Goal: Task Accomplishment & Management: Complete application form

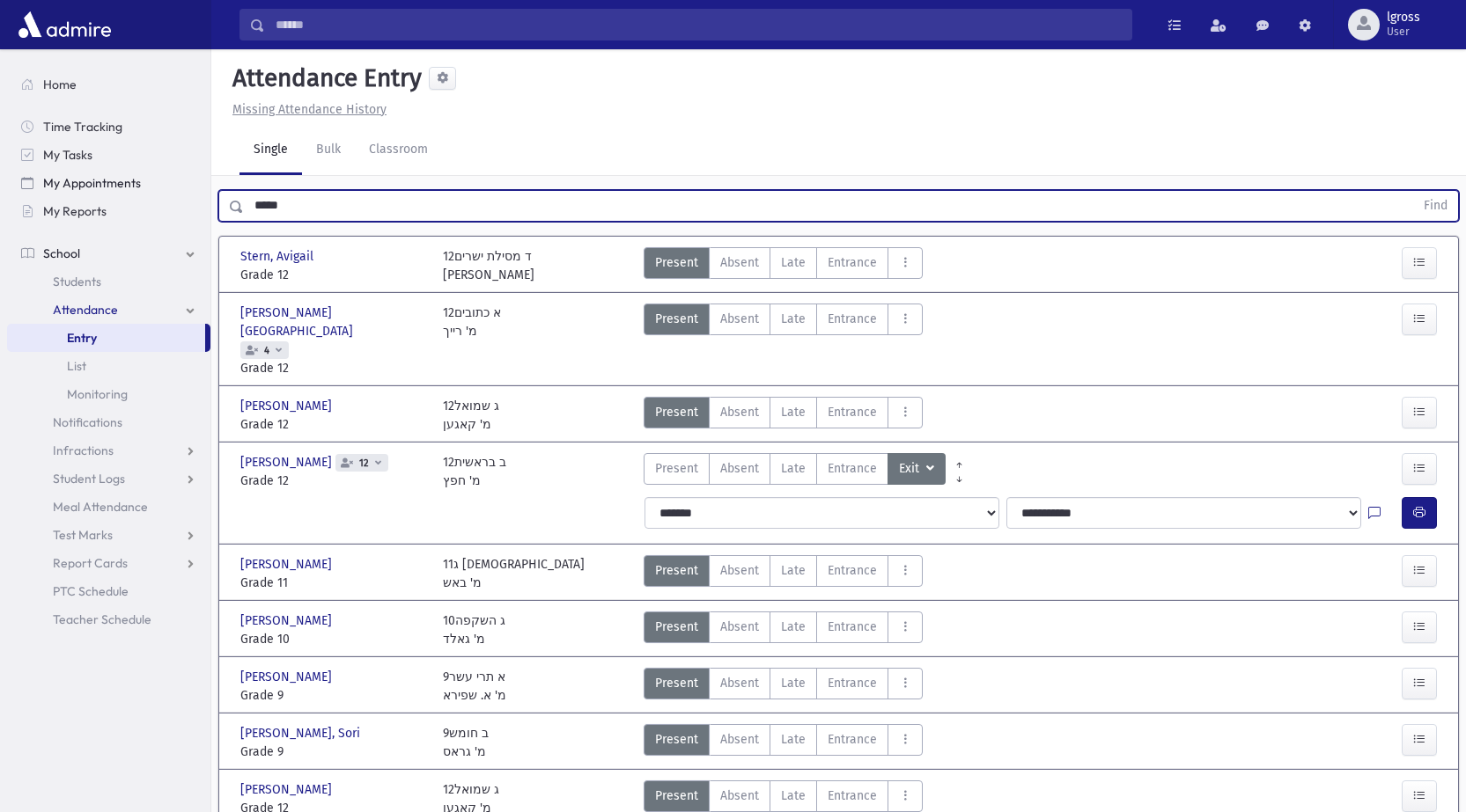
drag, startPoint x: 316, startPoint y: 197, endPoint x: 106, endPoint y: 183, distance: 210.5
click at [106, 183] on div "Search Results Students" at bounding box center [733, 444] width 1466 height 890
click at [1413, 191] on button "Find" at bounding box center [1435, 206] width 45 height 30
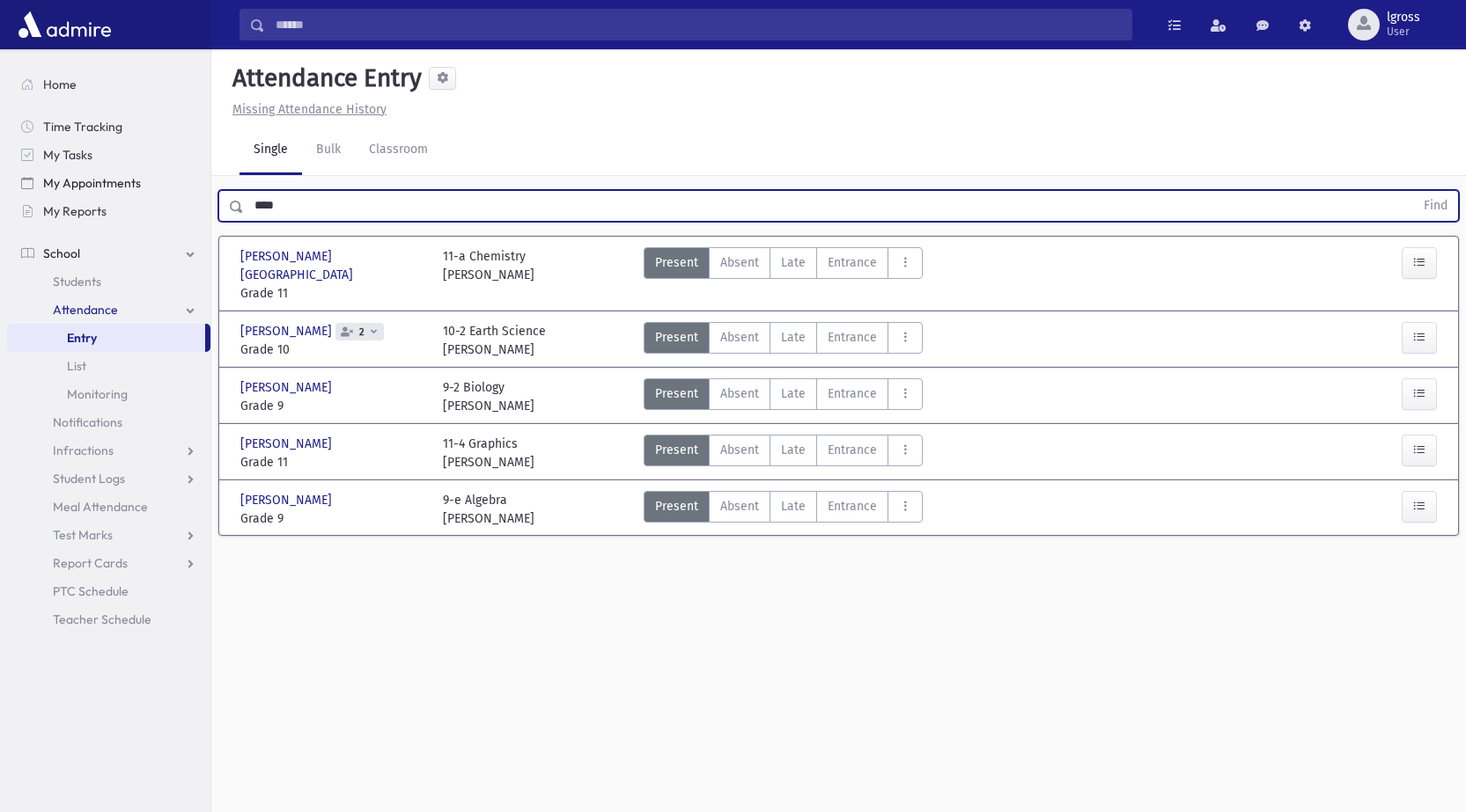
click at [1413, 191] on button "Find" at bounding box center [1435, 206] width 45 height 30
click at [1411, 442] on button "button" at bounding box center [1419, 450] width 36 height 32
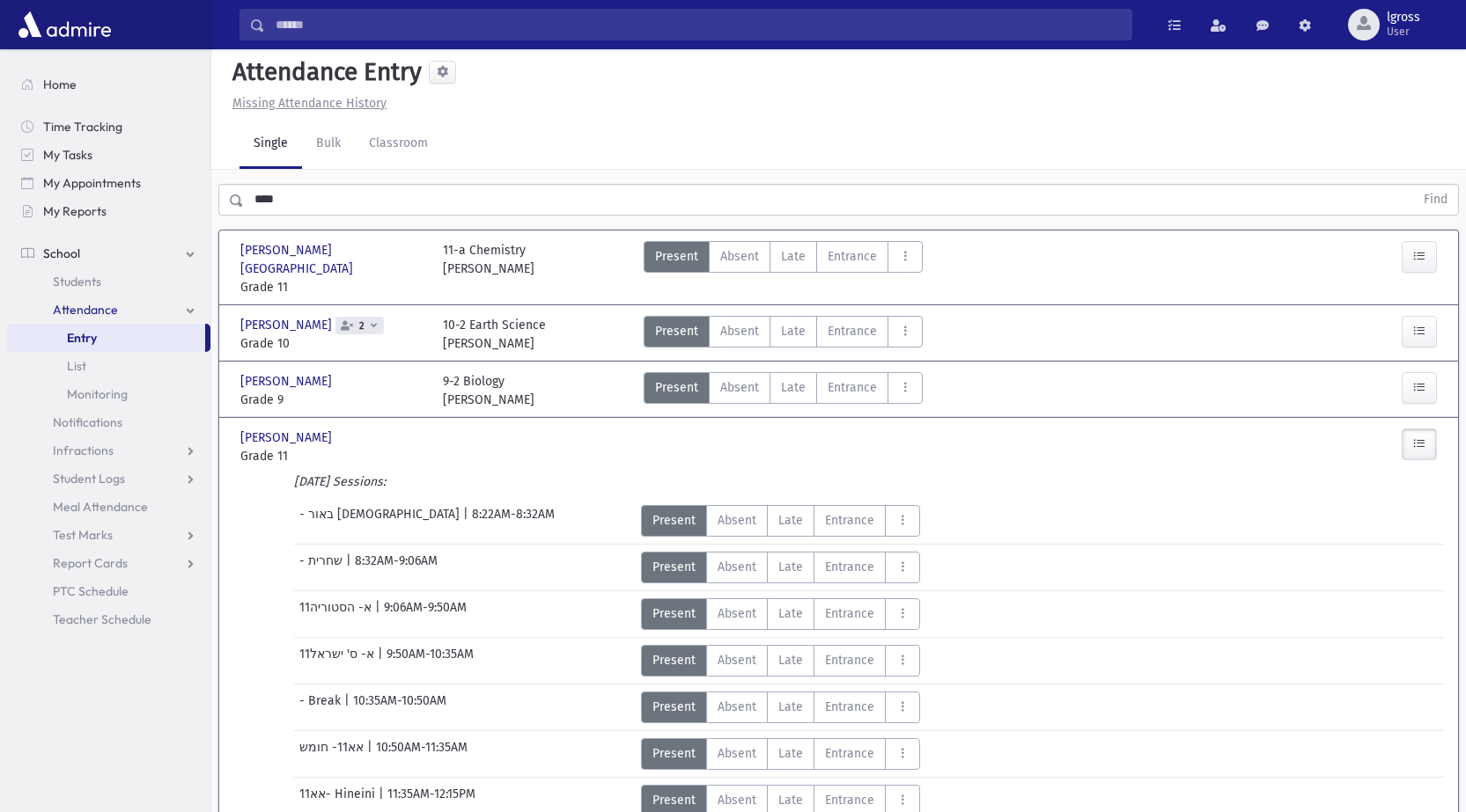
scroll to position [440, 0]
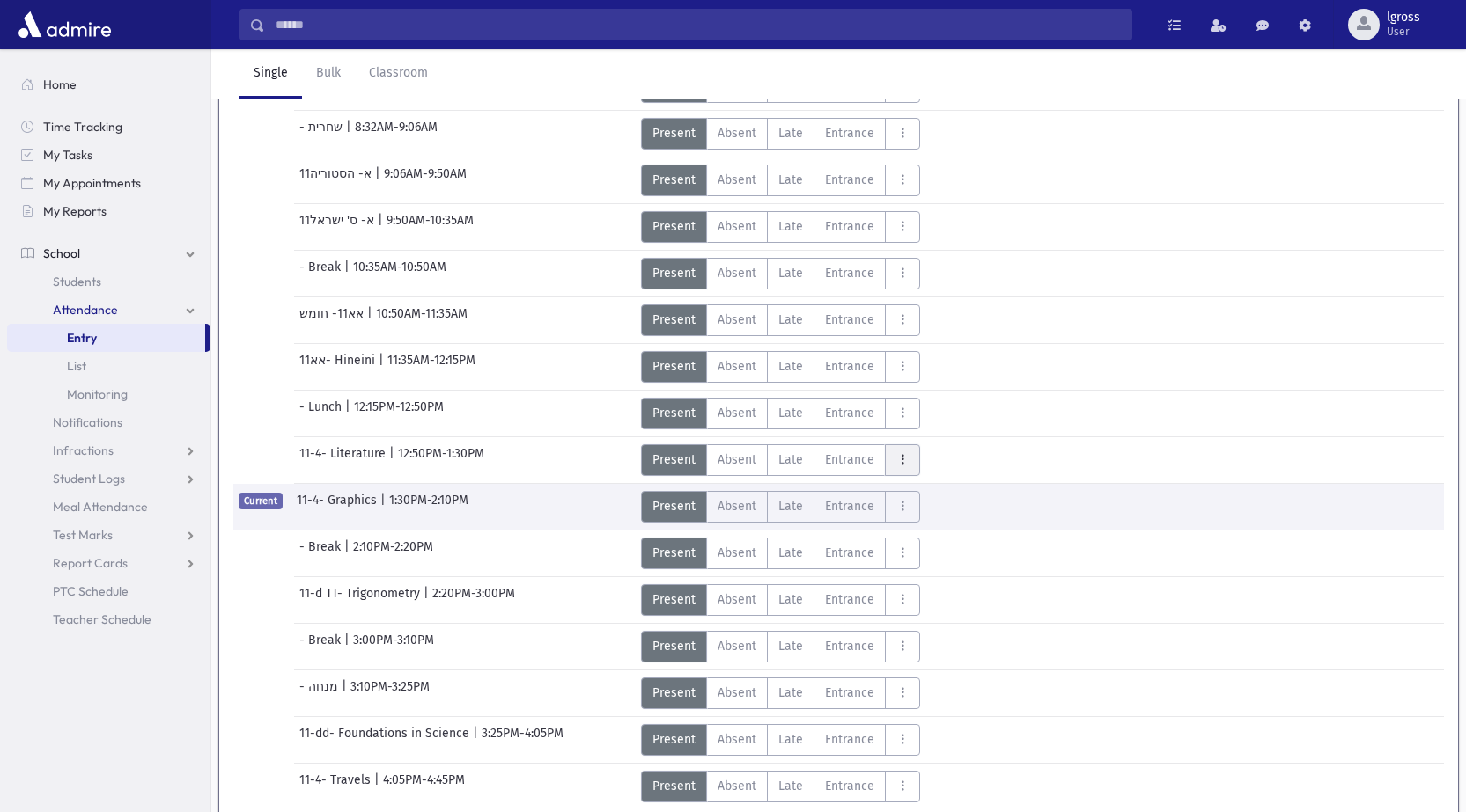
click at [891, 444] on button "AttTypes" at bounding box center [902, 460] width 36 height 32
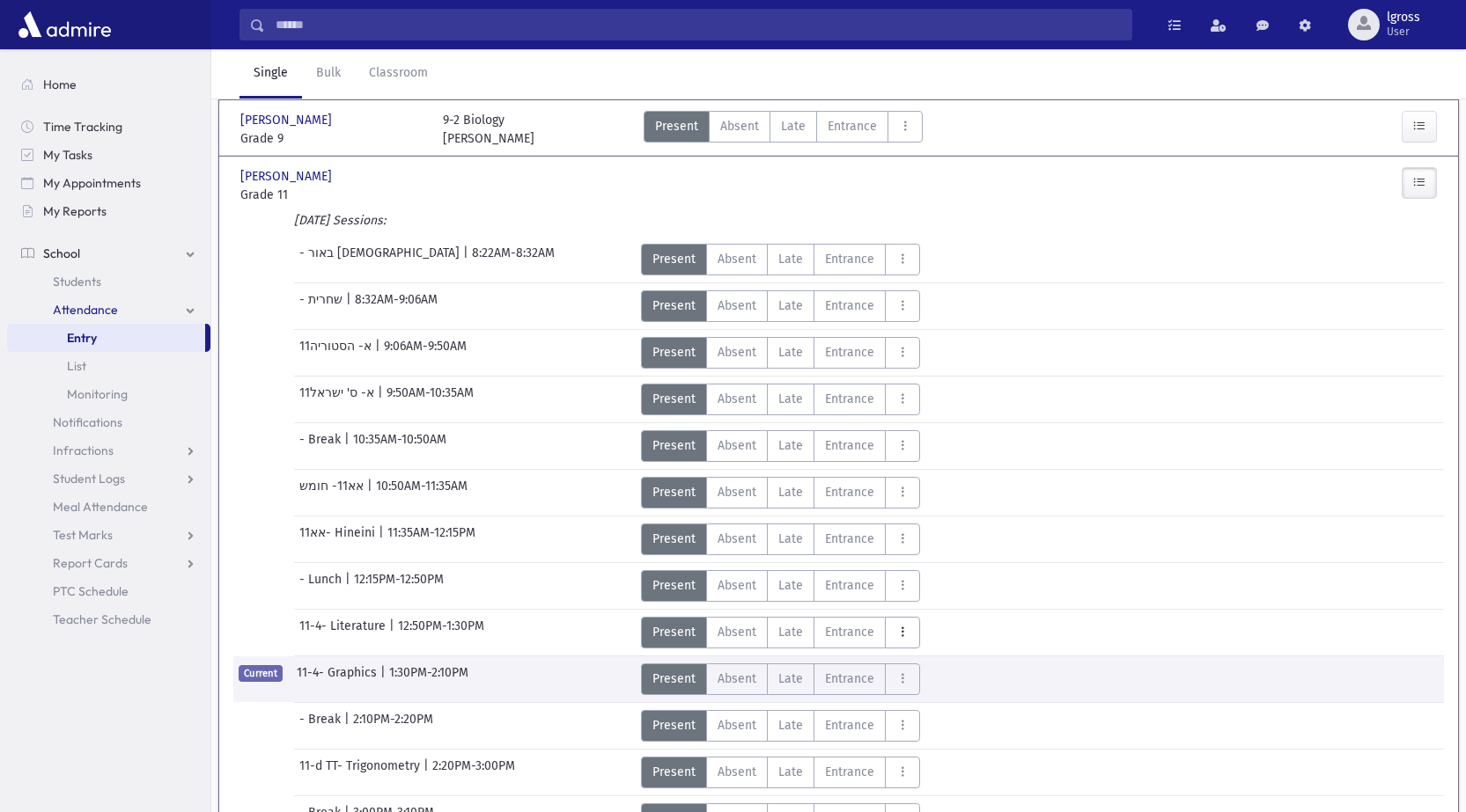
scroll to position [352, 0]
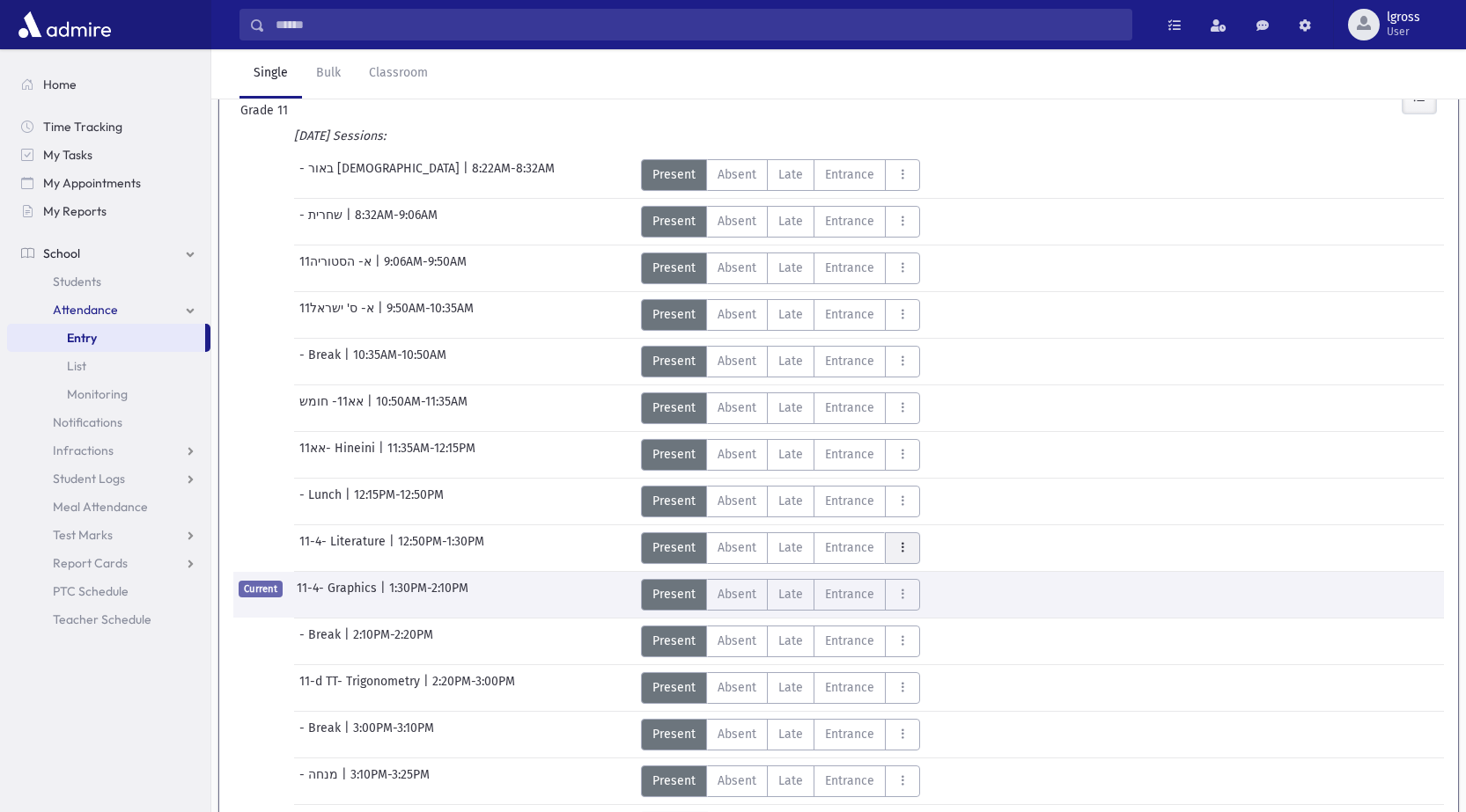
click at [896, 541] on icon "AttTypes" at bounding box center [902, 548] width 13 height 15
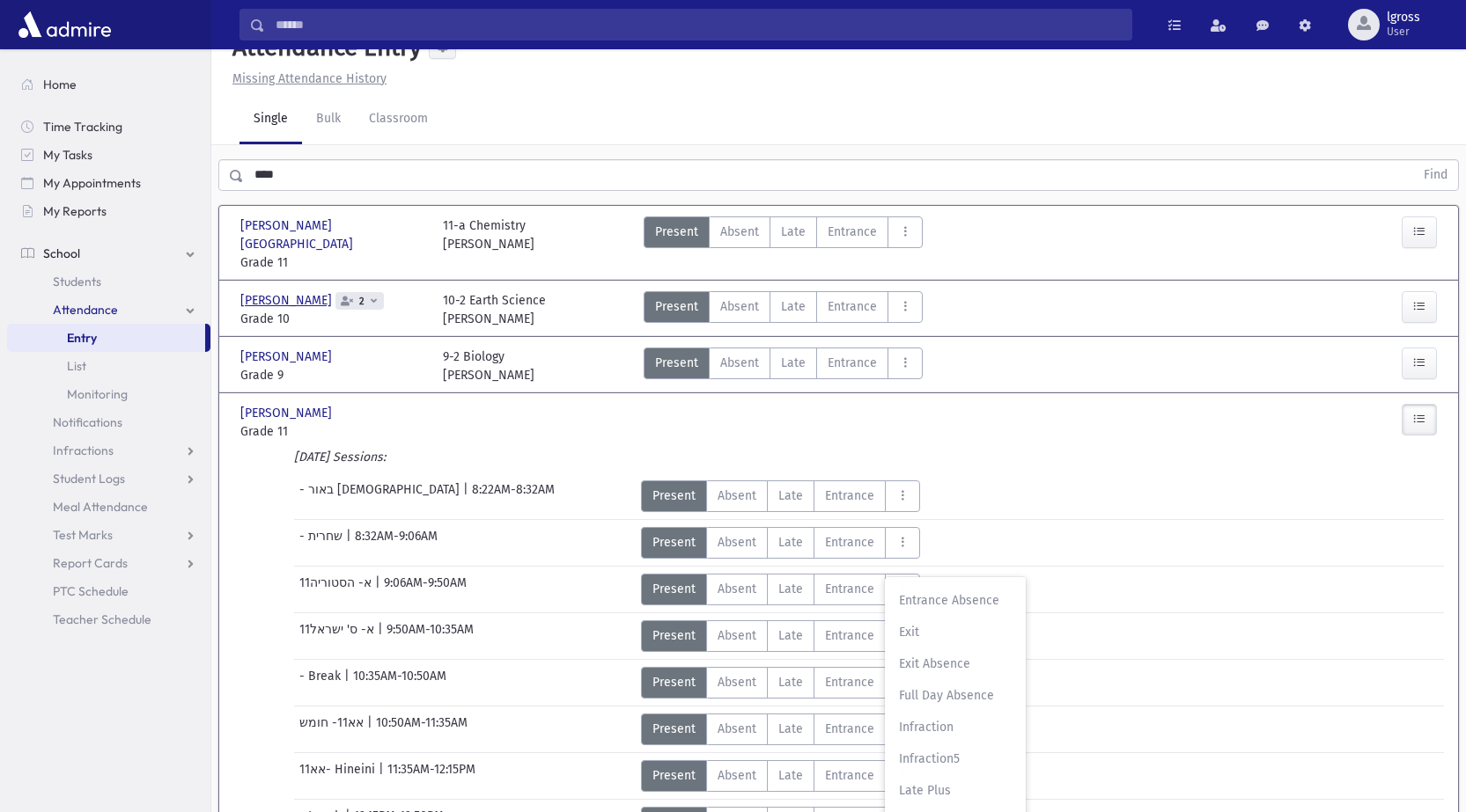
scroll to position [0, 0]
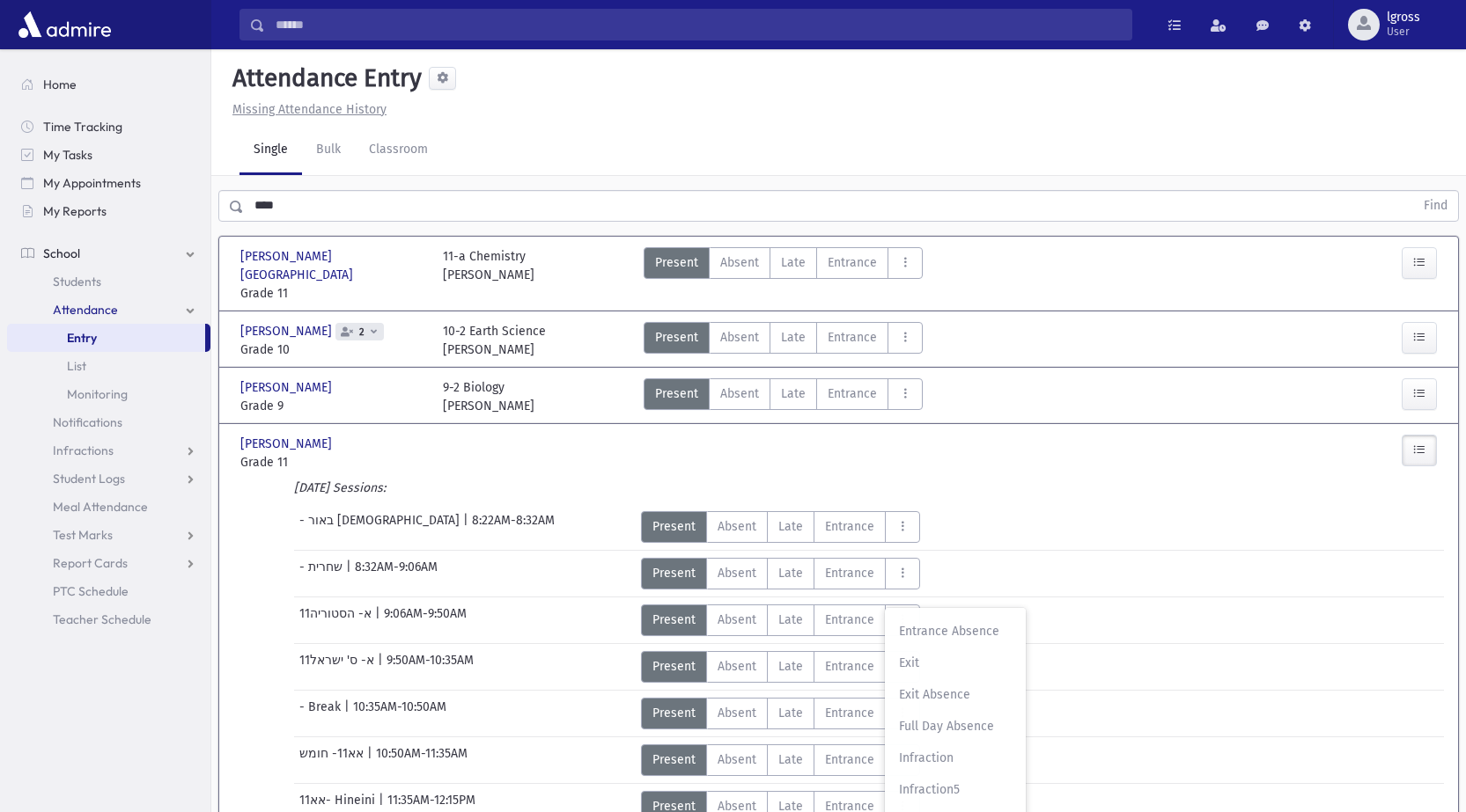
drag, startPoint x: 339, startPoint y: 208, endPoint x: 0, endPoint y: 177, distance: 340.4
click at [0, 177] on div "Search Results Students" at bounding box center [733, 693] width 1466 height 1385
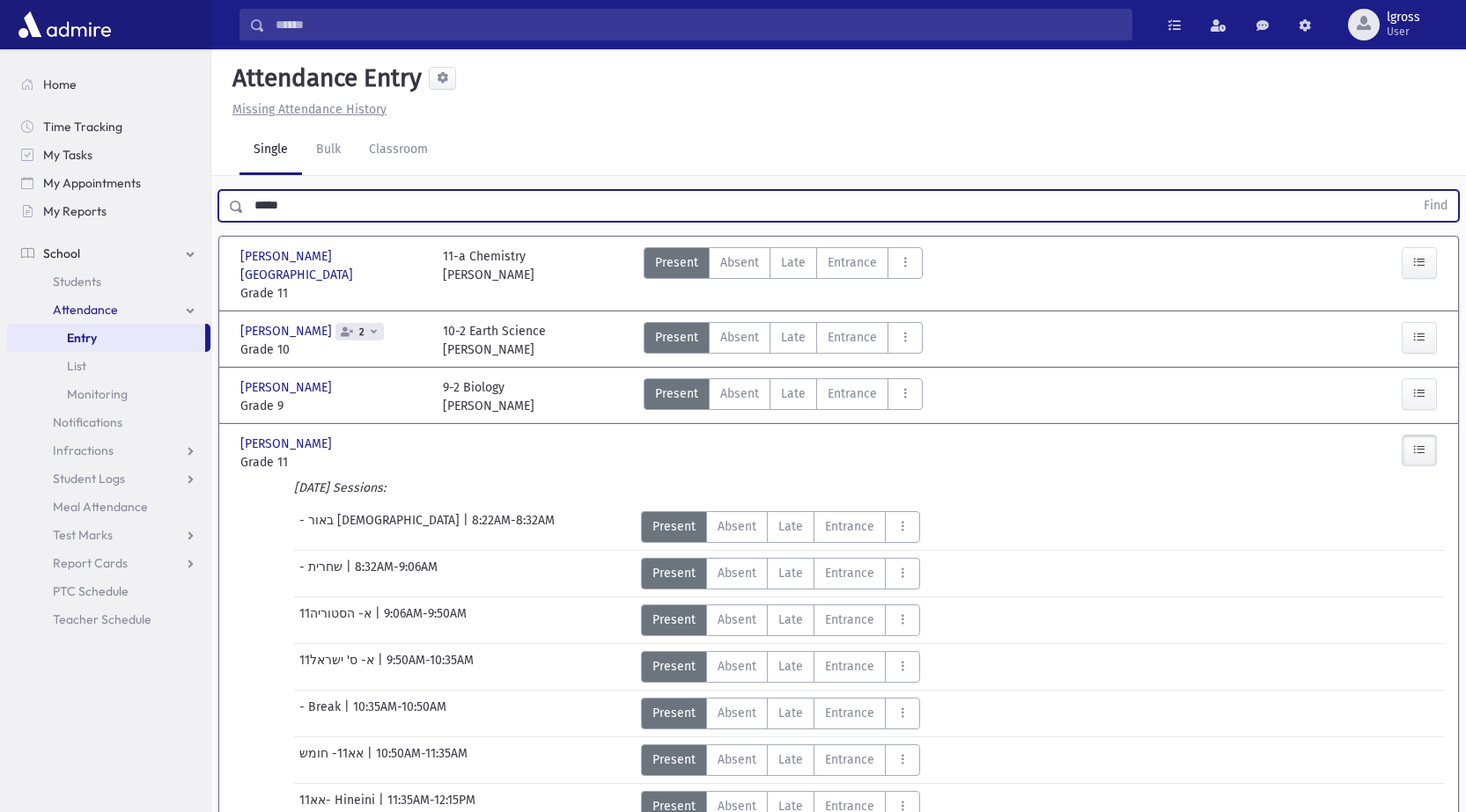
click at [1413, 191] on button "Find" at bounding box center [1435, 206] width 45 height 30
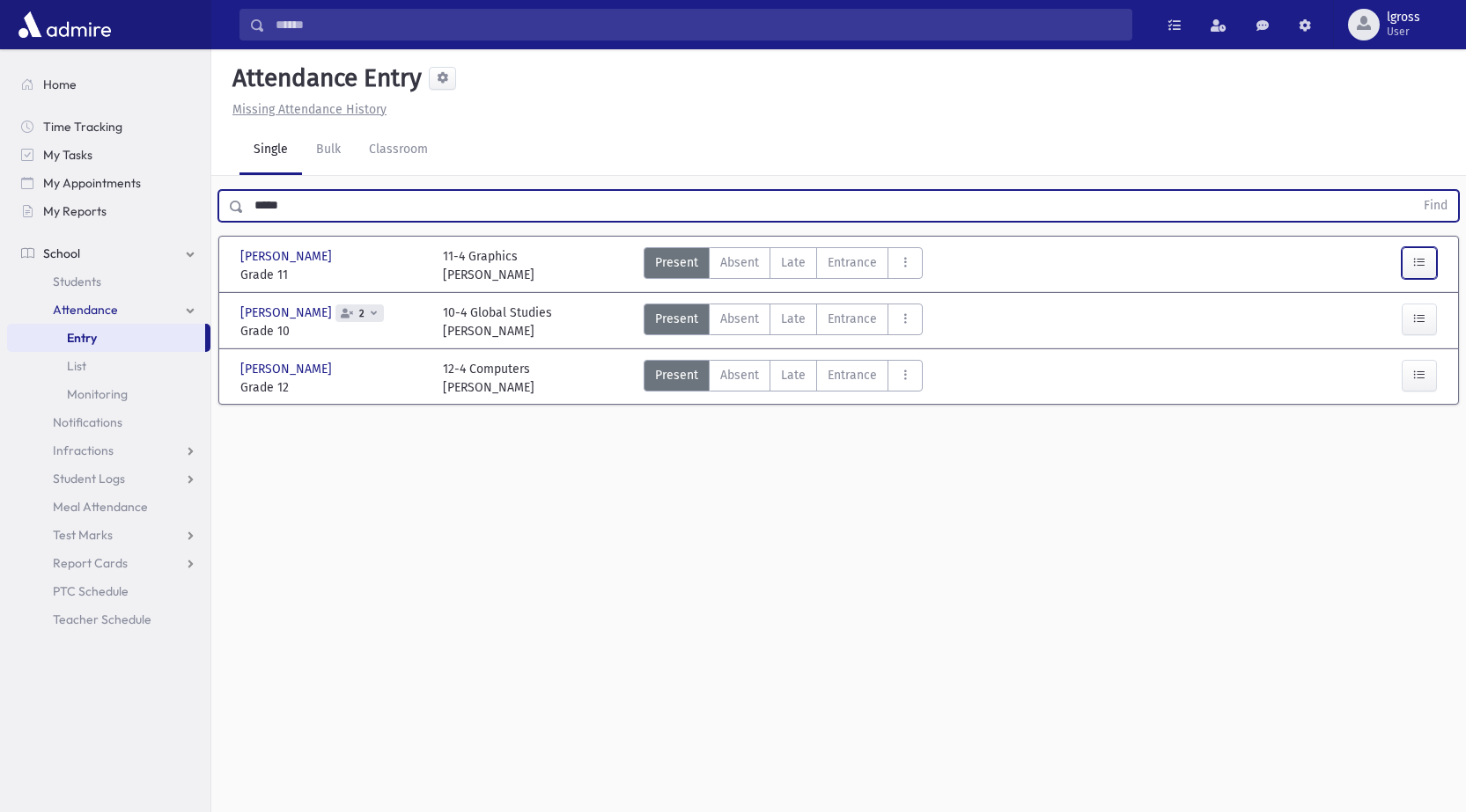
click at [1408, 257] on button "button" at bounding box center [1419, 263] width 36 height 32
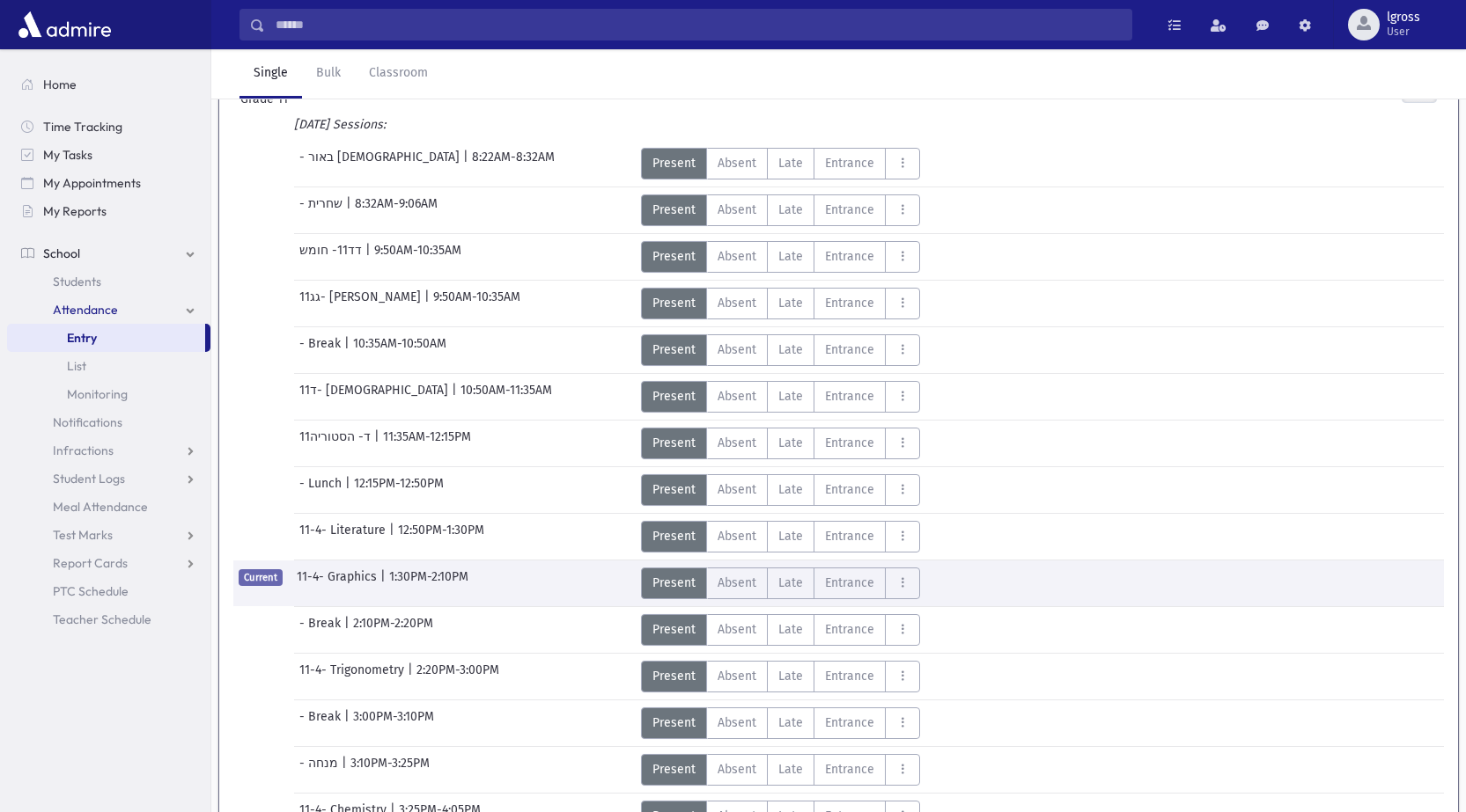
scroll to position [88, 0]
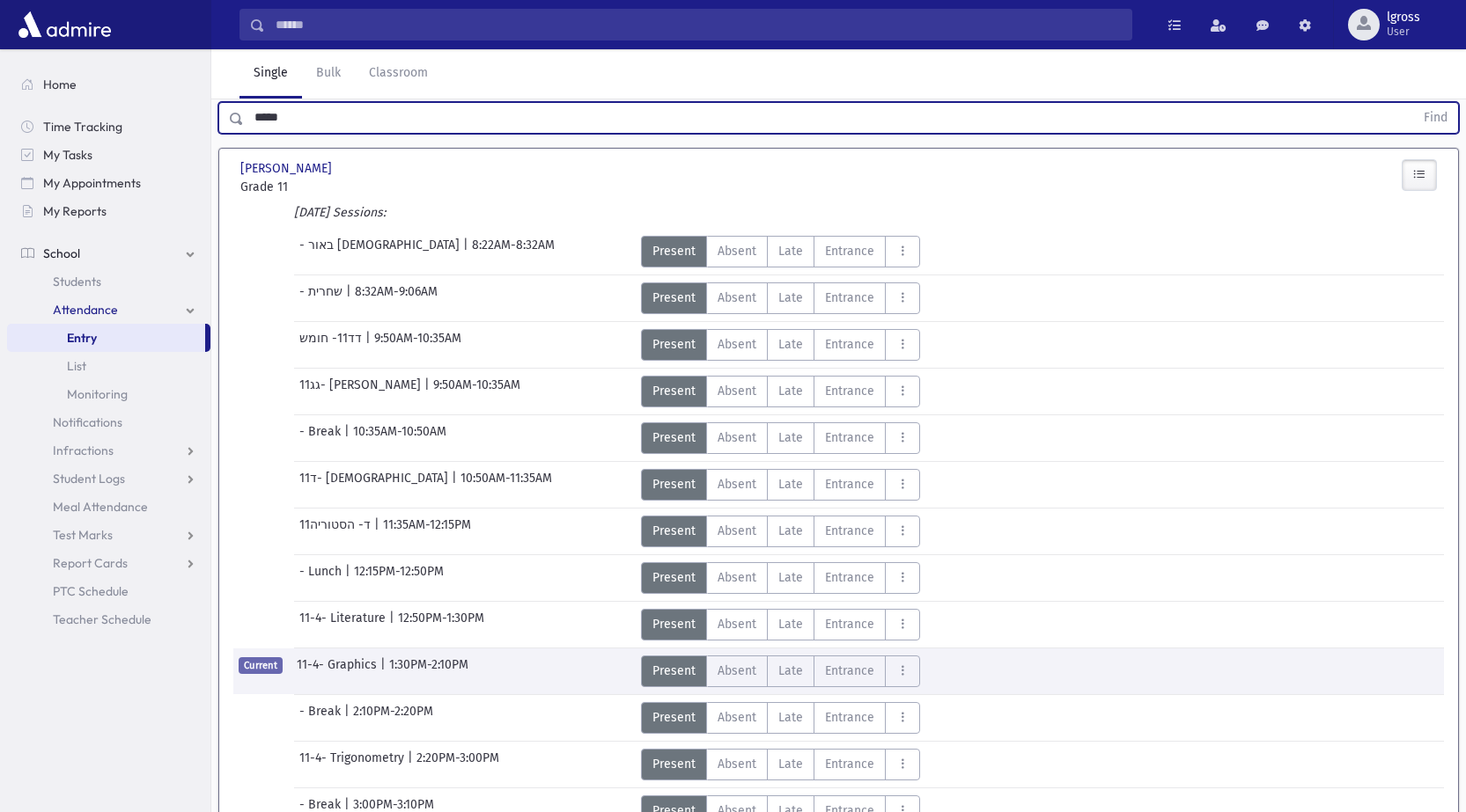
drag, startPoint x: 305, startPoint y: 115, endPoint x: 105, endPoint y: 7, distance: 227.3
click at [156, 74] on div "Search Results Students" at bounding box center [733, 540] width 1466 height 1255
click at [1413, 103] on button "Find" at bounding box center [1435, 117] width 45 height 30
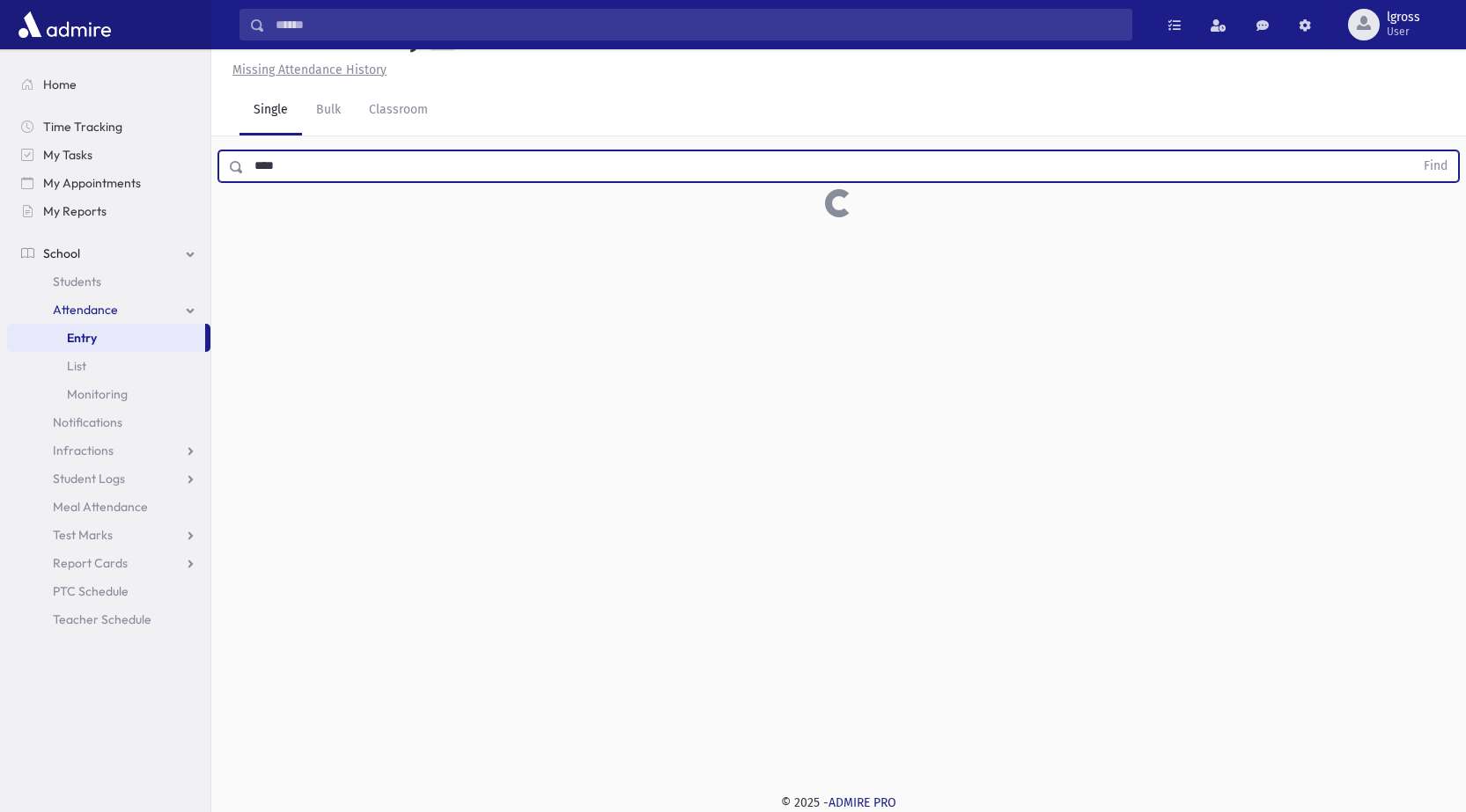
scroll to position [39, 0]
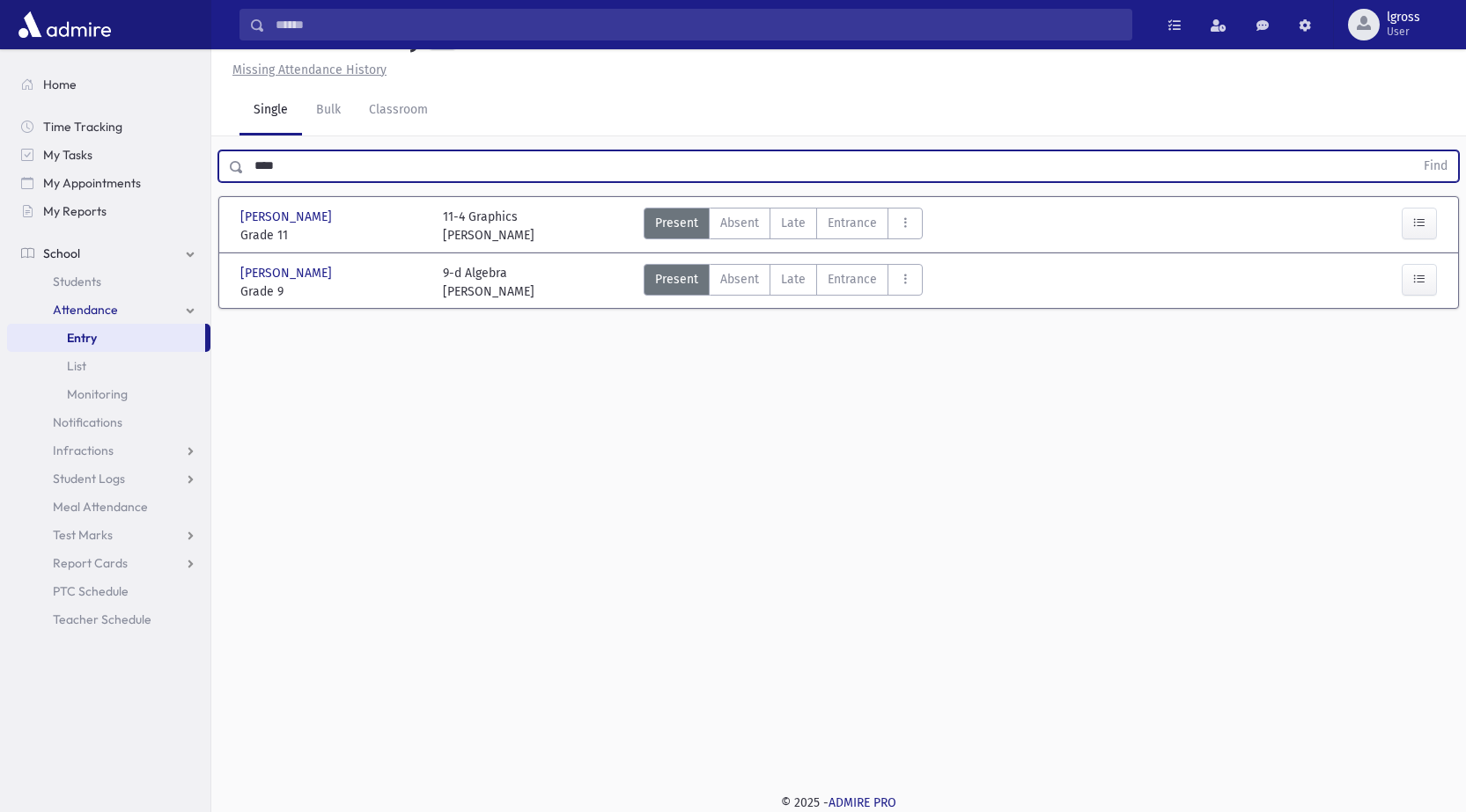
drag, startPoint x: 281, startPoint y: 165, endPoint x: 0, endPoint y: 157, distance: 281.1
click at [0, 157] on div "Search Results Students" at bounding box center [733, 387] width 1466 height 852
type input "****"
click at [1413, 151] on button "Find" at bounding box center [1435, 165] width 45 height 30
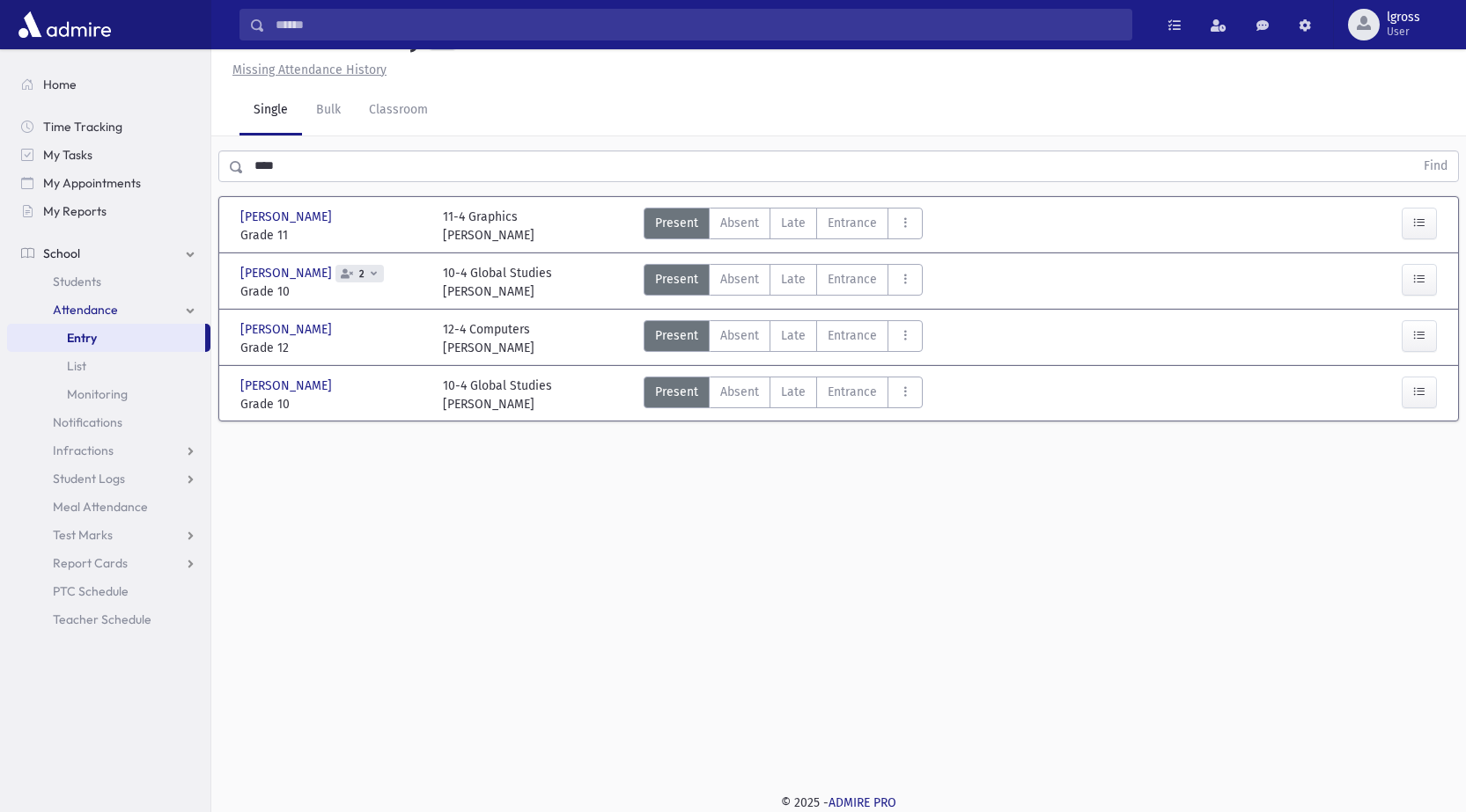
click at [386, 228] on span "Grade 11" at bounding box center [333, 235] width 185 height 18
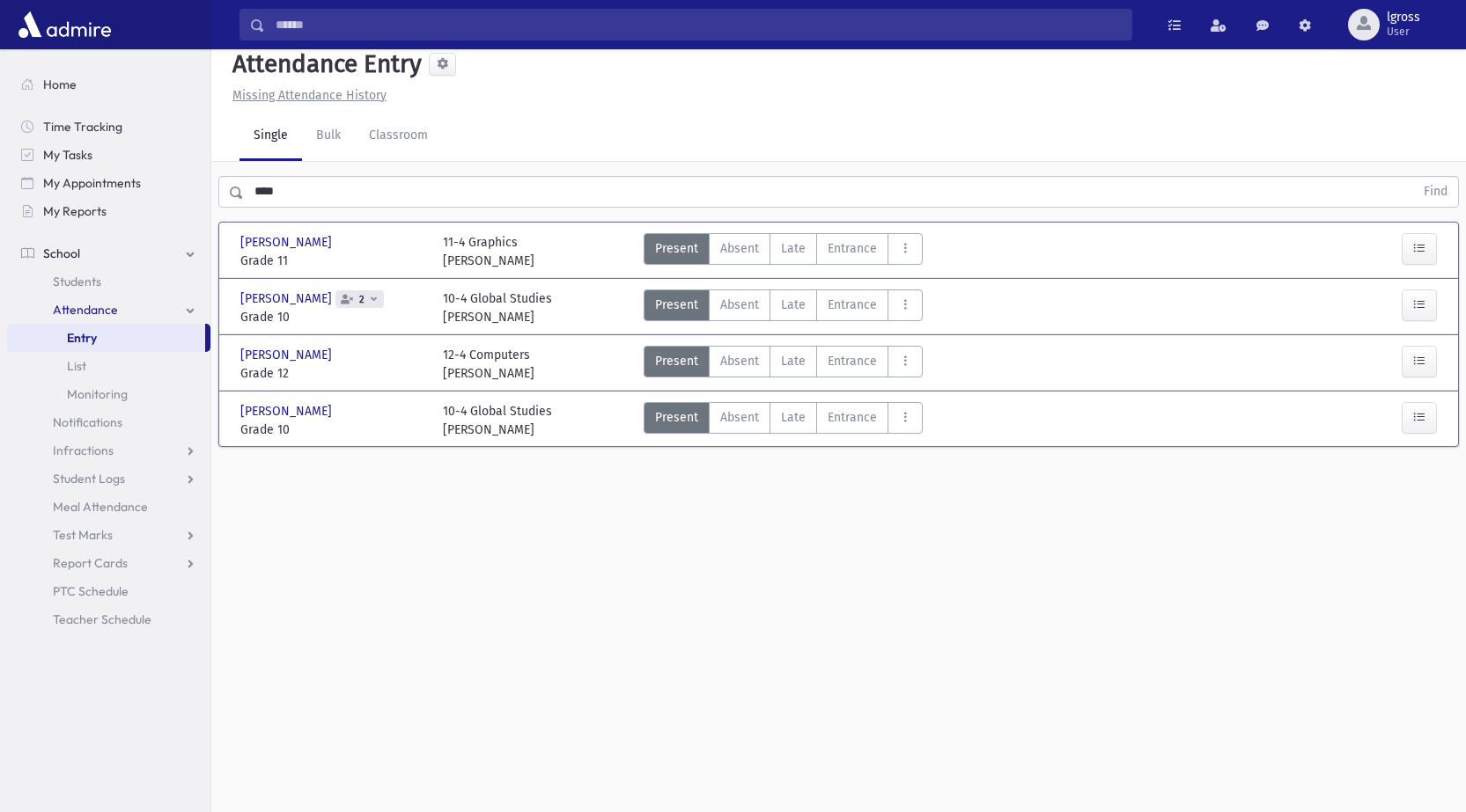
scroll to position [0, 0]
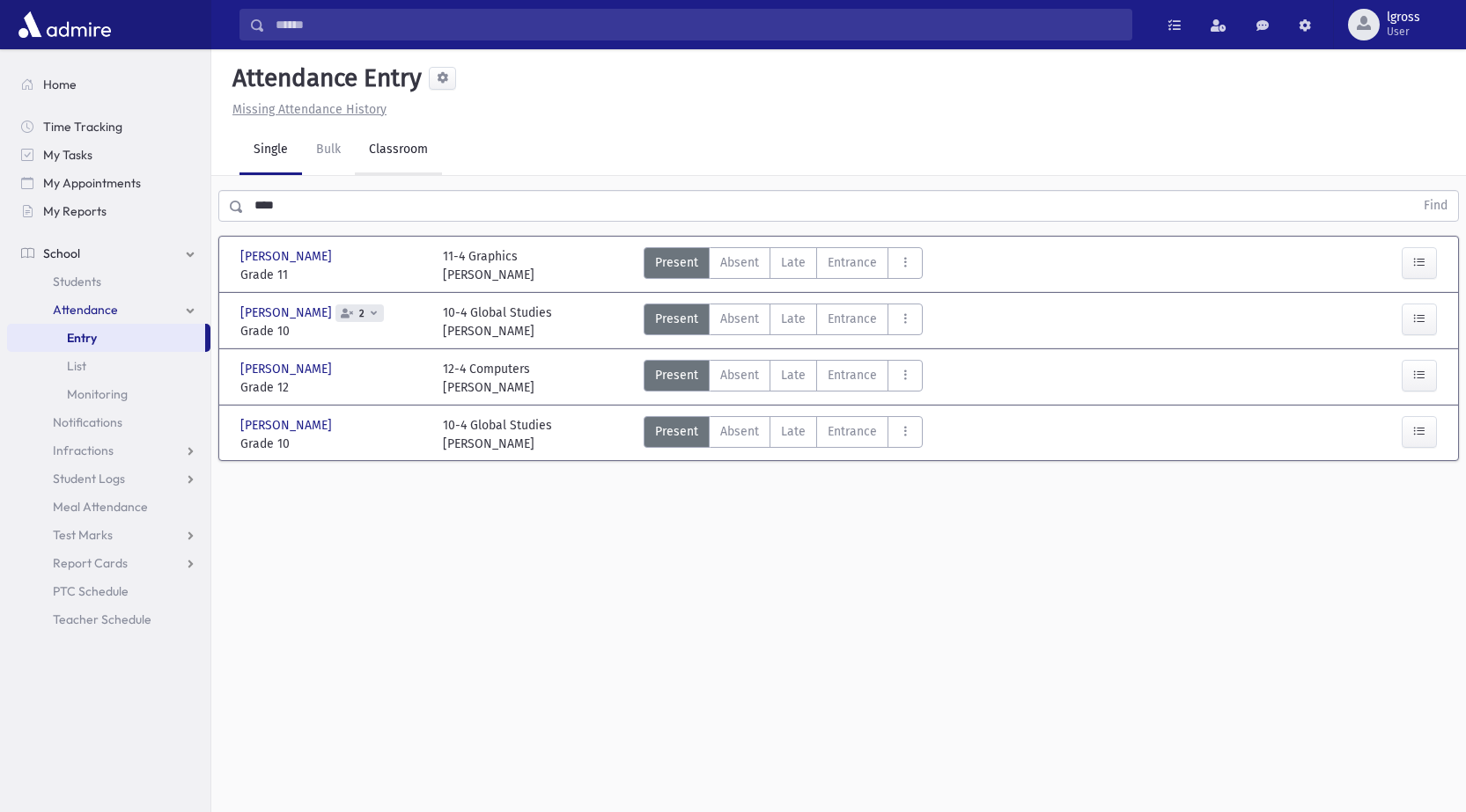
click at [383, 150] on link "Classroom" at bounding box center [399, 150] width 88 height 49
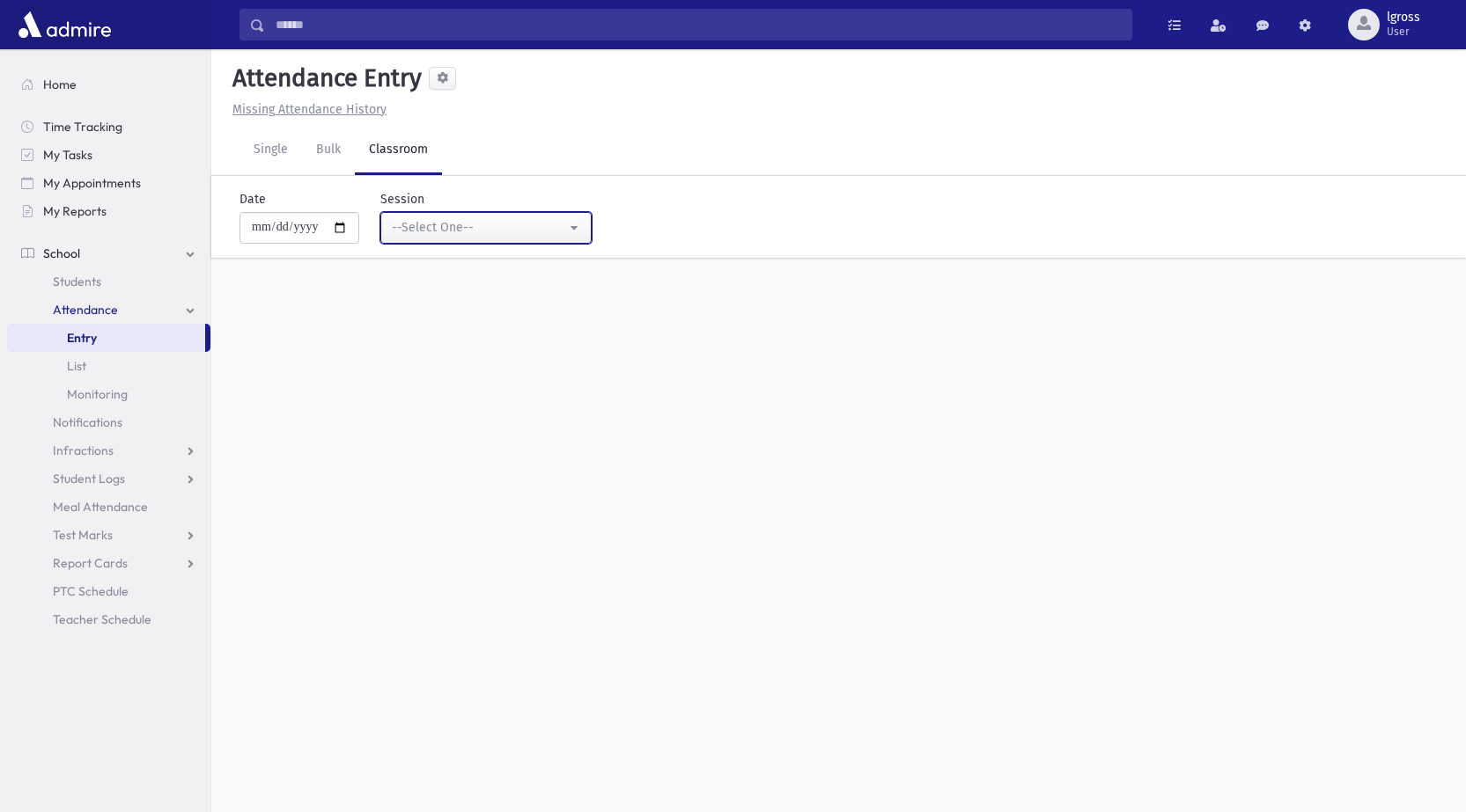
click at [430, 221] on div "--Select One--" at bounding box center [478, 227] width 174 height 18
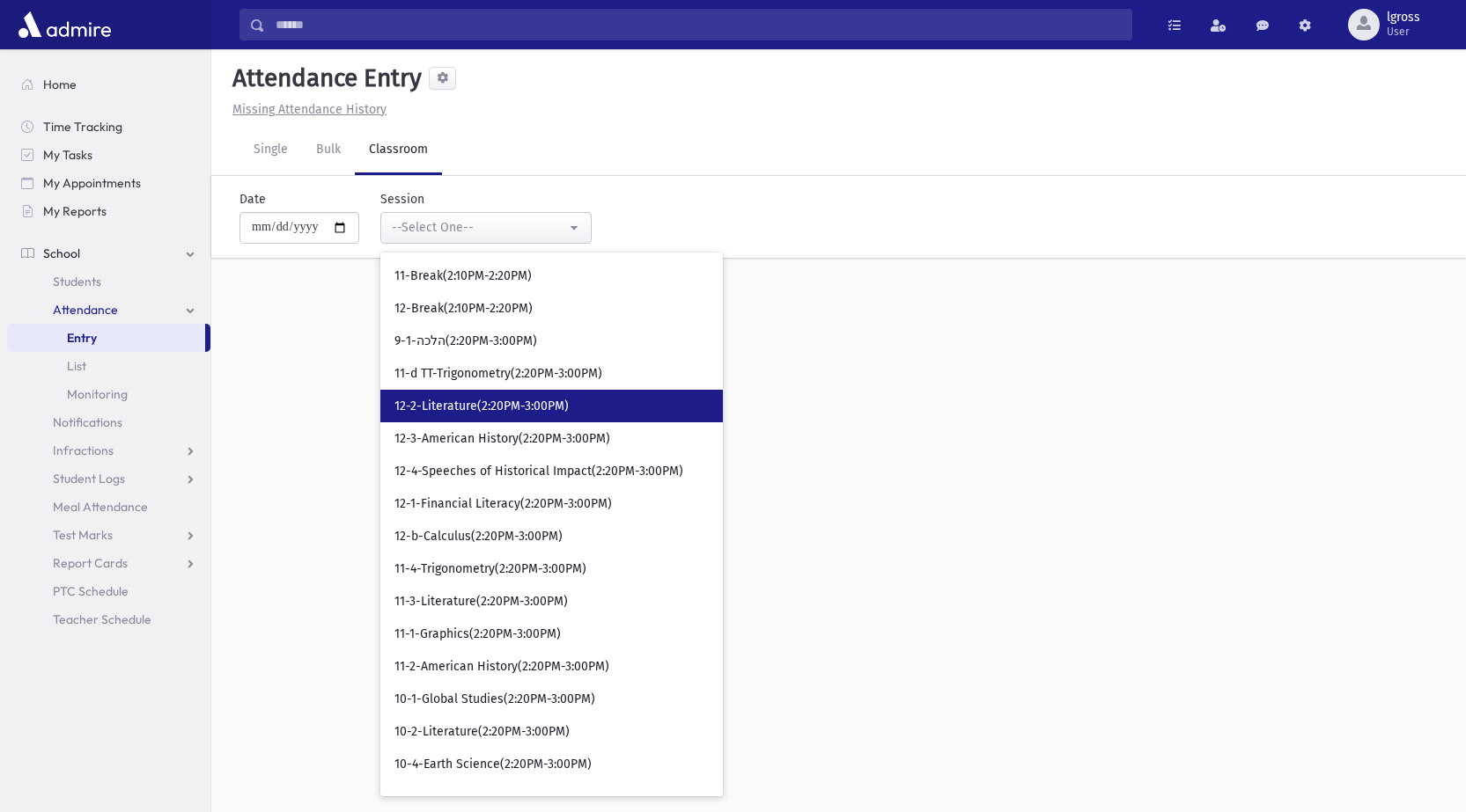
scroll to position [4137, 0]
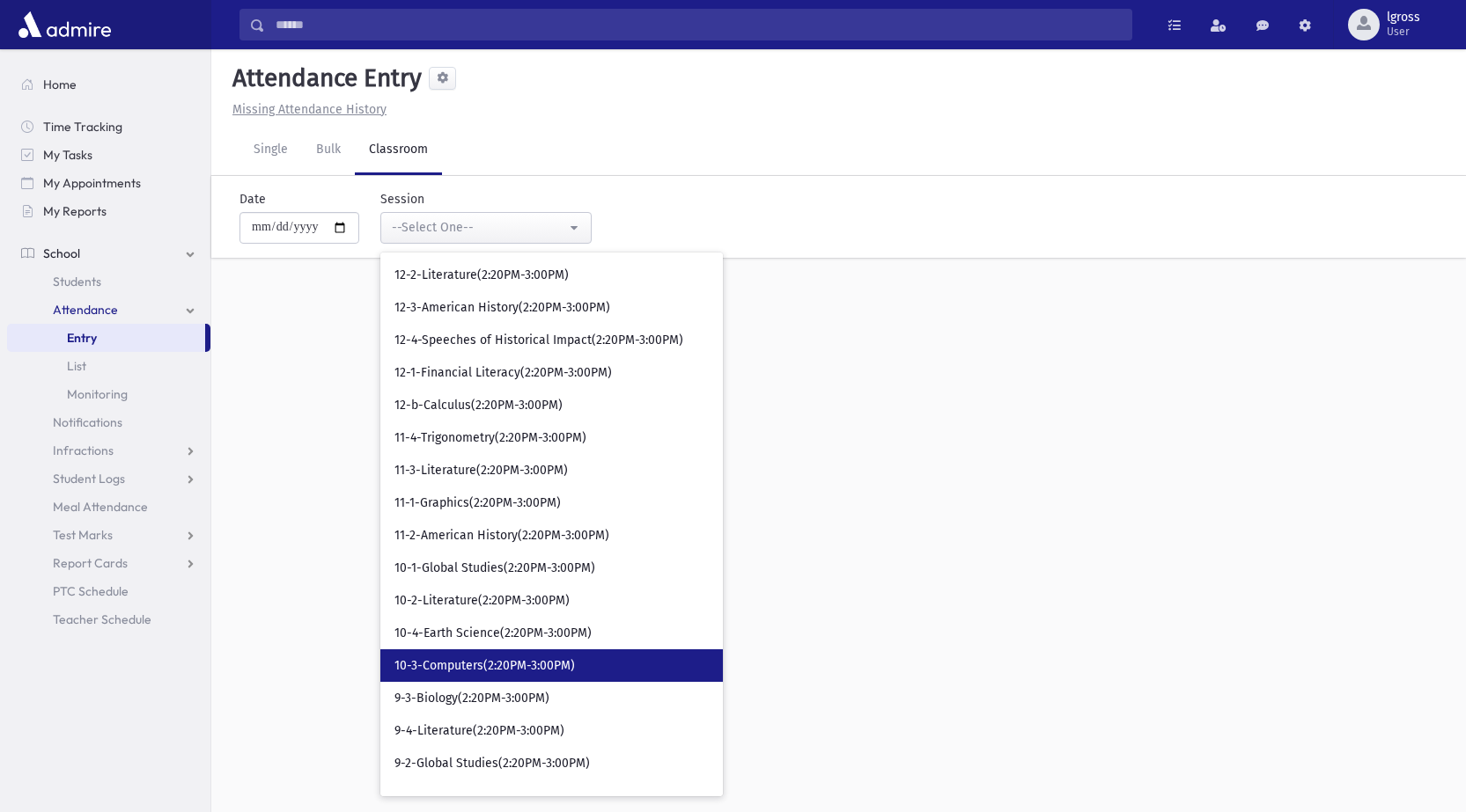
click at [527, 674] on span "10-3-Computers(2:20PM-3:00PM)" at bounding box center [485, 666] width 181 height 17
select select "*****"
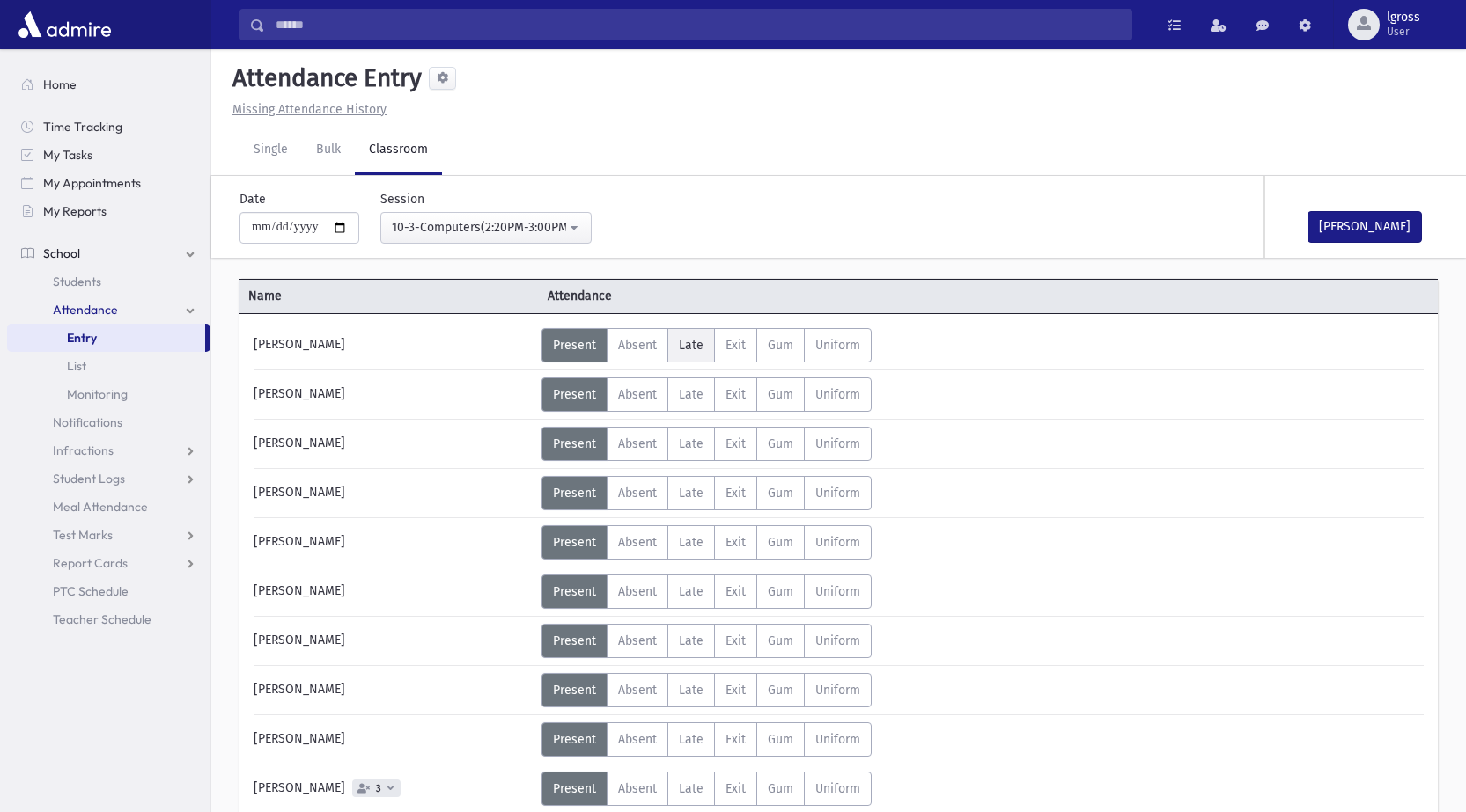
click at [701, 350] on span "Late" at bounding box center [691, 345] width 25 height 15
click at [696, 354] on label "Late L" at bounding box center [690, 345] width 47 height 35
click at [693, 341] on span "Late" at bounding box center [691, 345] width 25 height 15
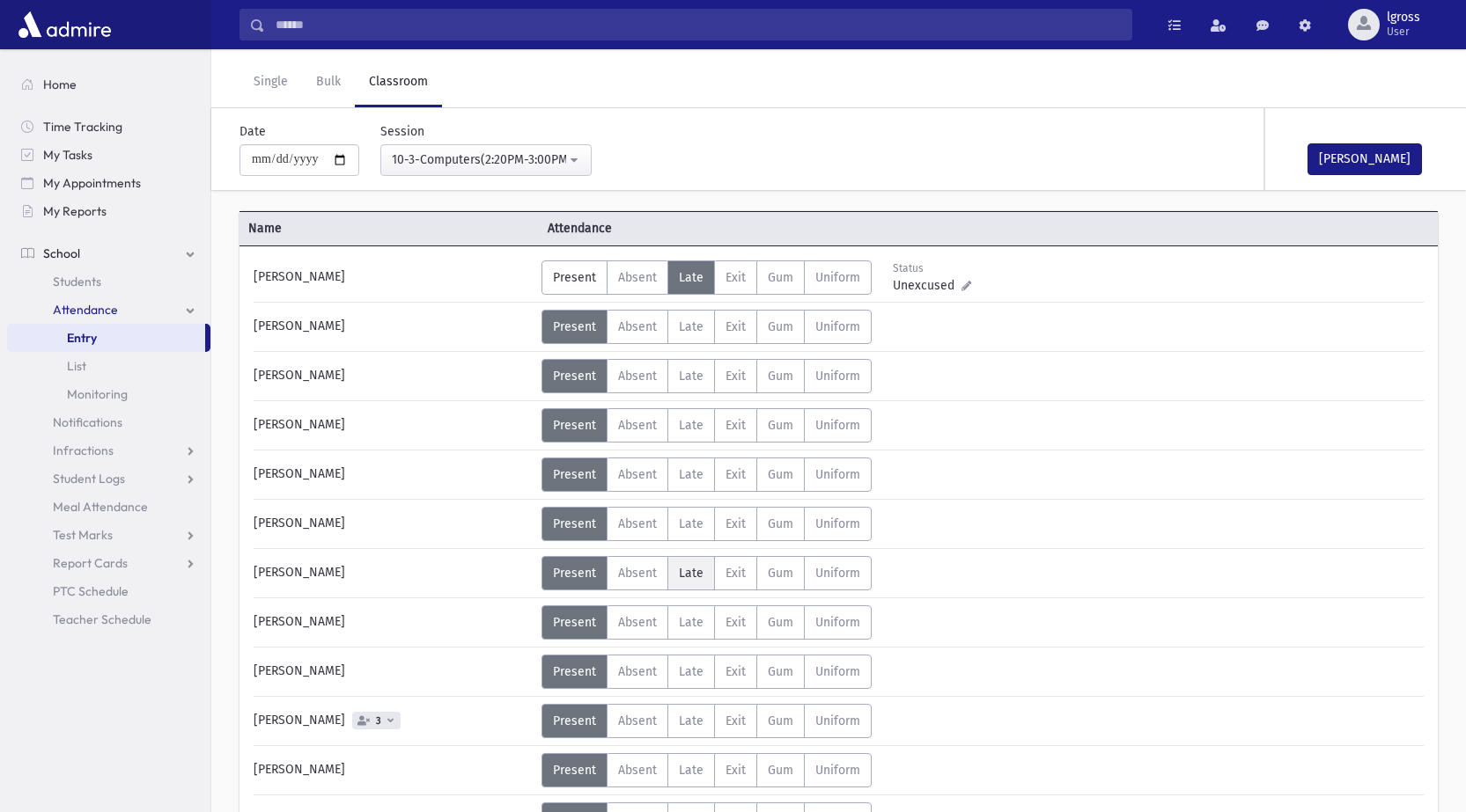
scroll to position [264, 0]
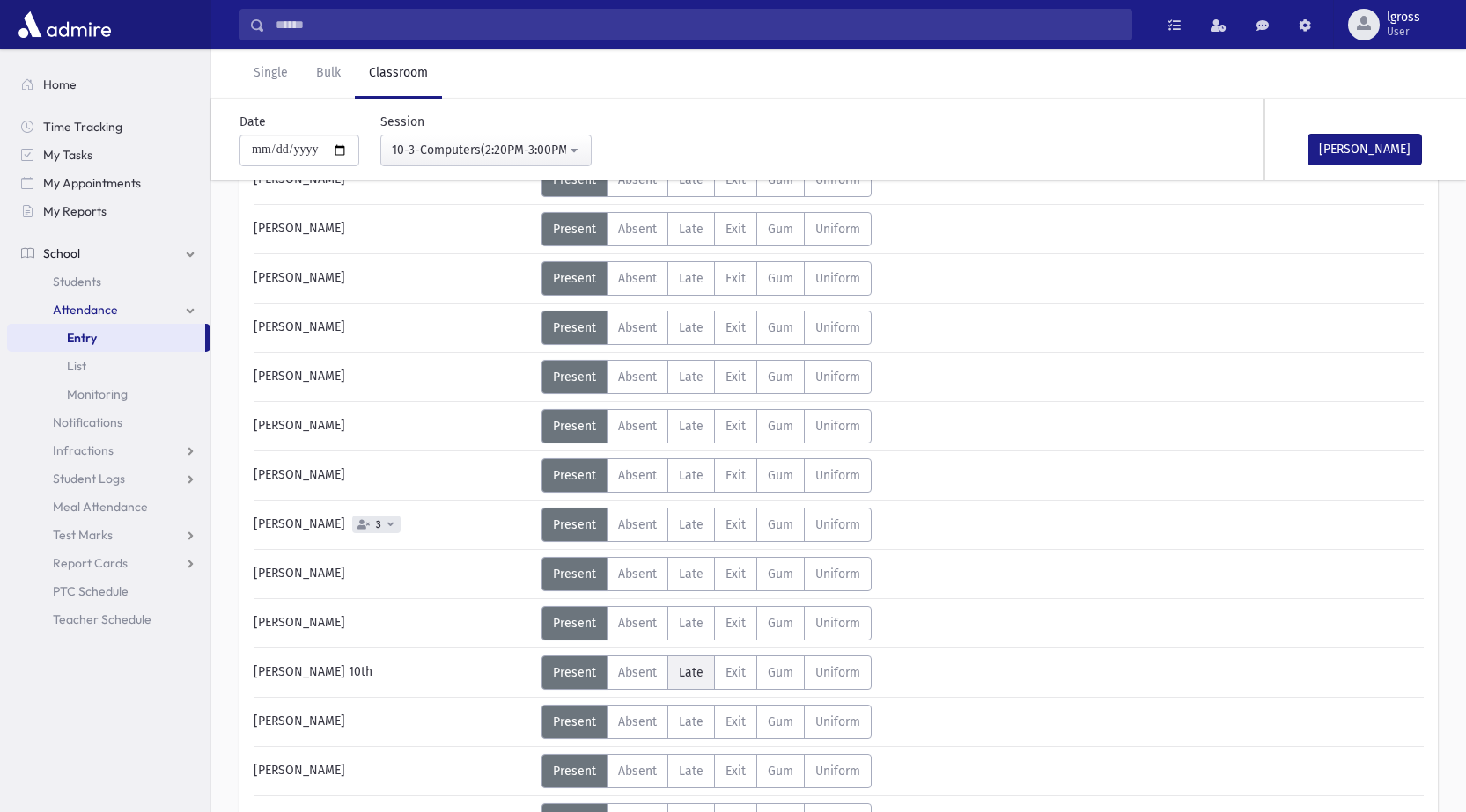
click at [696, 672] on span "Late" at bounding box center [691, 673] width 25 height 15
click at [699, 281] on span "Late" at bounding box center [691, 279] width 25 height 15
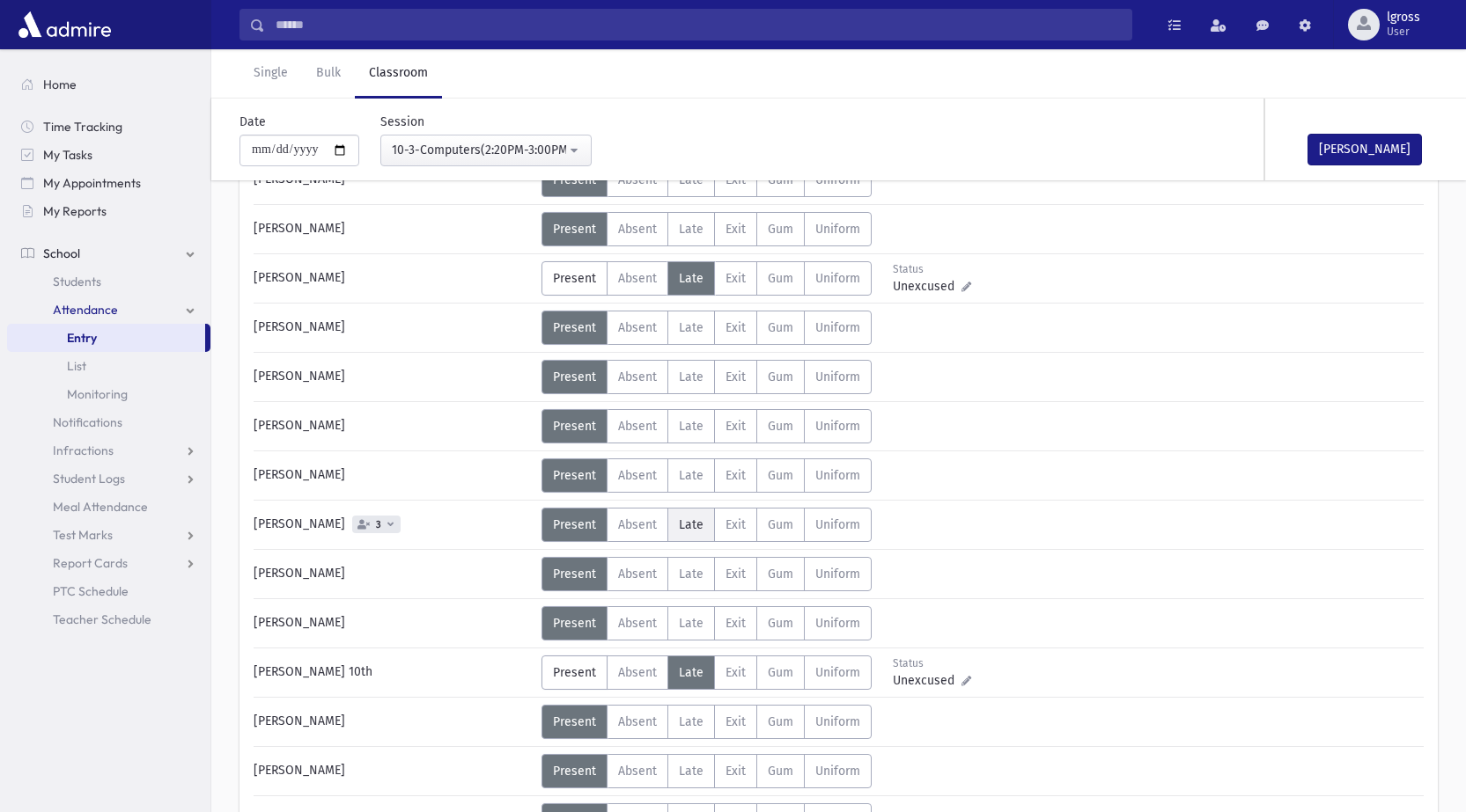
click at [693, 532] on span "Late" at bounding box center [691, 525] width 25 height 15
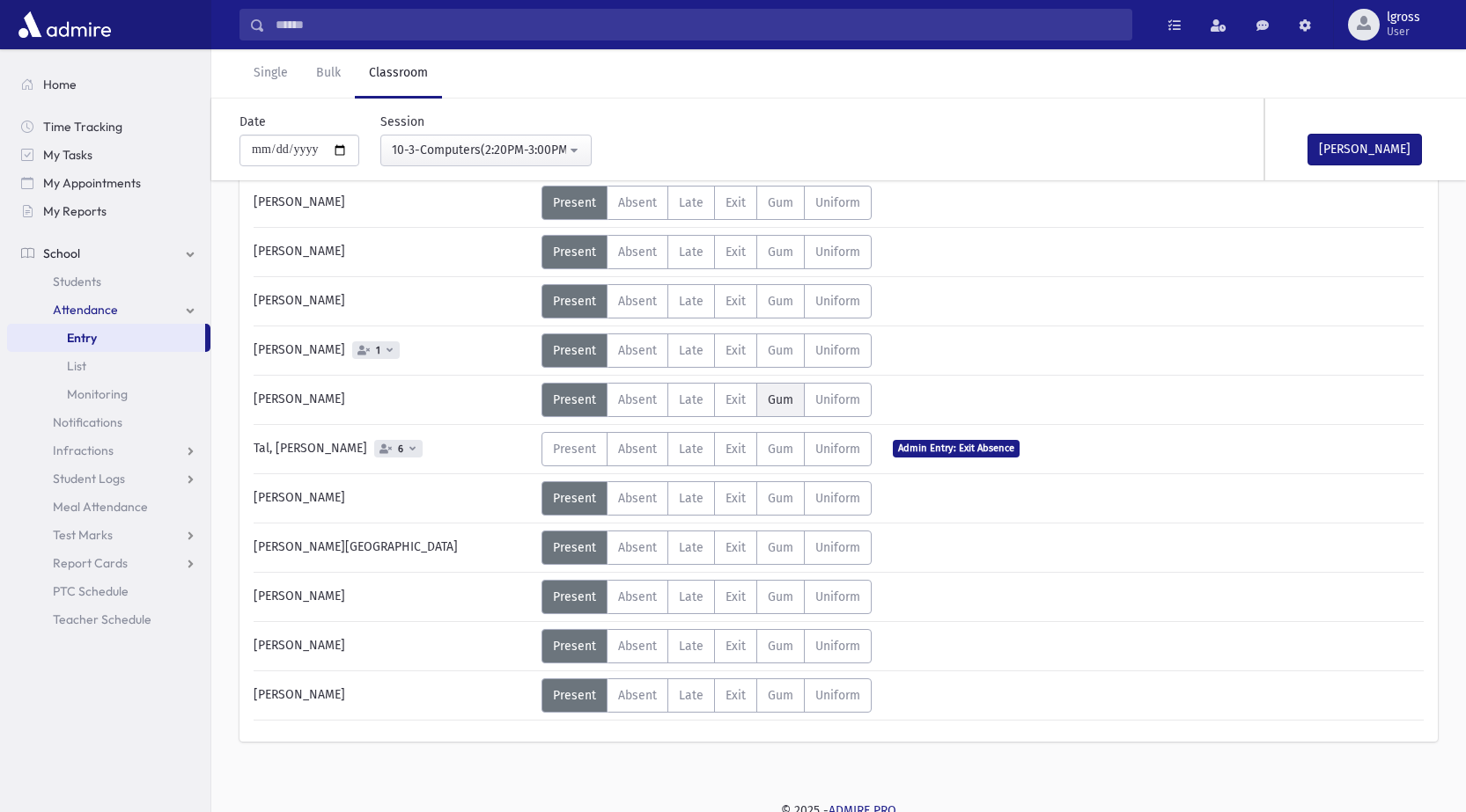
scroll to position [1333, 0]
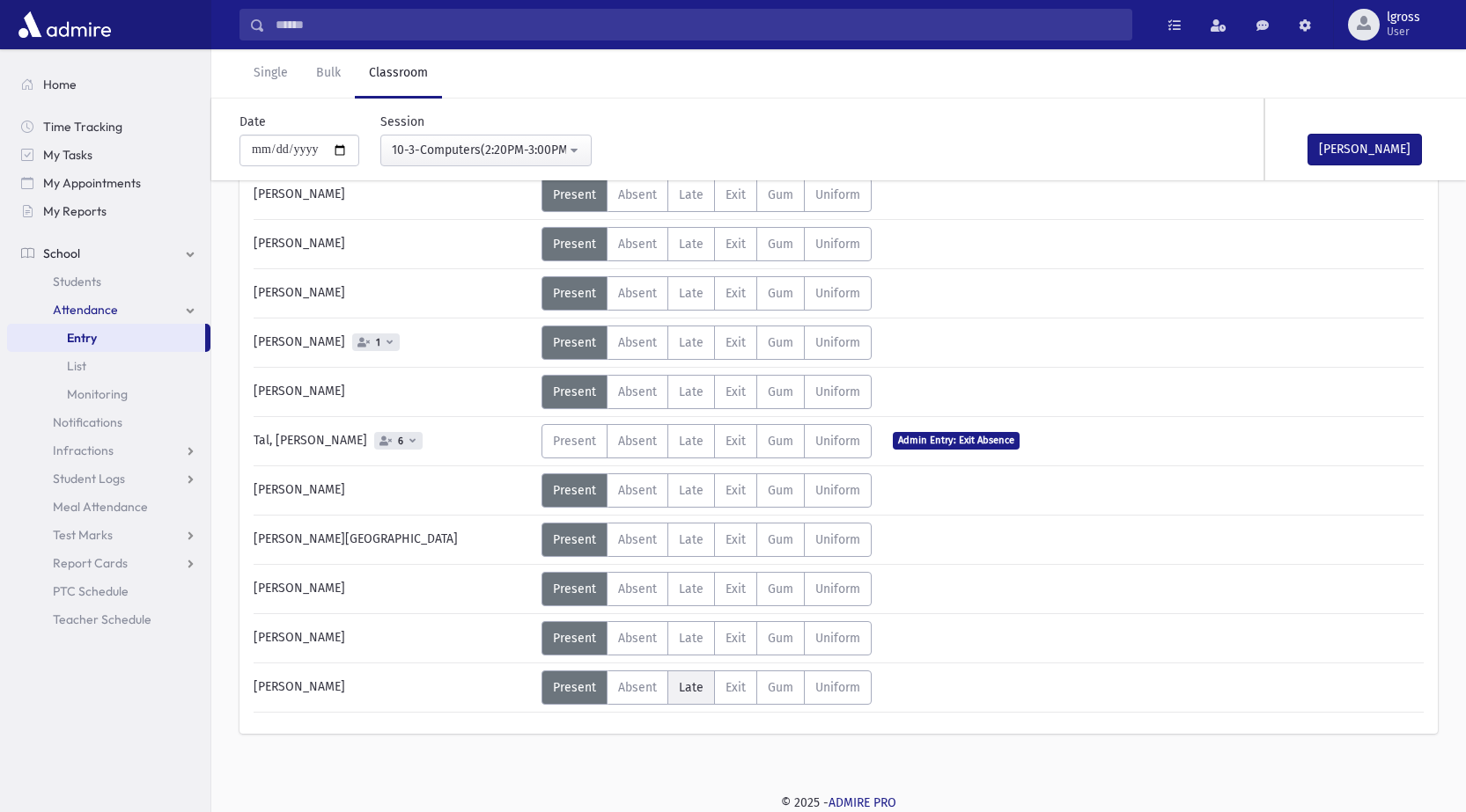
click at [699, 685] on span "Late" at bounding box center [691, 688] width 25 height 15
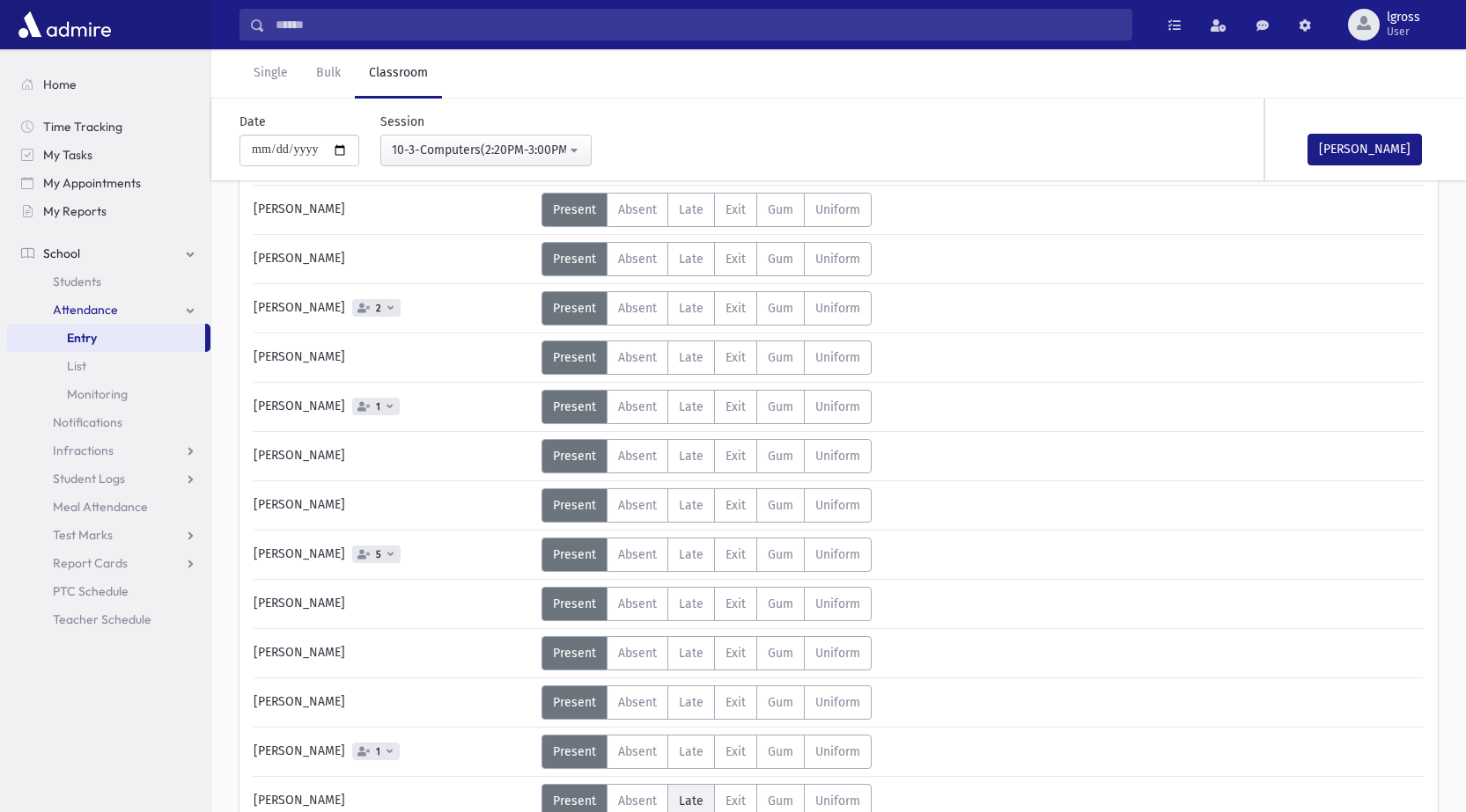
scroll to position [894, 0]
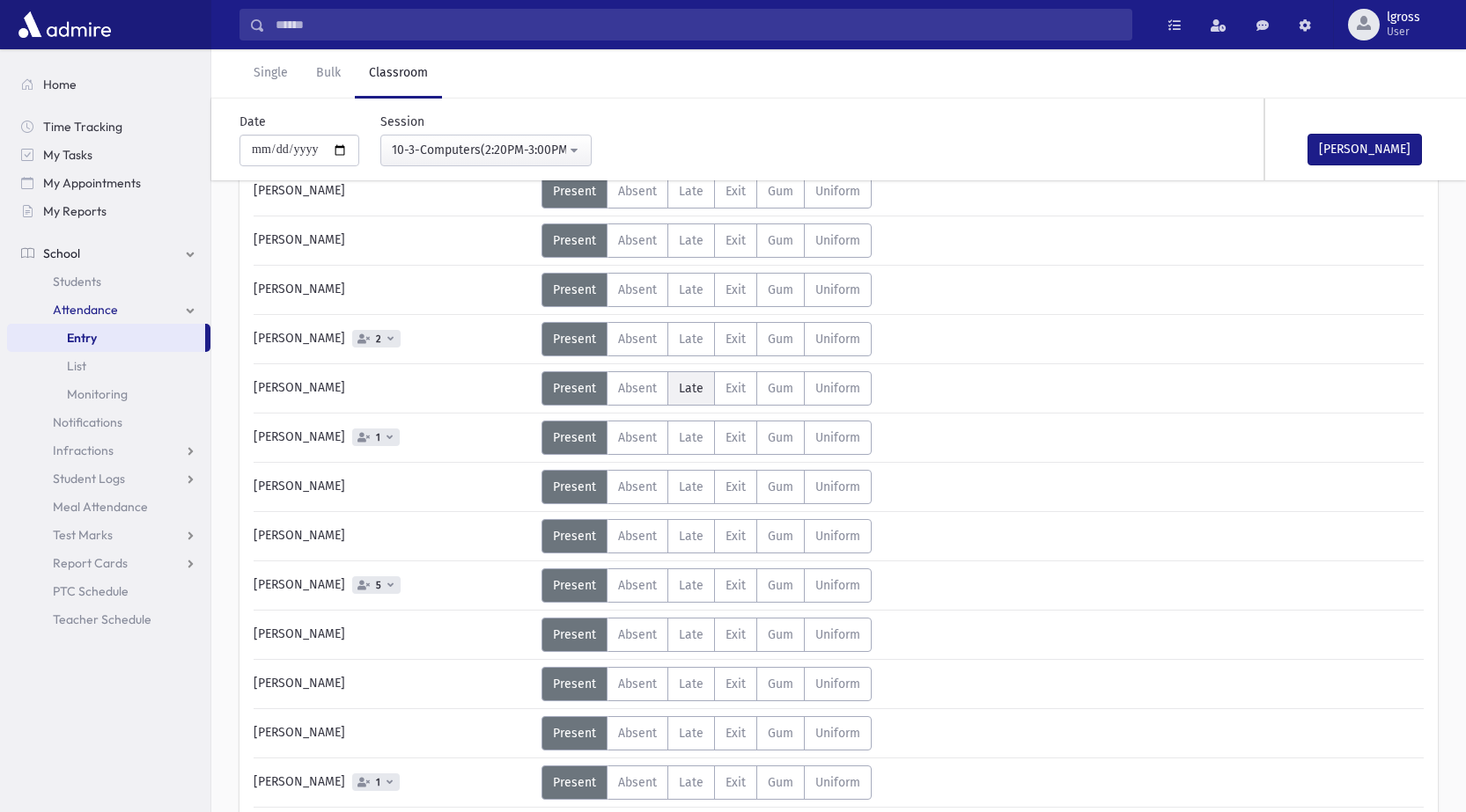
click at [691, 389] on span "Late" at bounding box center [691, 389] width 25 height 15
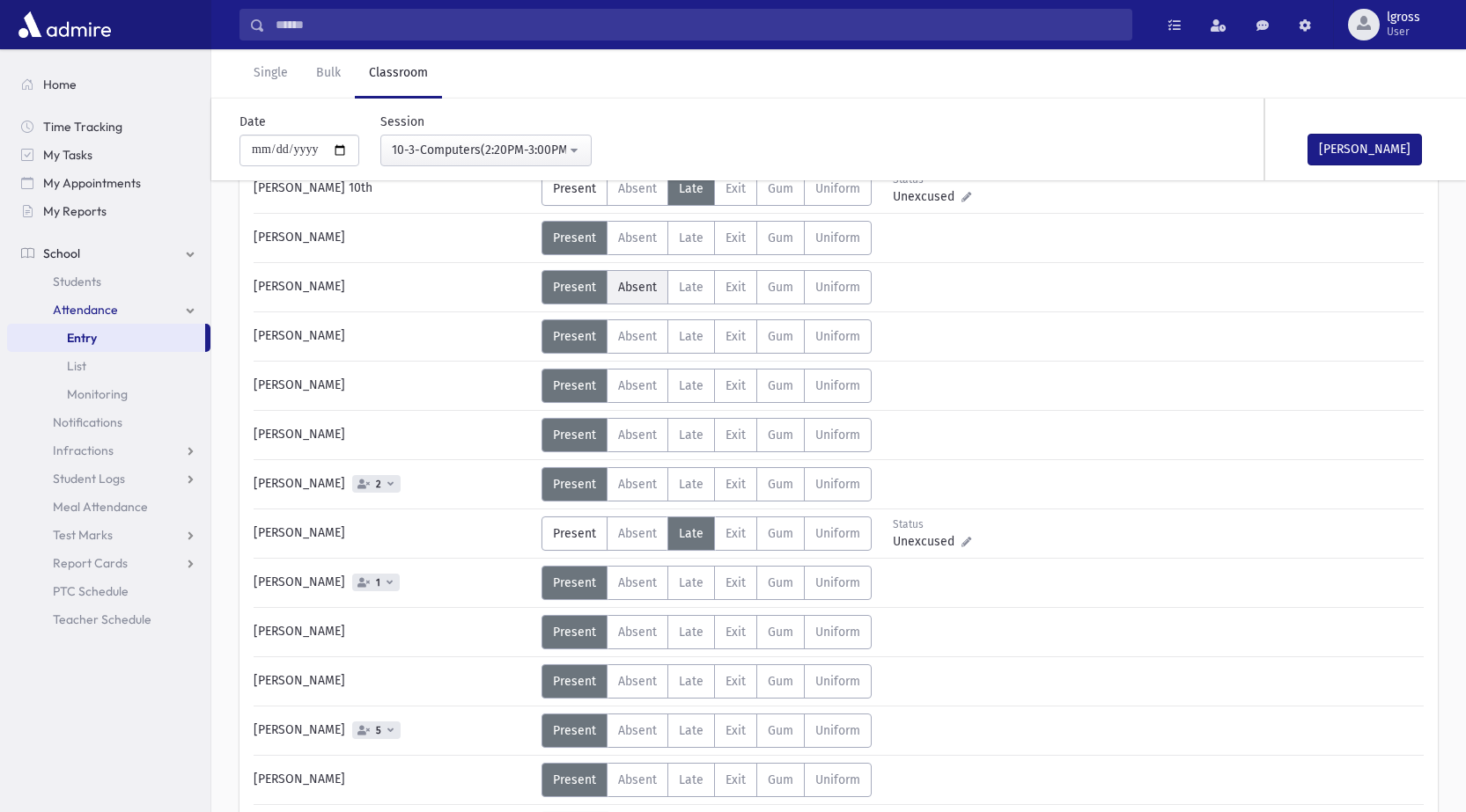
scroll to position [718, 0]
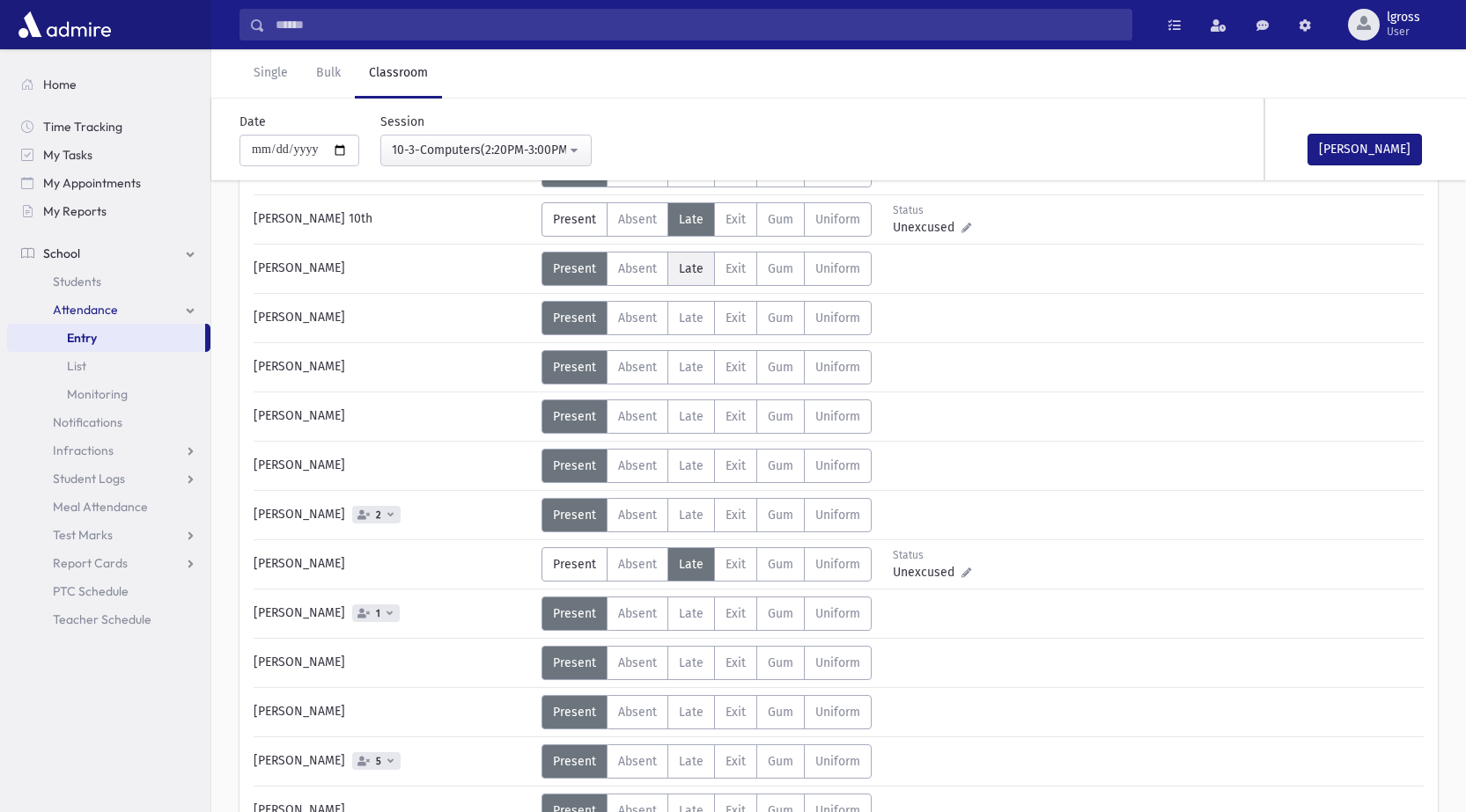
click at [690, 273] on span "Late" at bounding box center [691, 269] width 25 height 15
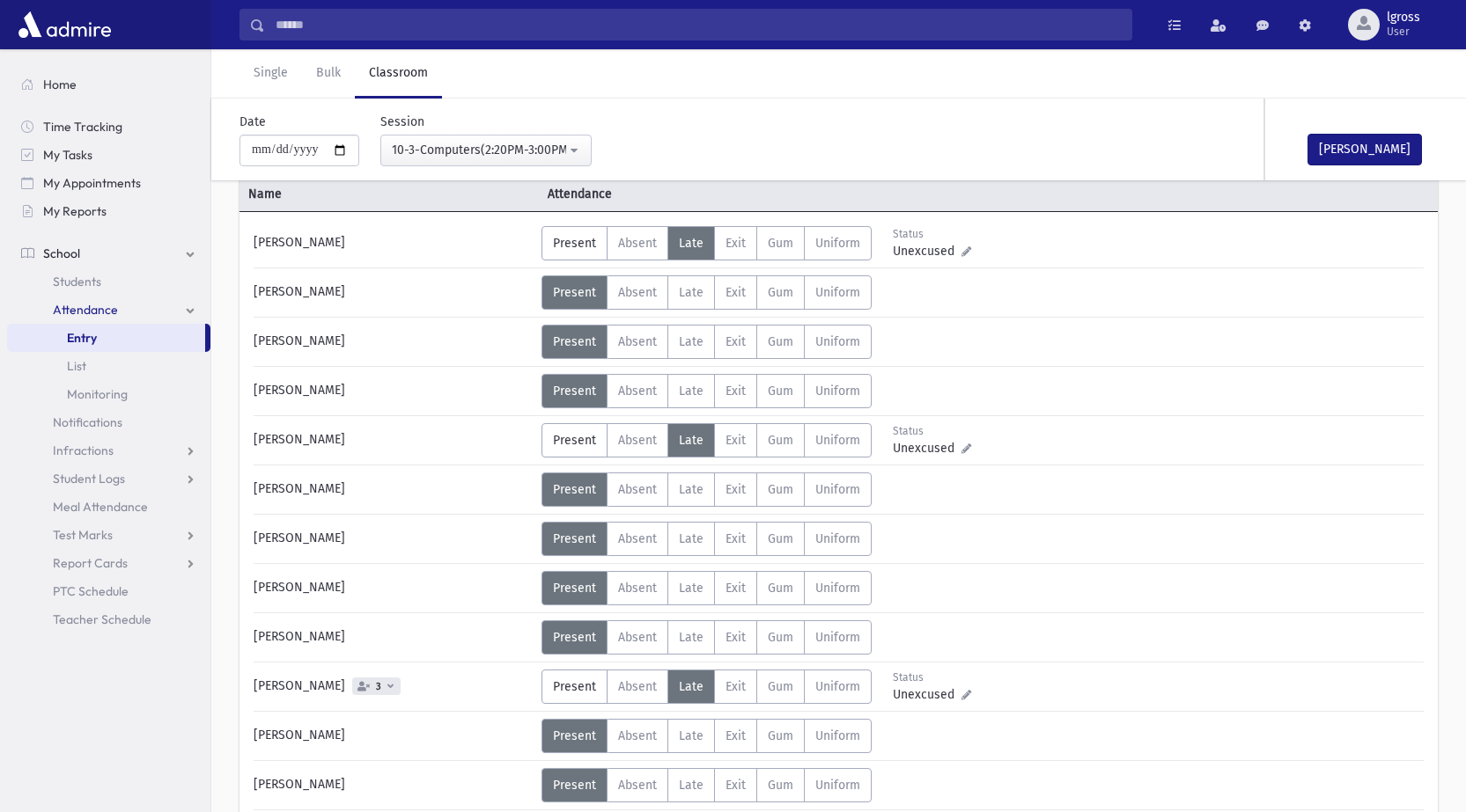
scroll to position [0, 0]
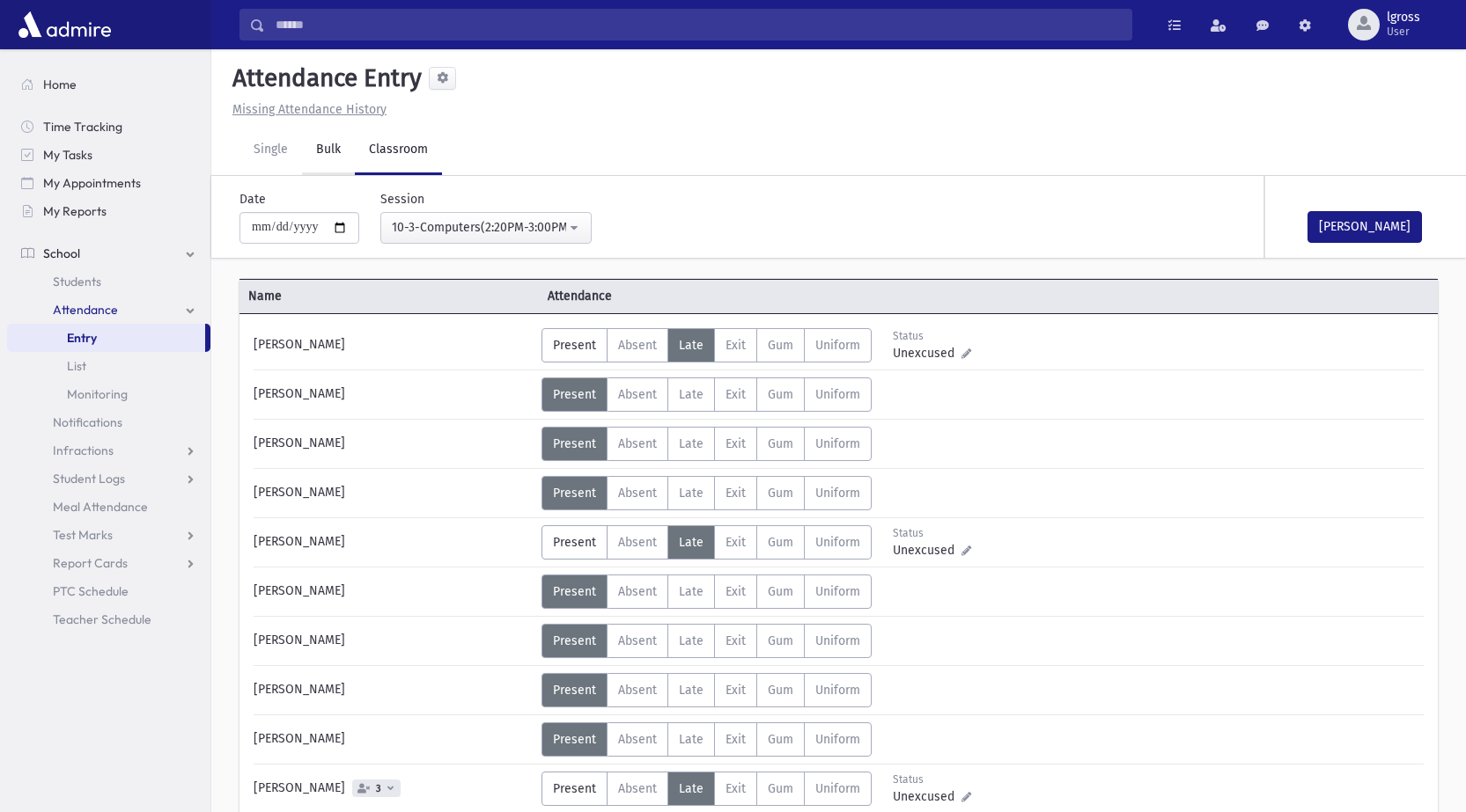
click at [344, 150] on link "Bulk" at bounding box center [328, 150] width 53 height 49
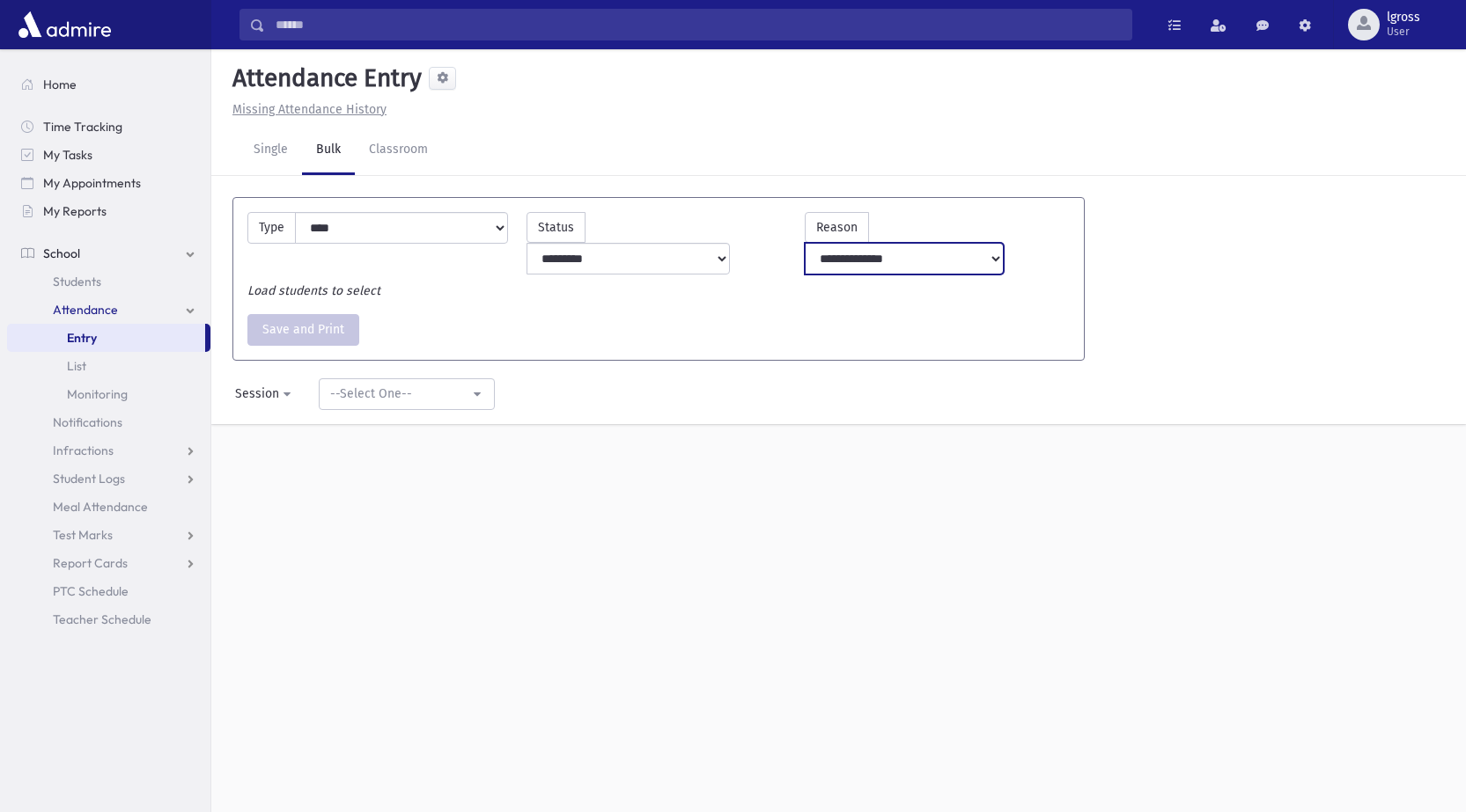
click at [893, 242] on select "**********" at bounding box center [904, 258] width 199 height 32
click at [896, 242] on select "**********" at bounding box center [904, 258] width 199 height 32
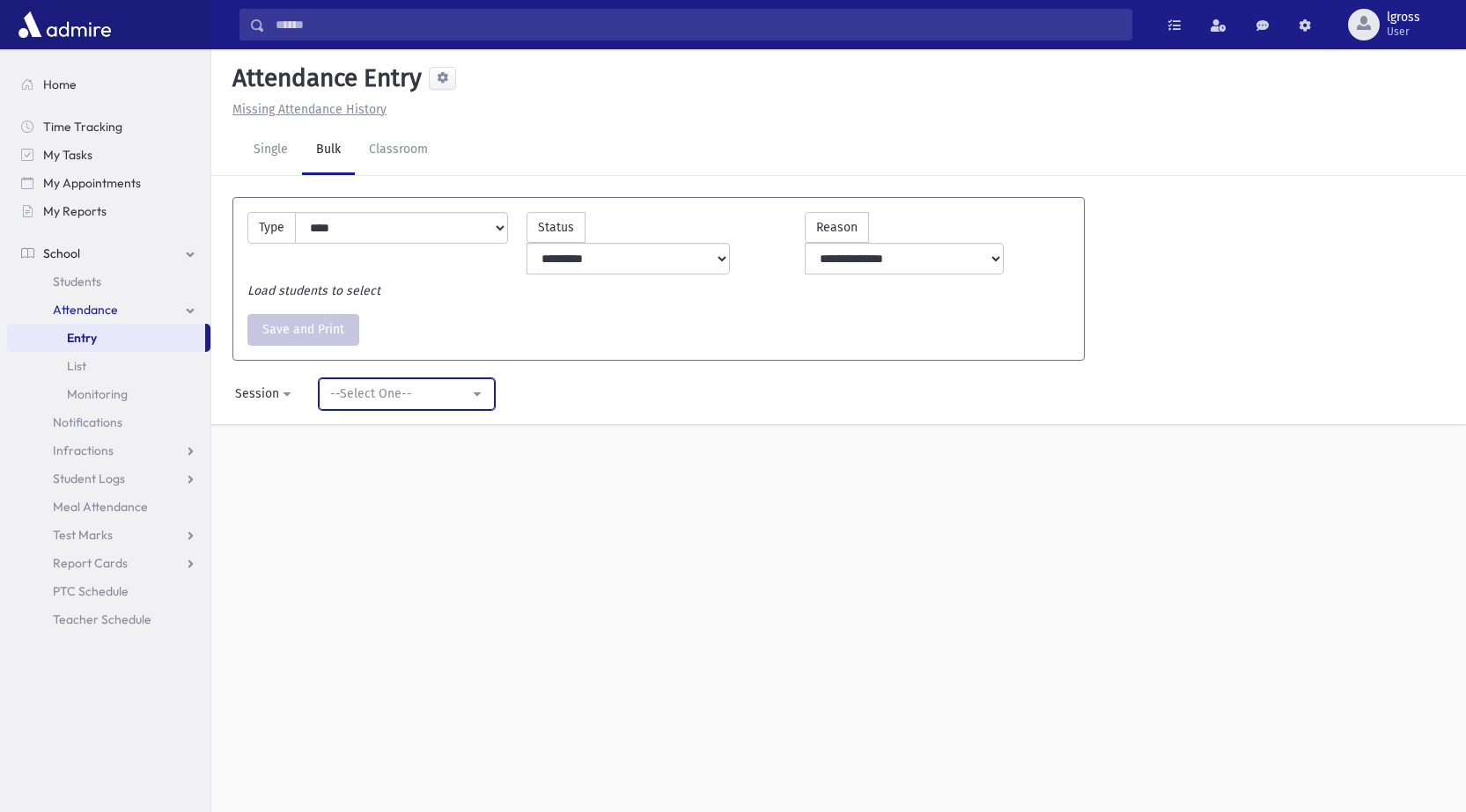
click at [366, 385] on div "--Select One--" at bounding box center [399, 393] width 140 height 18
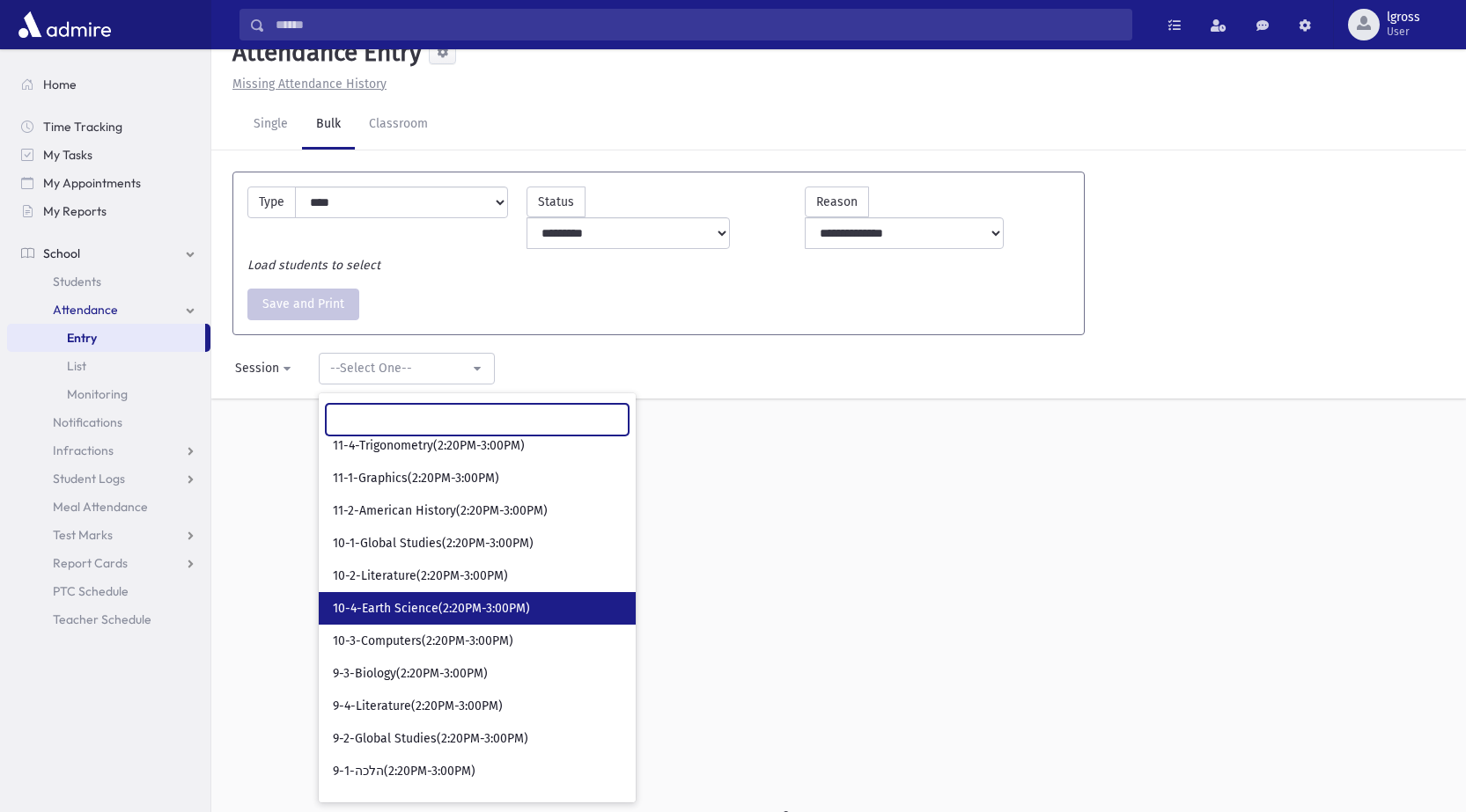
scroll to position [39, 0]
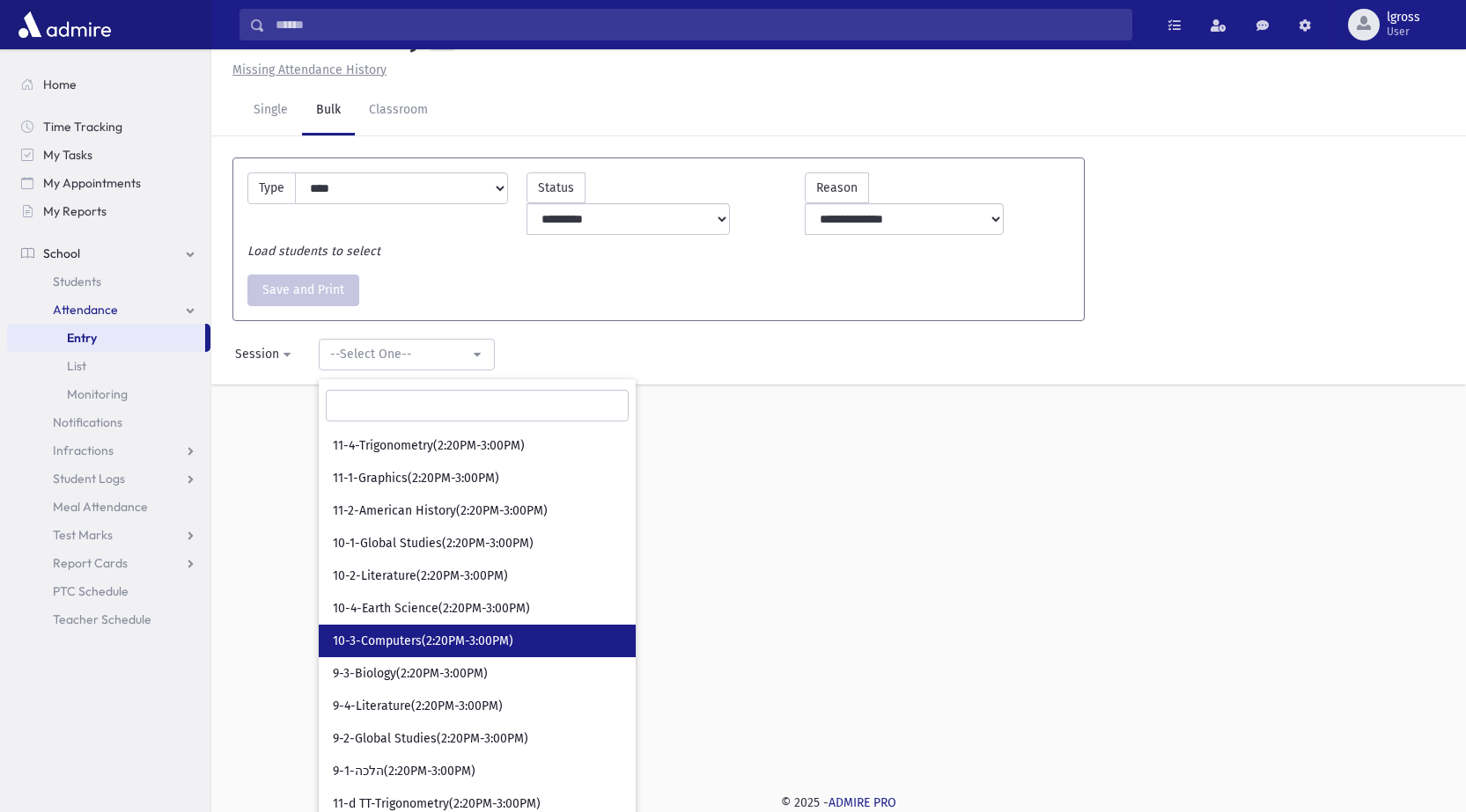
click at [463, 633] on span "10-3-Computers(2:20PM-3:00PM)" at bounding box center [424, 642] width 181 height 17
select select "*****"
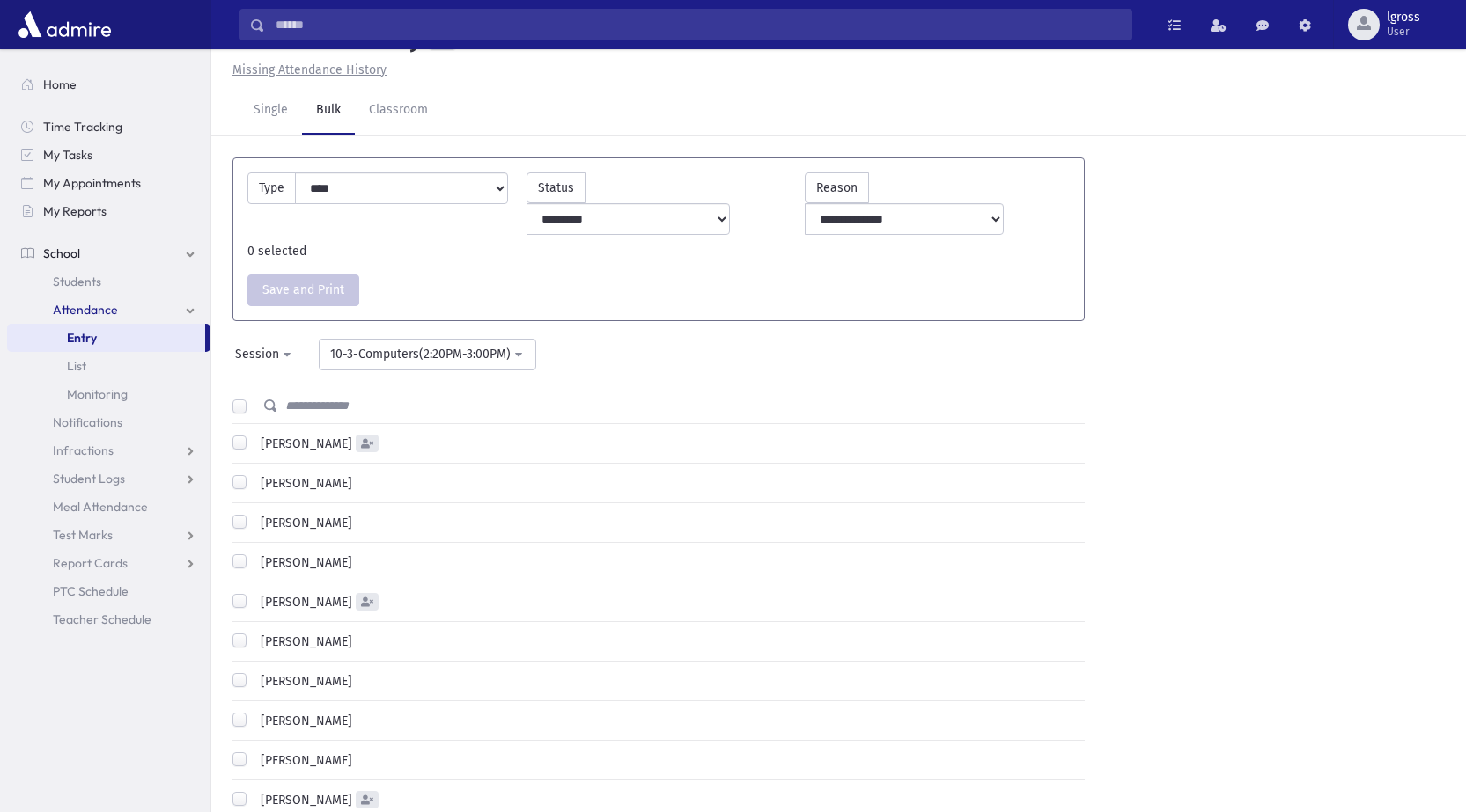
click at [253, 435] on label "[PERSON_NAME]" at bounding box center [302, 444] width 98 height 18
click at [253, 594] on label "[PERSON_NAME]" at bounding box center [302, 602] width 98 height 18
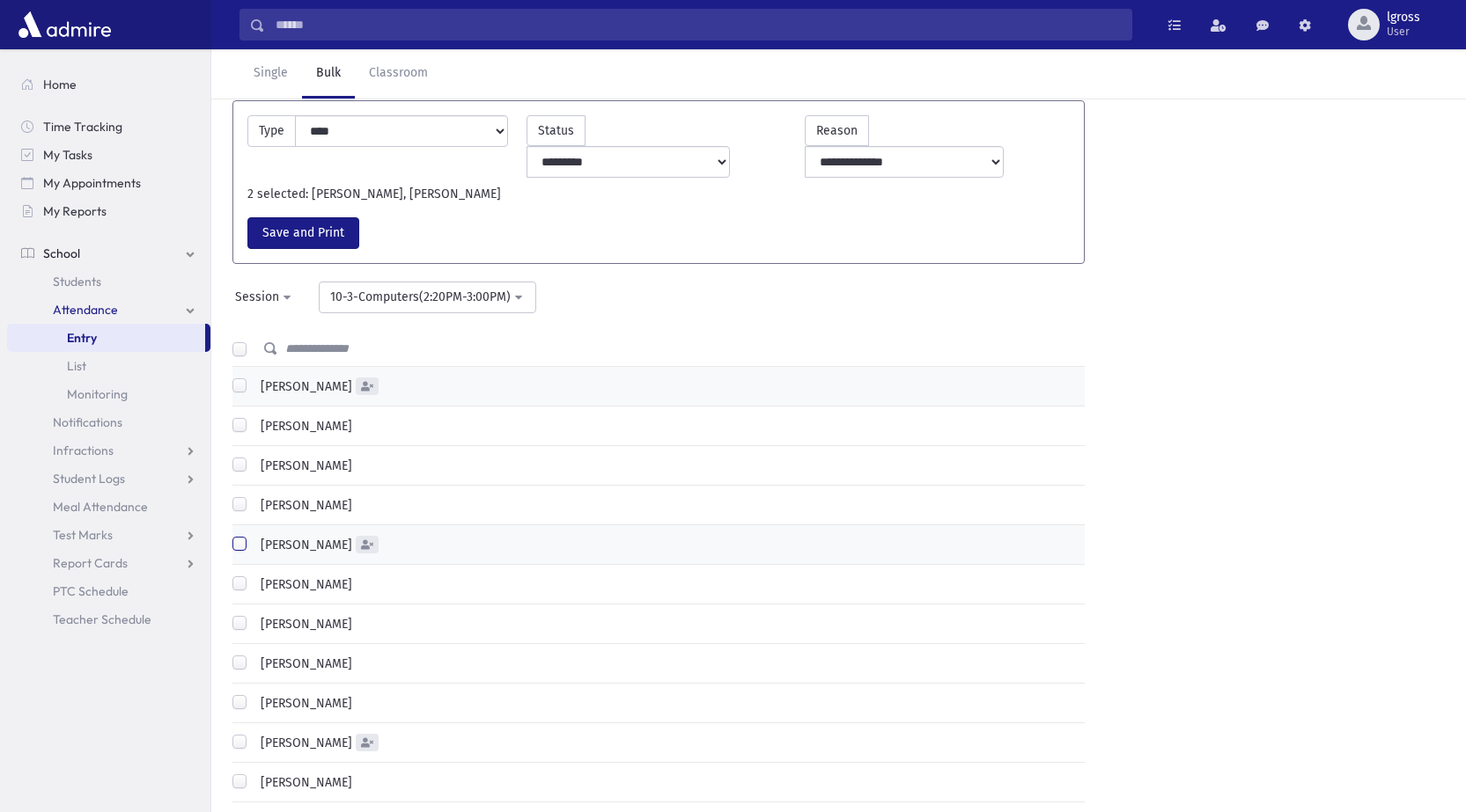
scroll to position [128, 0]
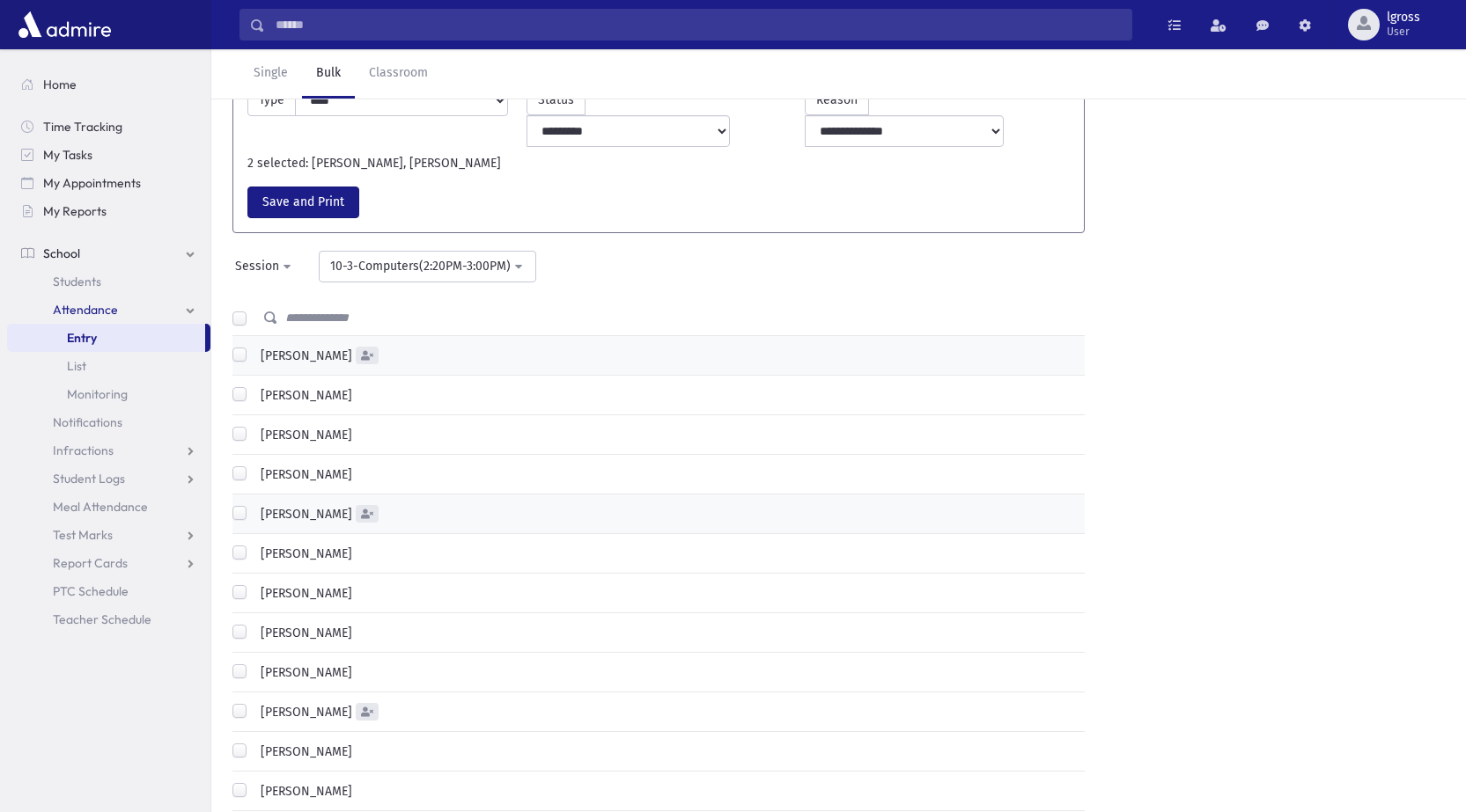
click at [253, 703] on label "[PERSON_NAME]" at bounding box center [302, 712] width 98 height 18
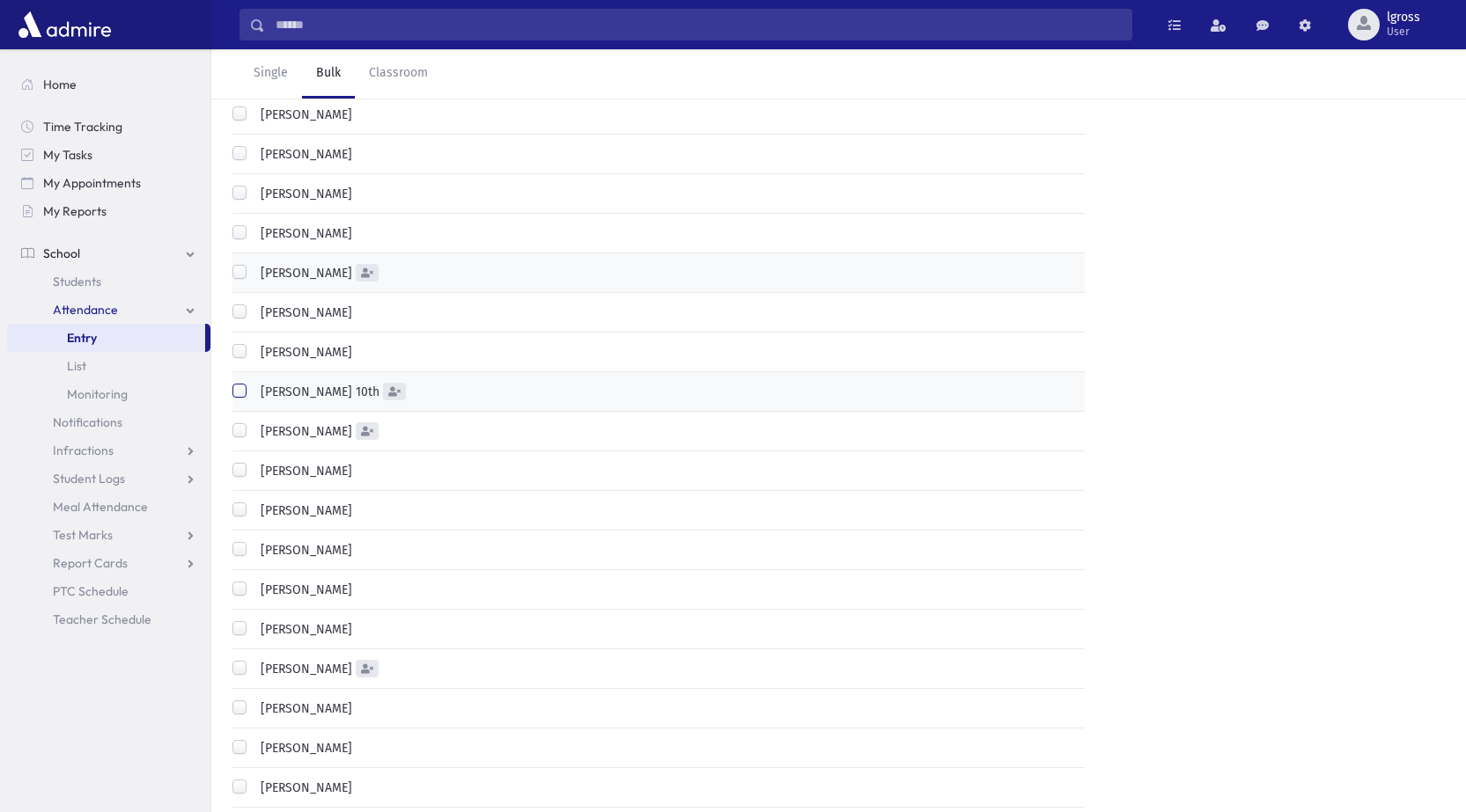
scroll to position [568, 0]
click at [253, 659] on label "[PERSON_NAME]" at bounding box center [302, 668] width 98 height 18
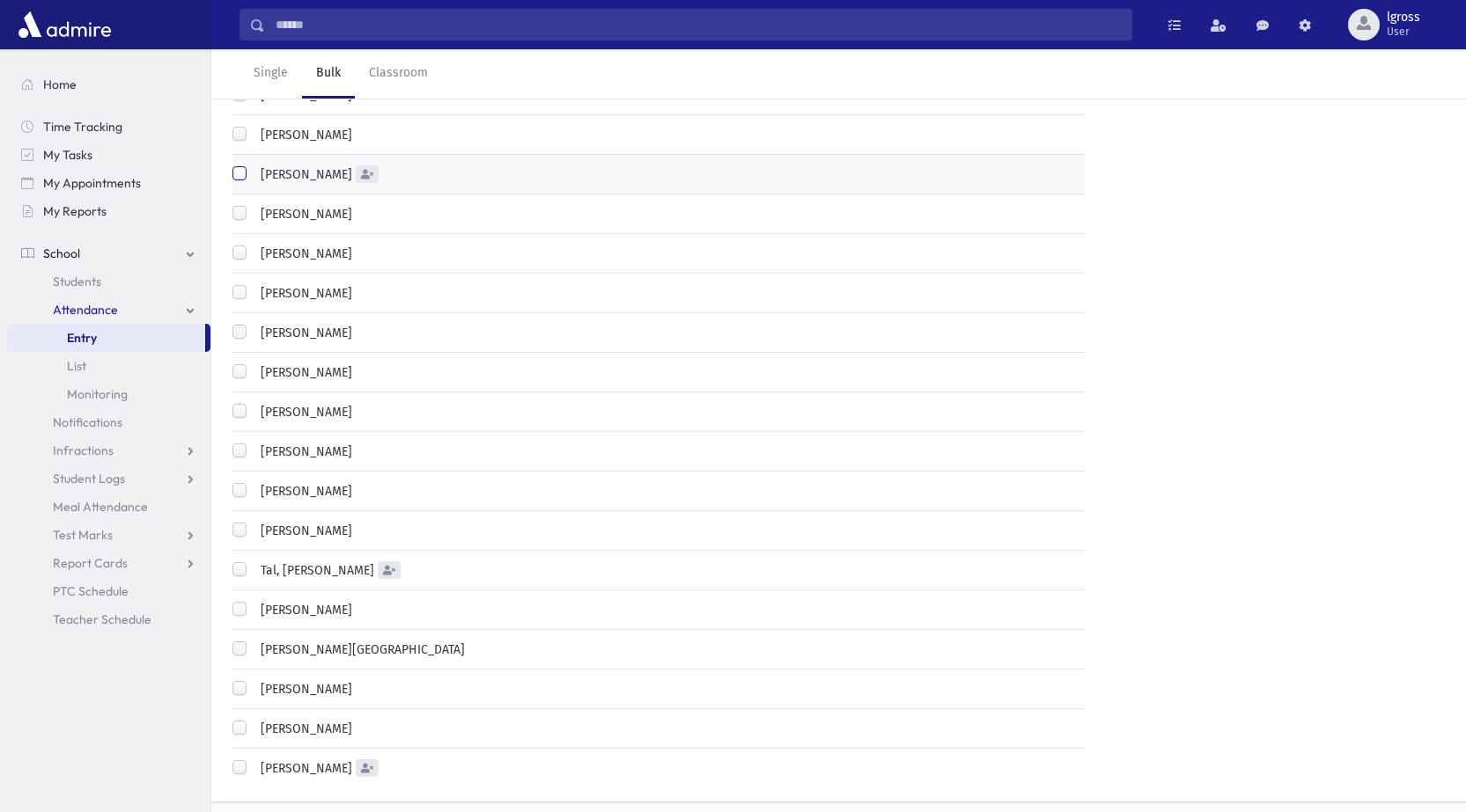
scroll to position [1078, 0]
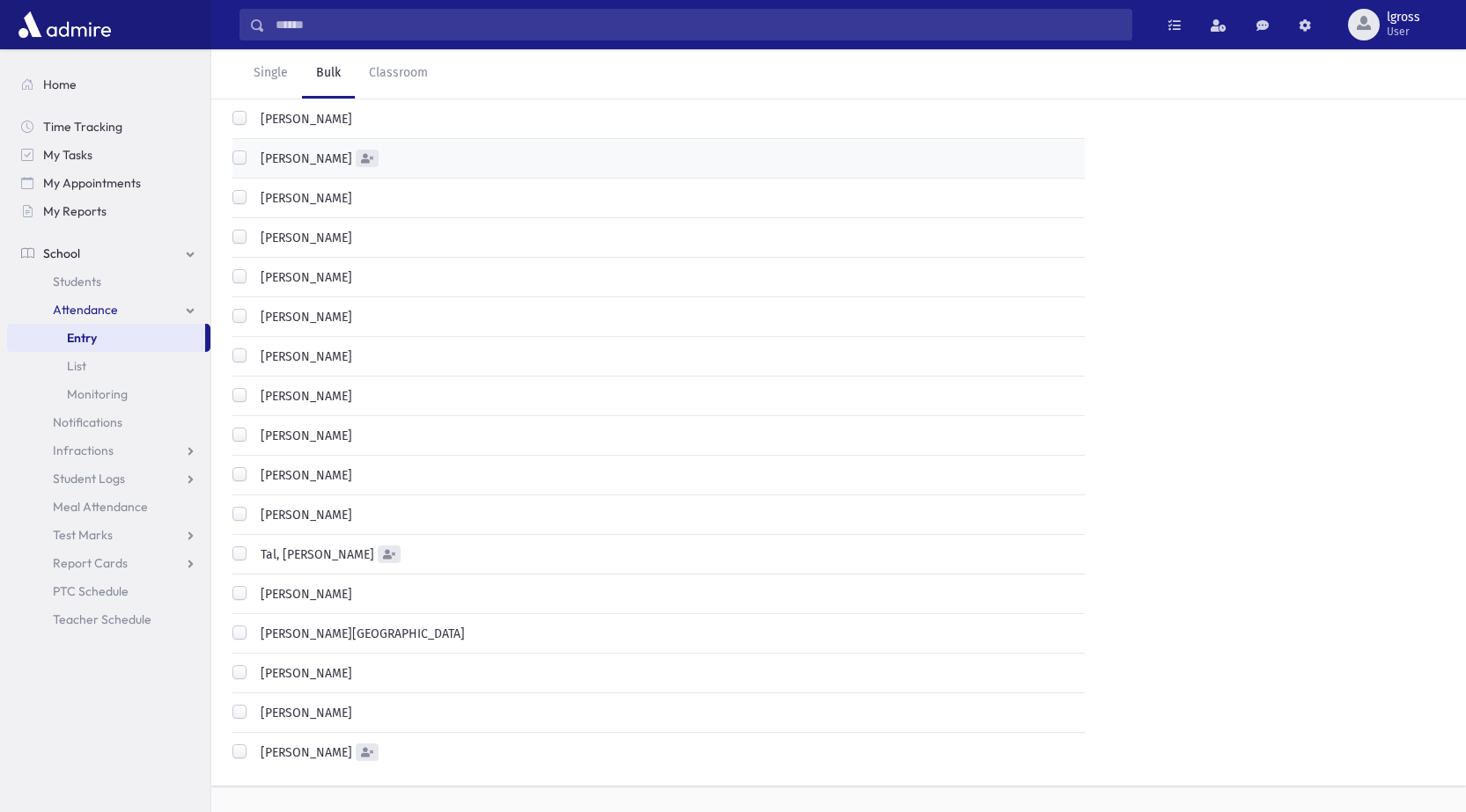
click at [253, 744] on label "[PERSON_NAME]" at bounding box center [302, 752] width 98 height 18
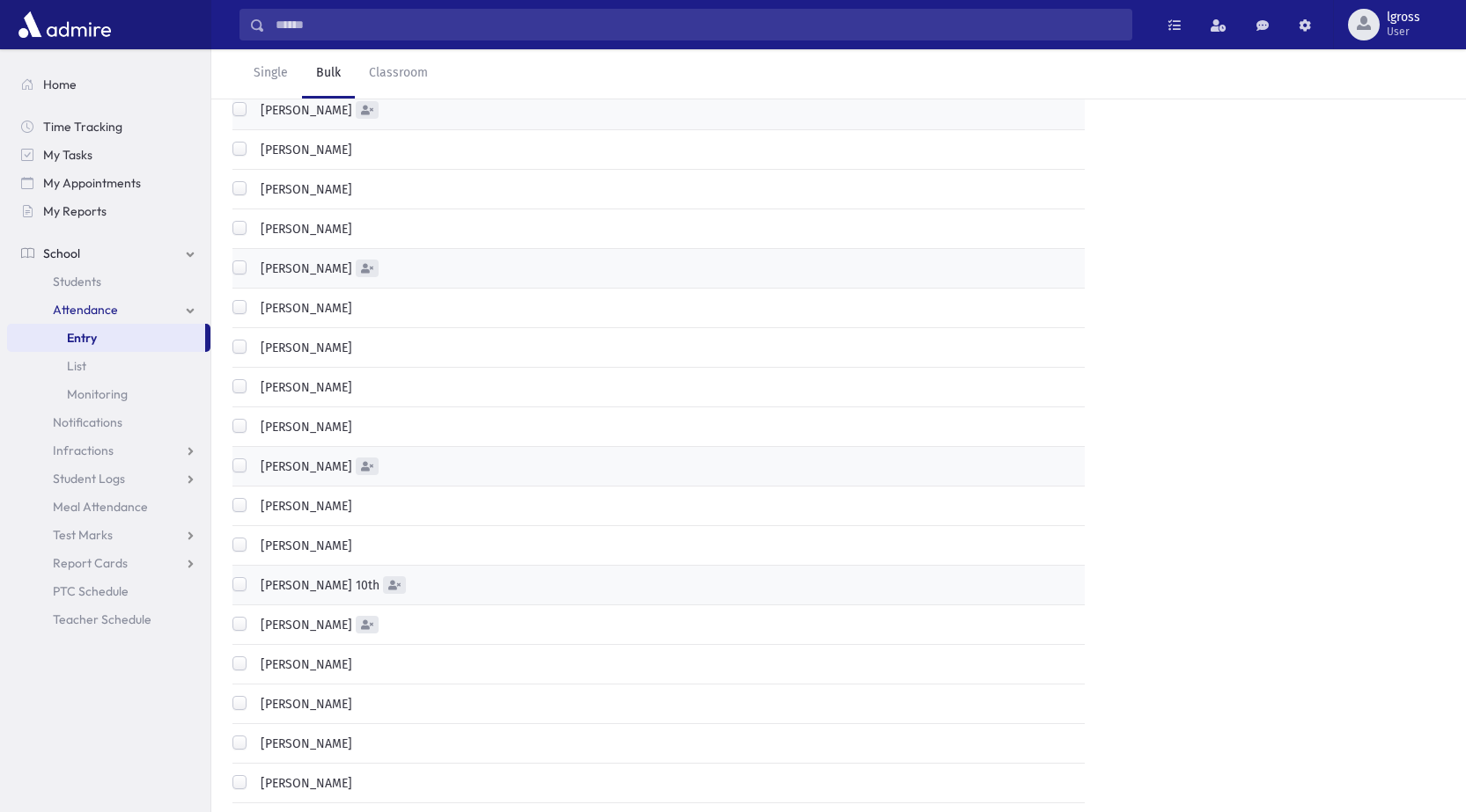
click at [253, 696] on label "[PERSON_NAME]" at bounding box center [302, 704] width 98 height 18
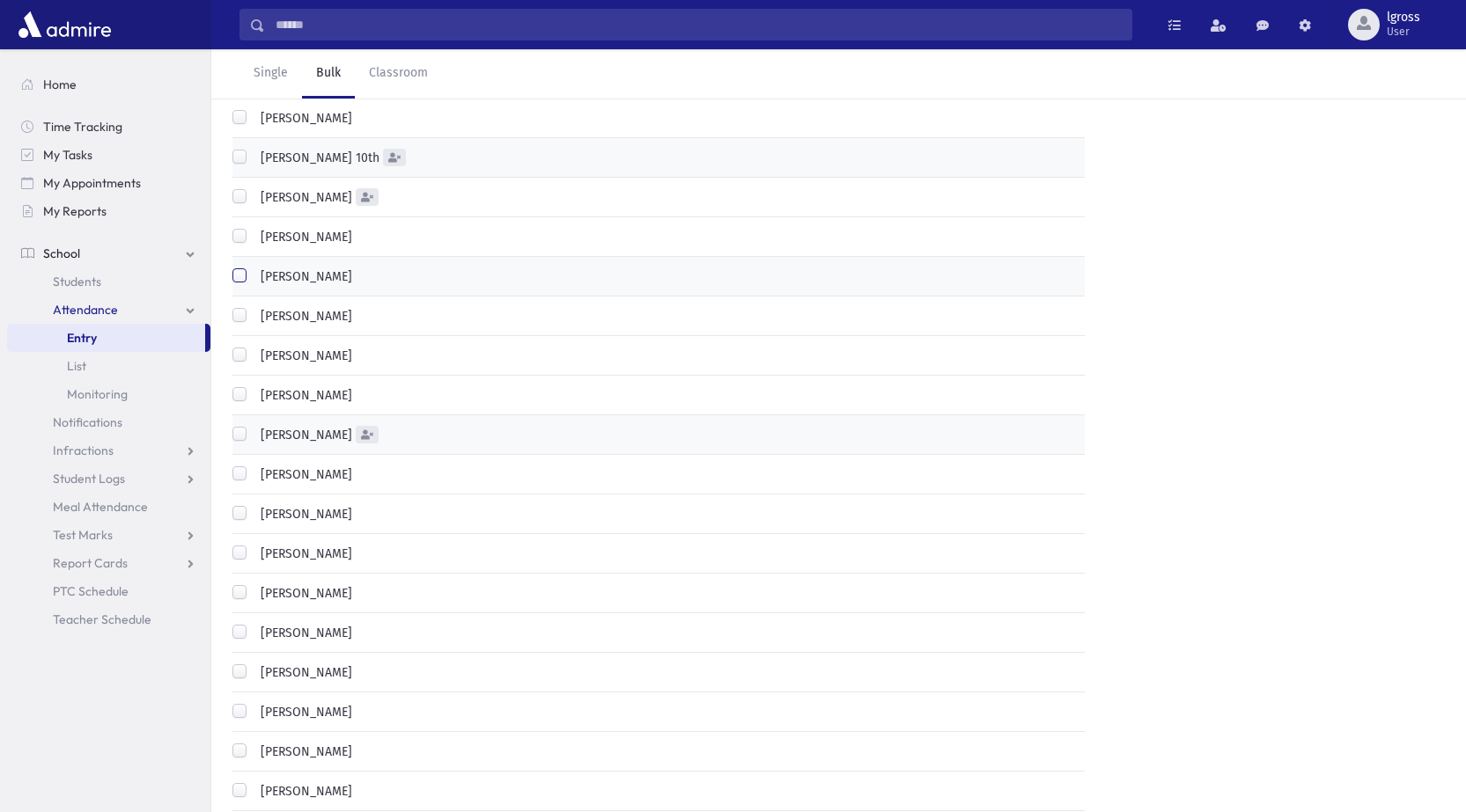
scroll to position [813, 0]
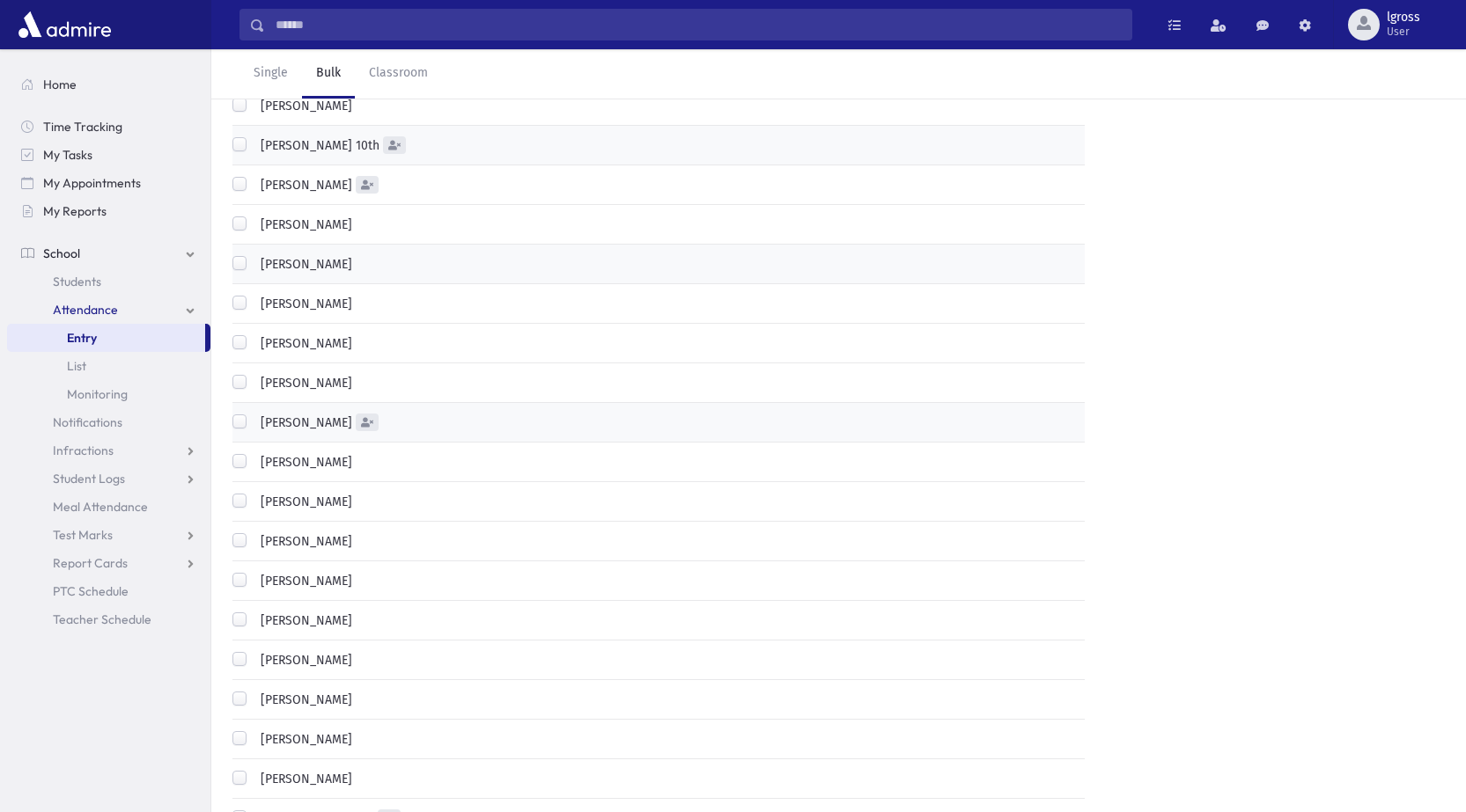
click at [253, 572] on label "[PERSON_NAME]" at bounding box center [302, 581] width 98 height 18
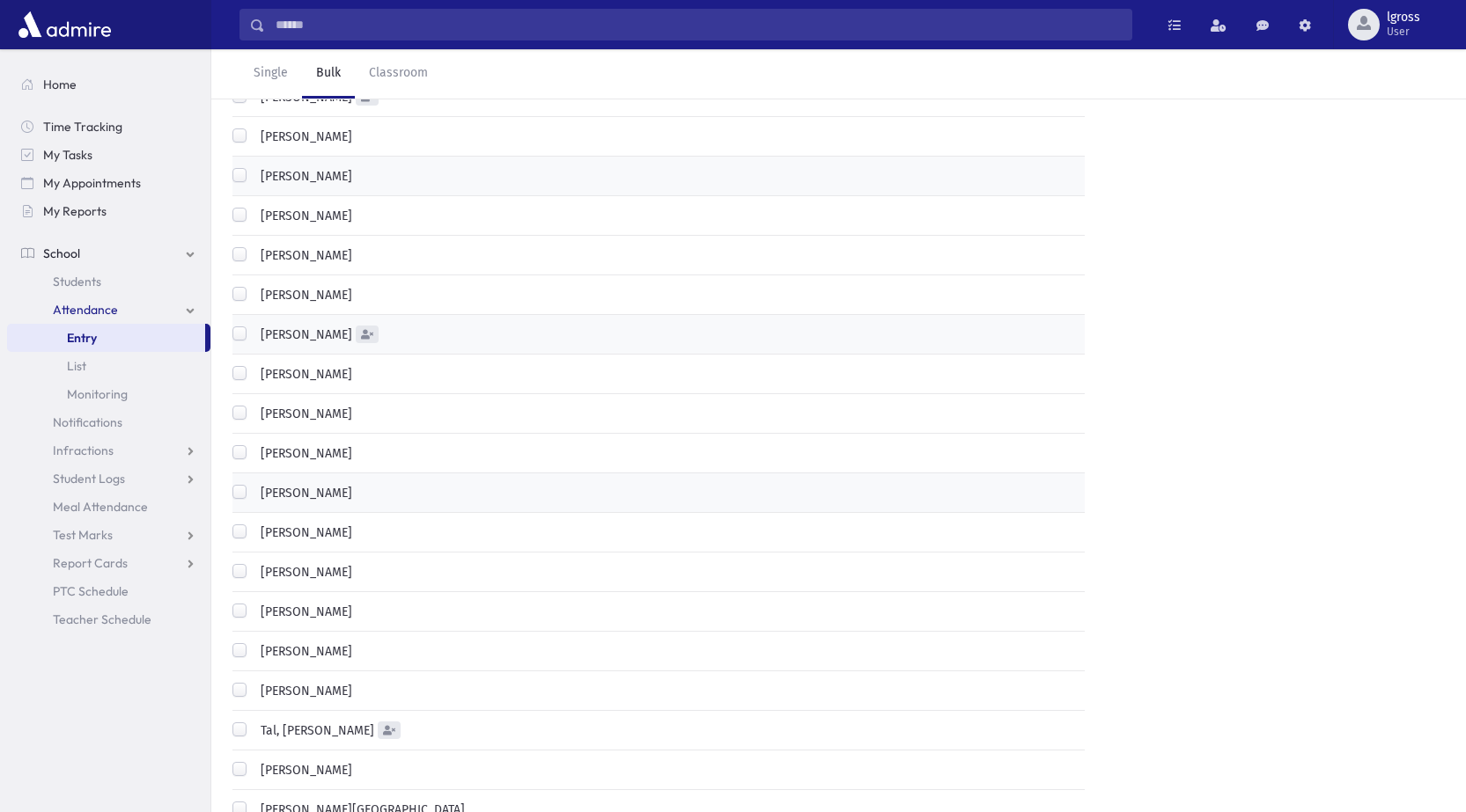
click at [253, 405] on label "[PERSON_NAME]" at bounding box center [302, 414] width 98 height 18
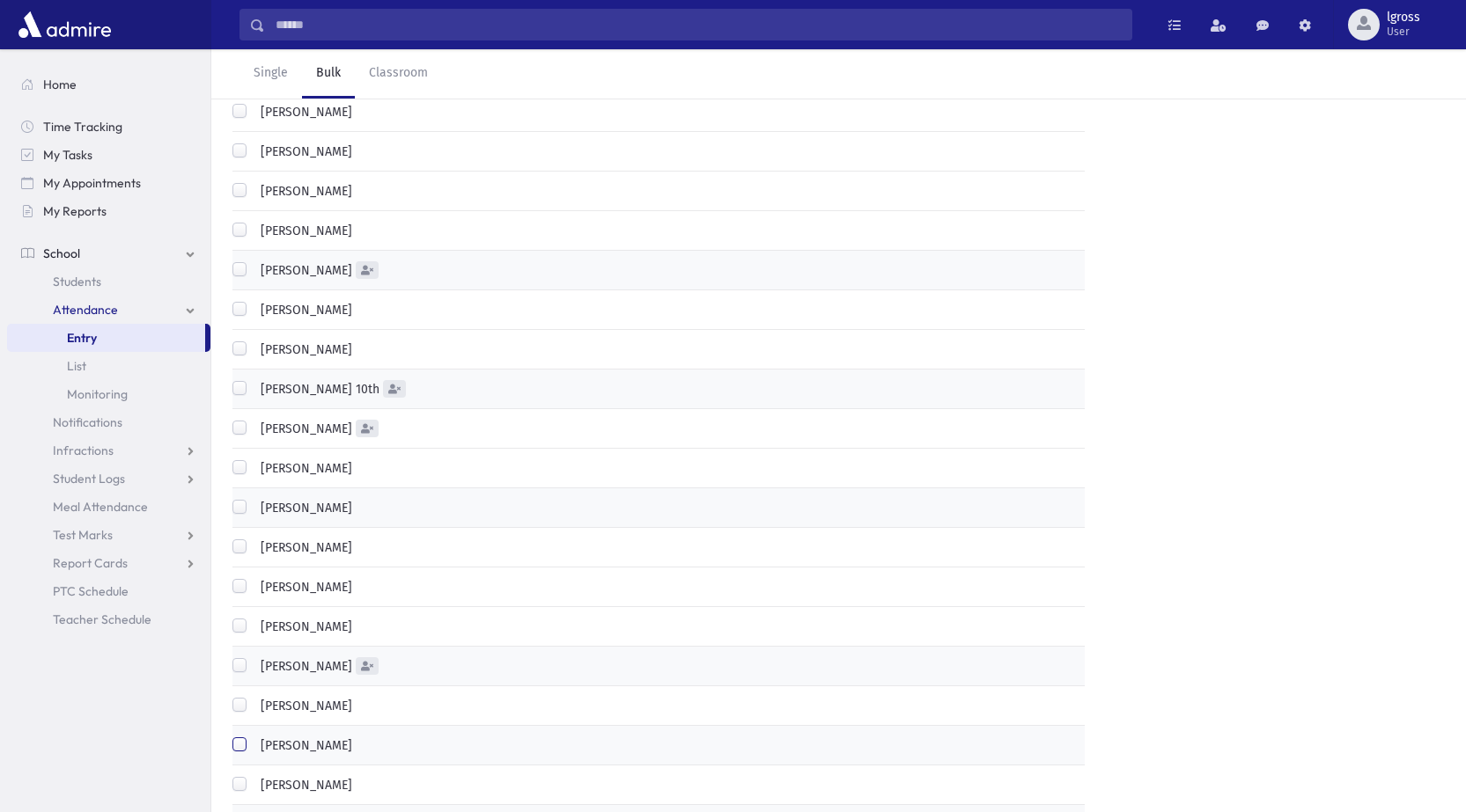
scroll to position [549, 0]
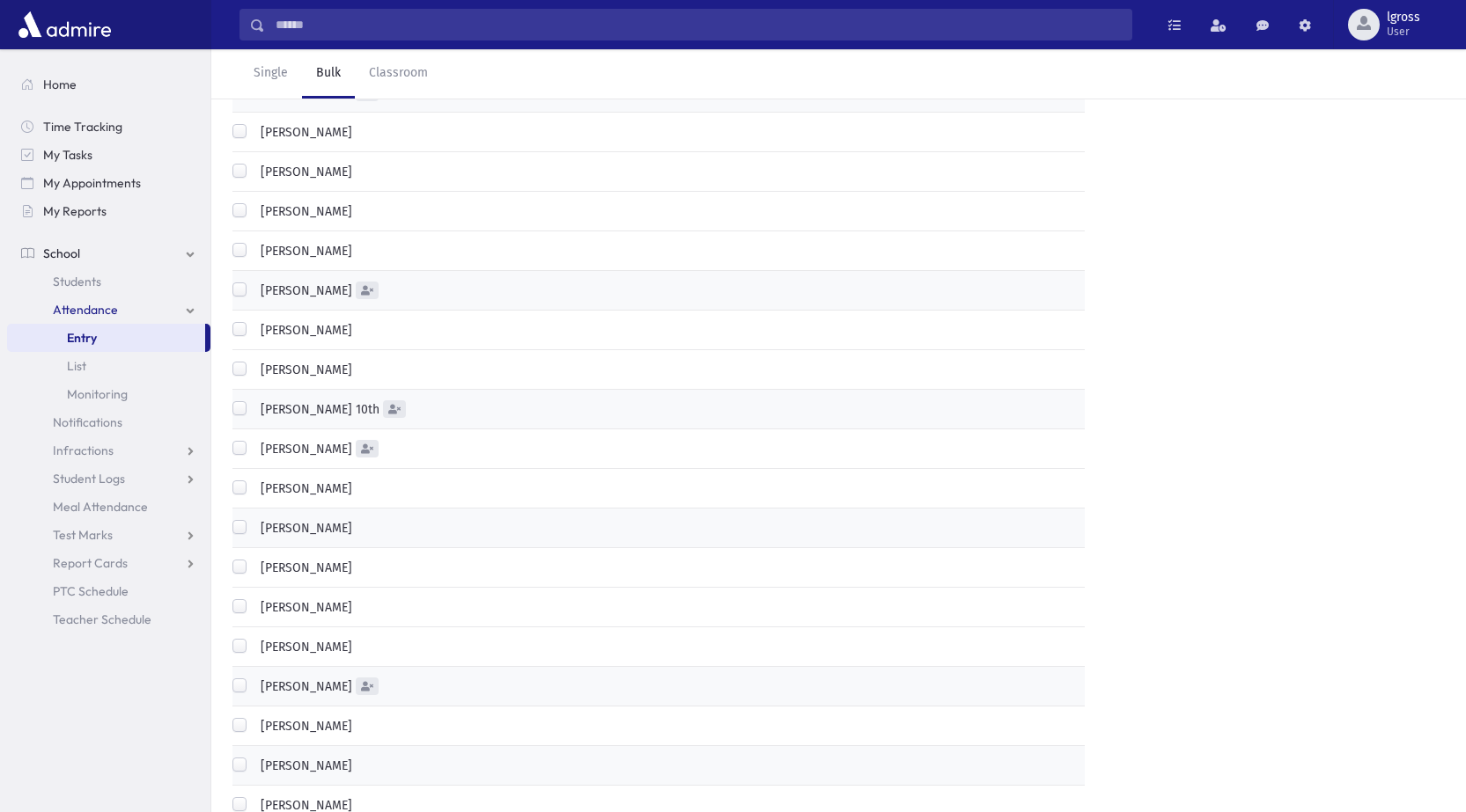
click at [253, 321] on label "[PERSON_NAME]" at bounding box center [302, 330] width 98 height 18
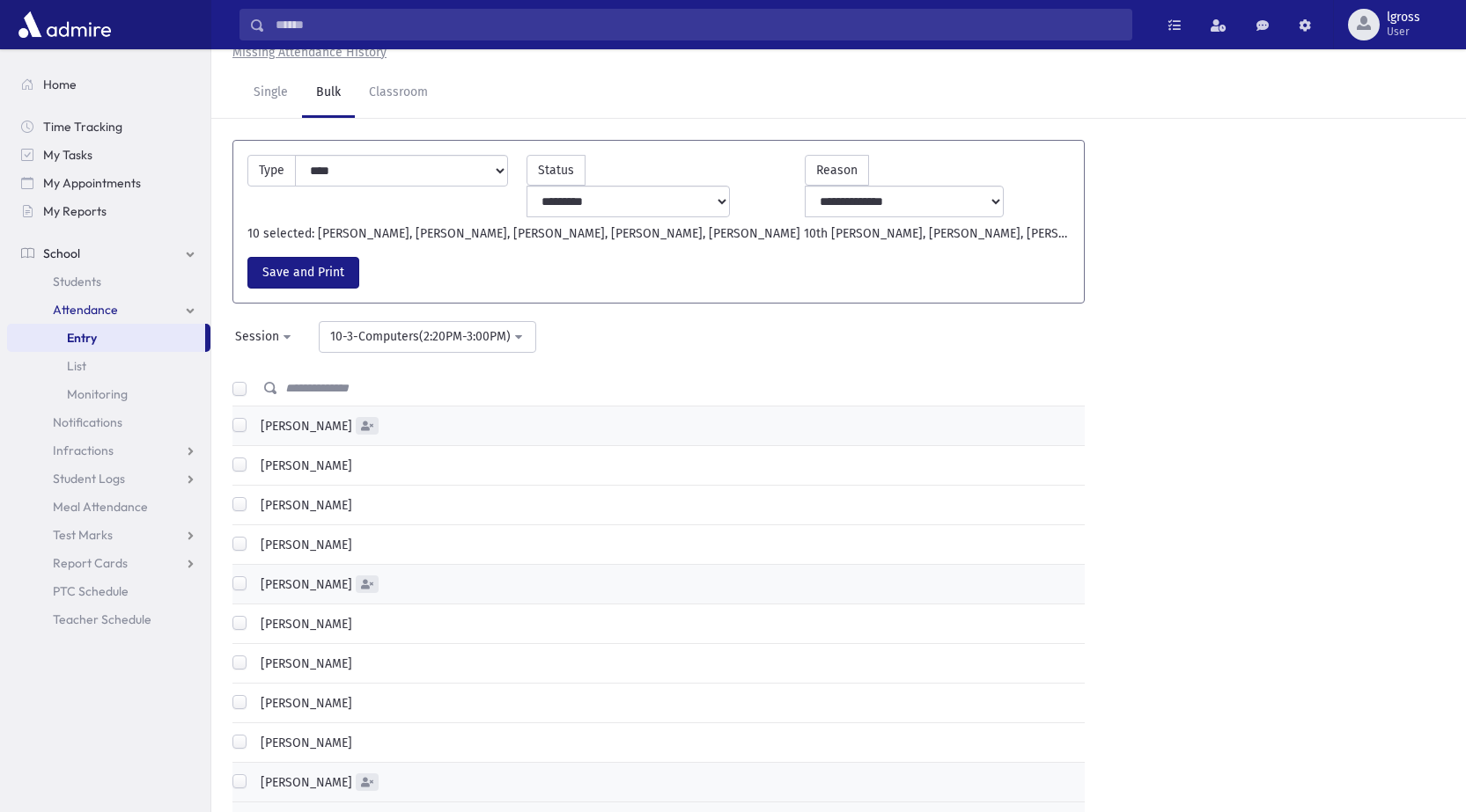
scroll to position [0, 0]
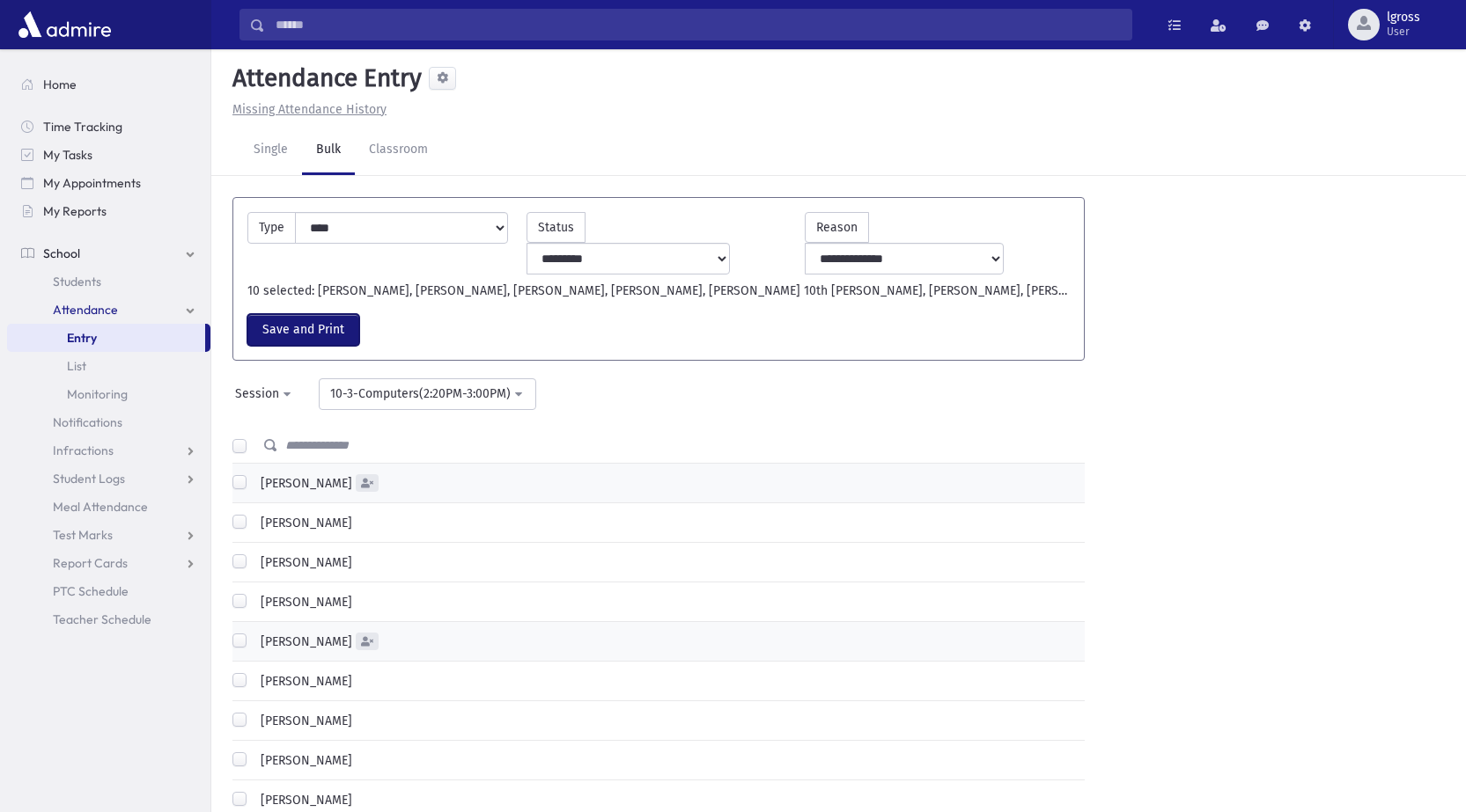
click at [325, 315] on button "Save and Print" at bounding box center [303, 330] width 112 height 32
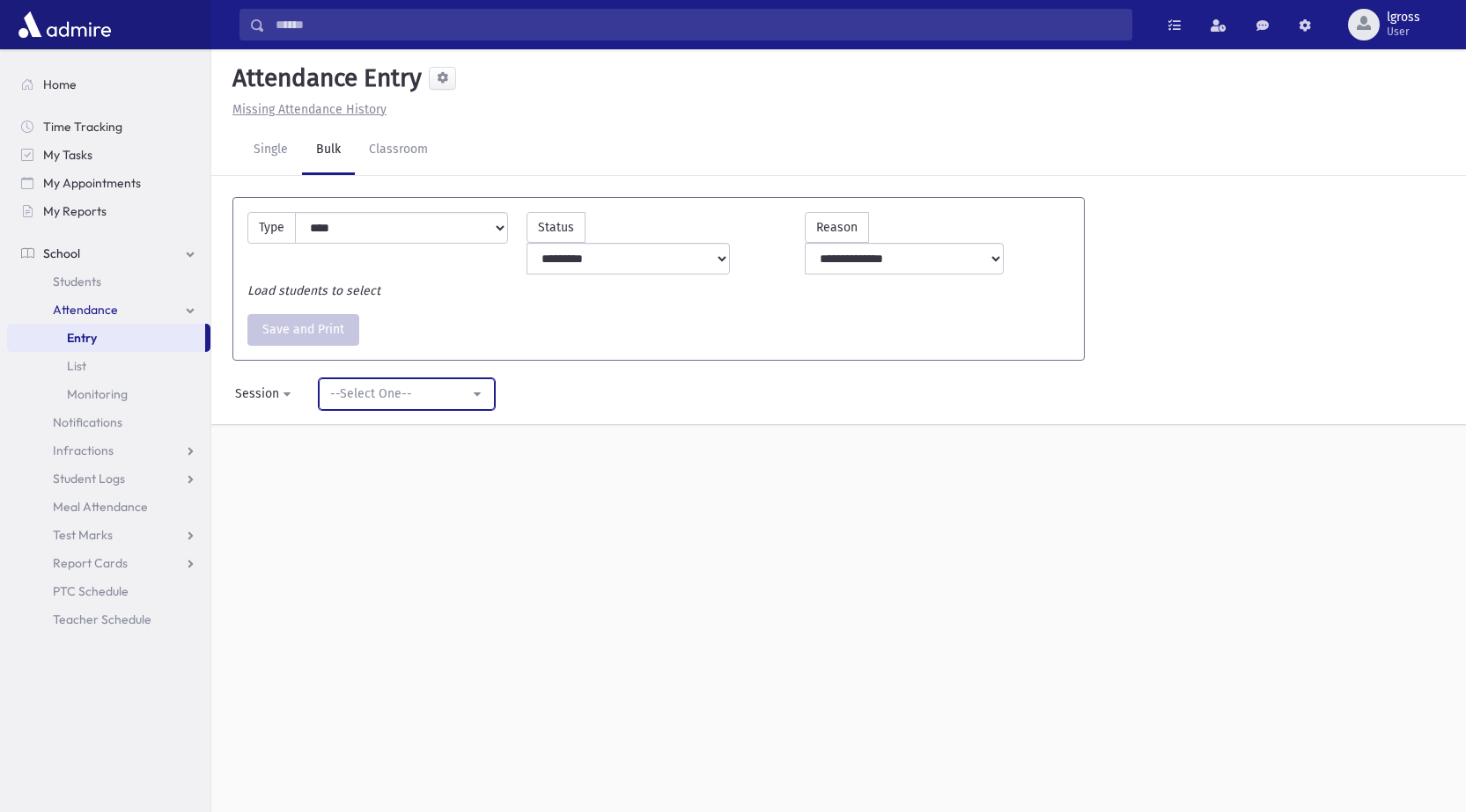
click at [366, 385] on div "--Select One--" at bounding box center [399, 393] width 140 height 18
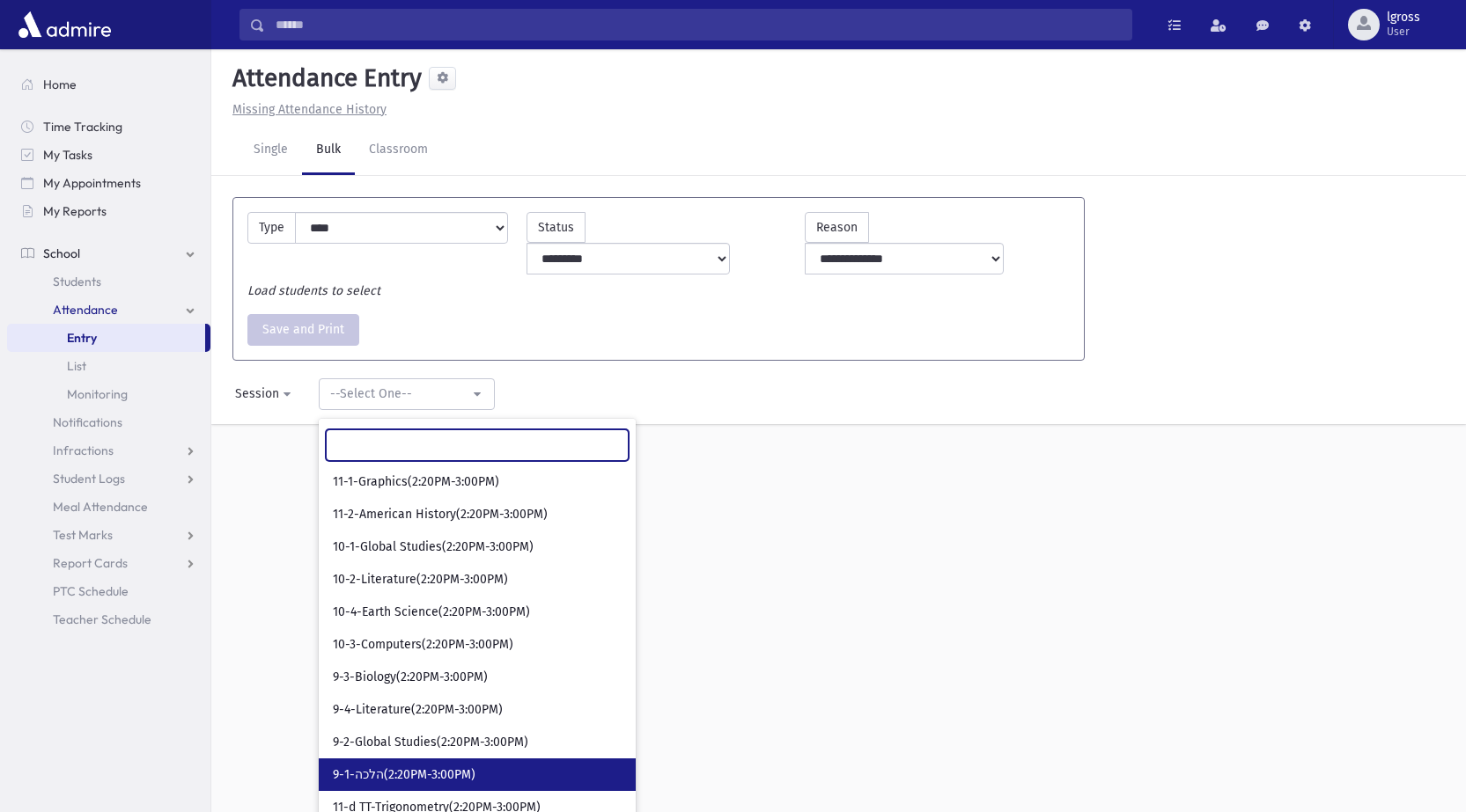
scroll to position [264, 0]
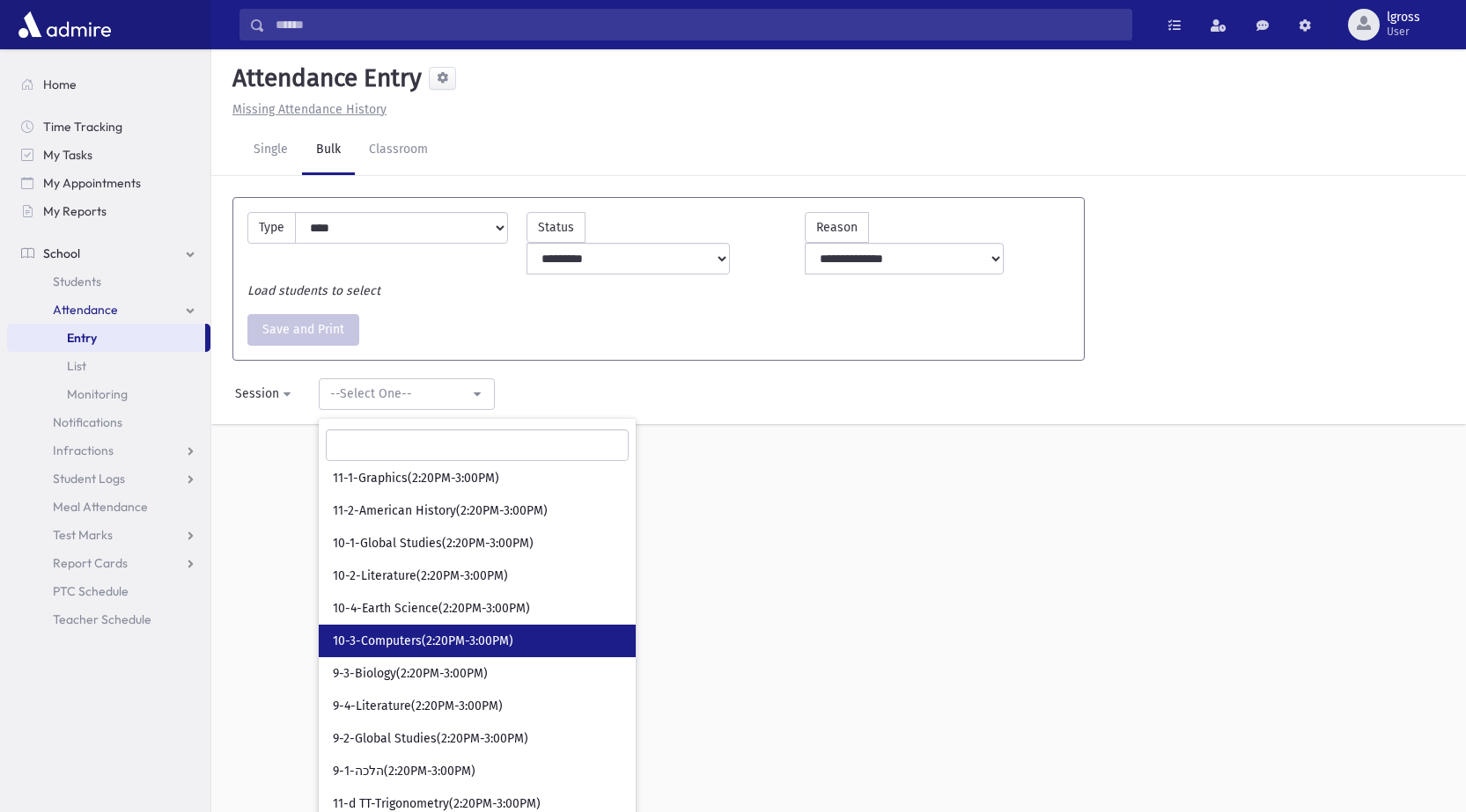
click at [451, 633] on span "10-3-Computers(2:20PM-3:00PM)" at bounding box center [424, 642] width 181 height 17
select select "*****"
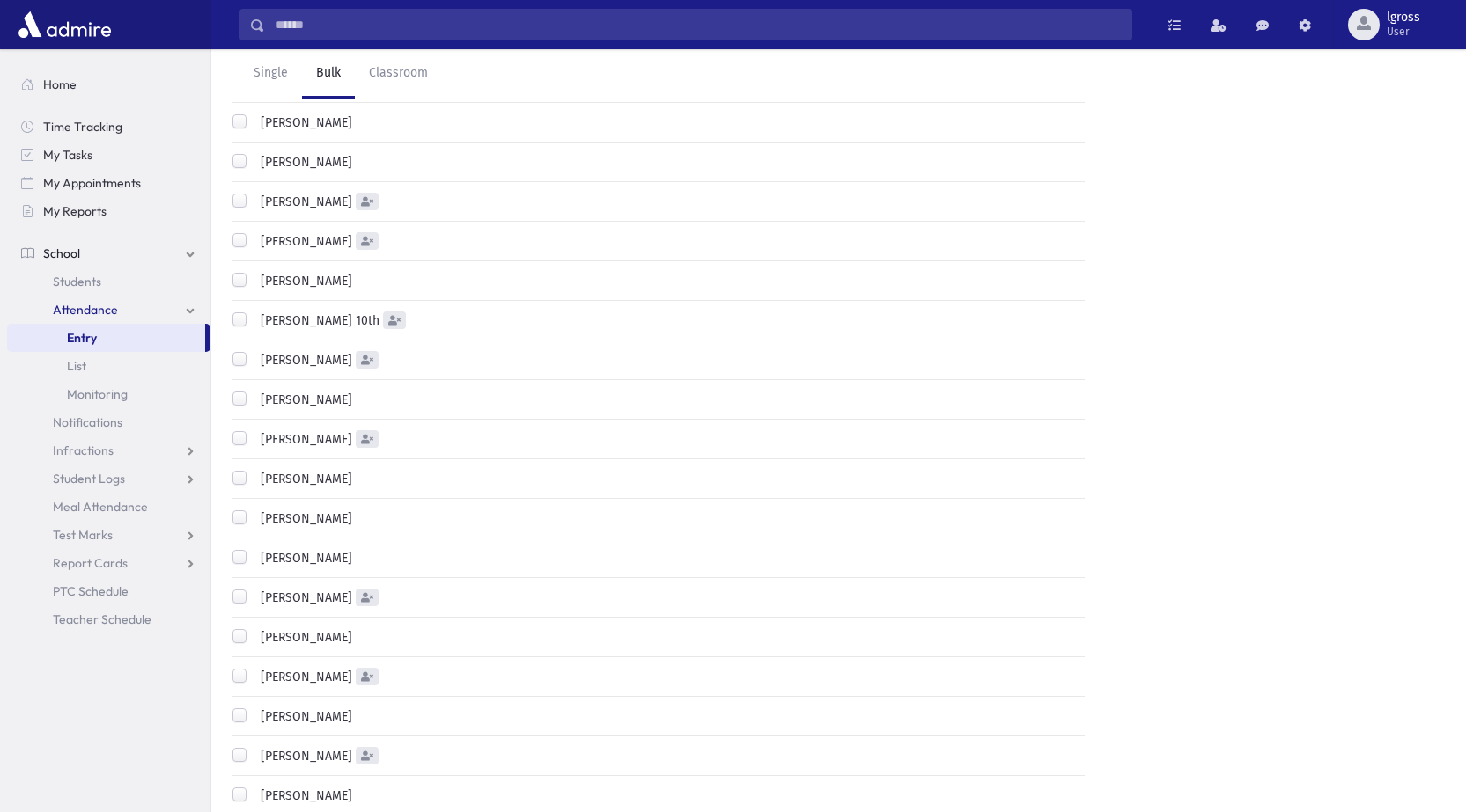
scroll to position [637, 0]
click at [253, 708] on label "[PERSON_NAME]" at bounding box center [302, 717] width 98 height 18
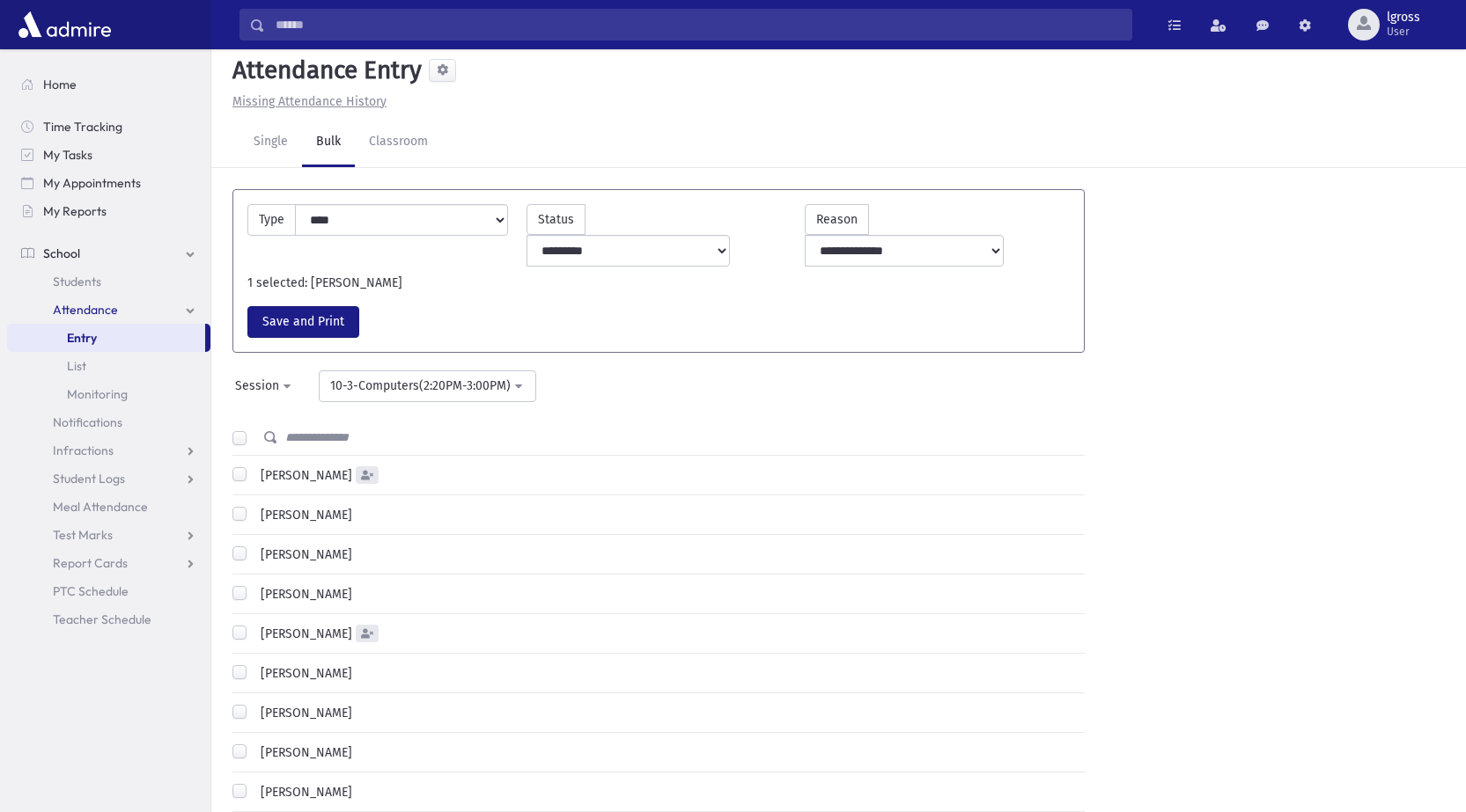
scroll to position [0, 0]
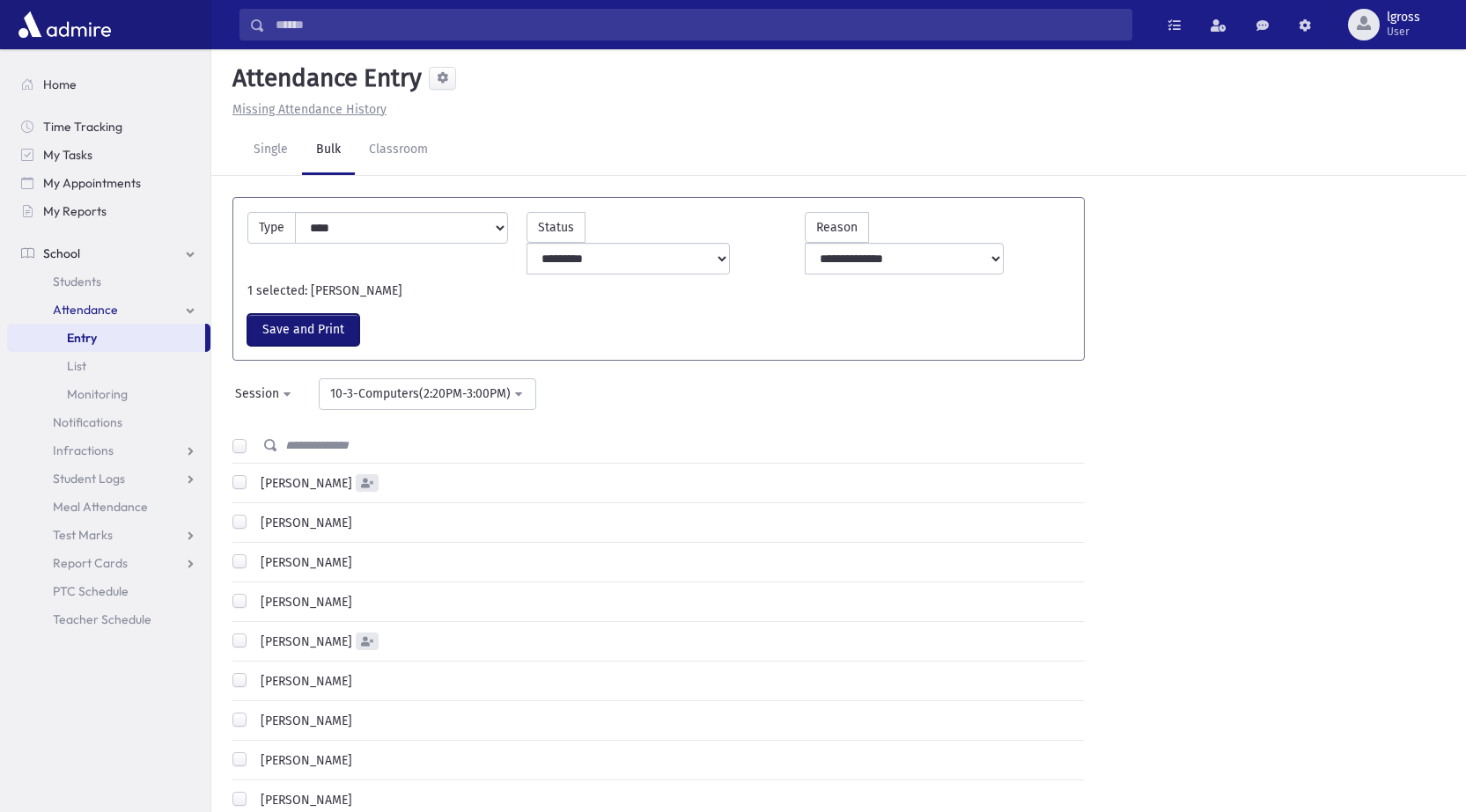
click at [336, 315] on button "Save and Print" at bounding box center [303, 330] width 112 height 32
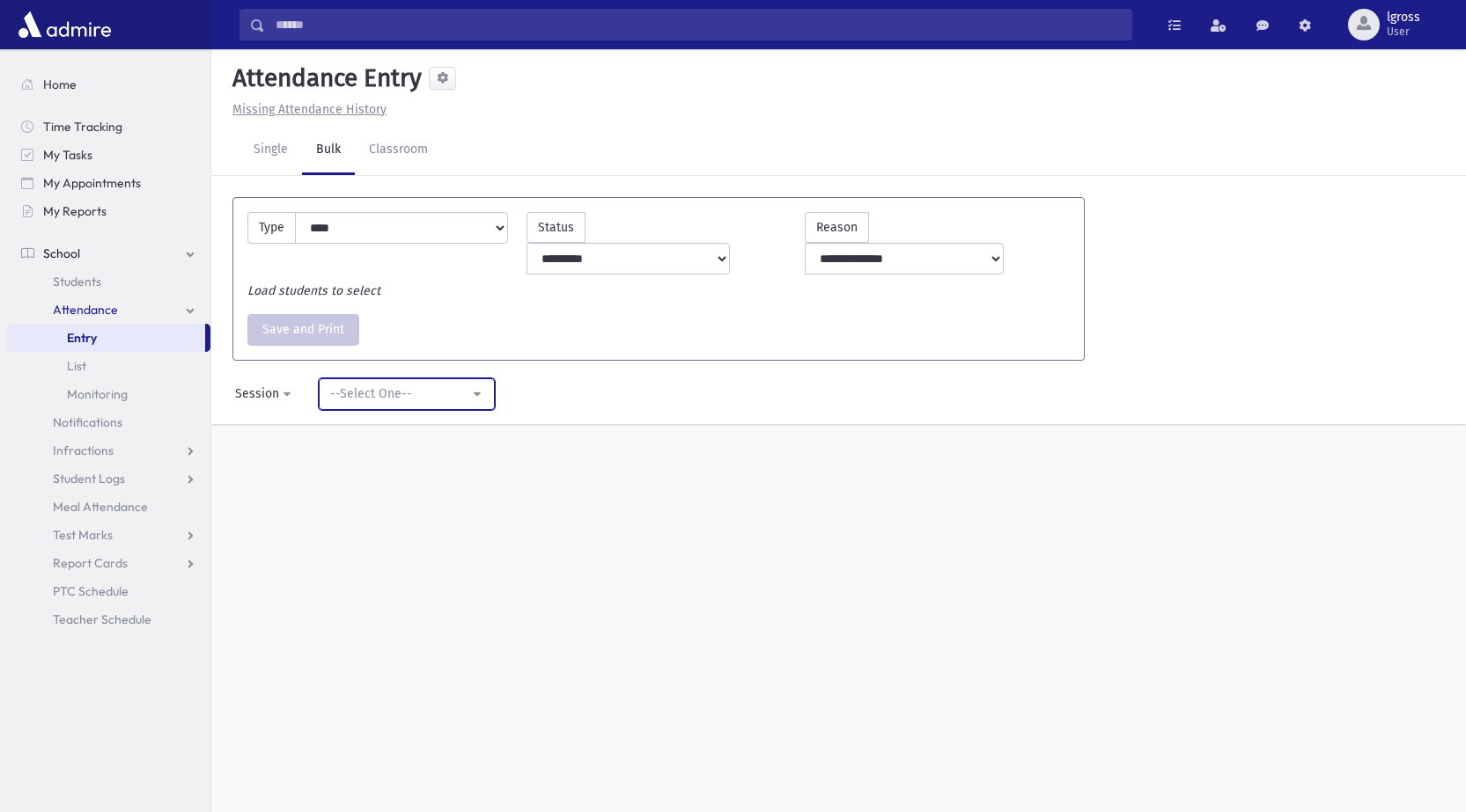
click at [410, 385] on div "--Select One--" at bounding box center [399, 393] width 140 height 18
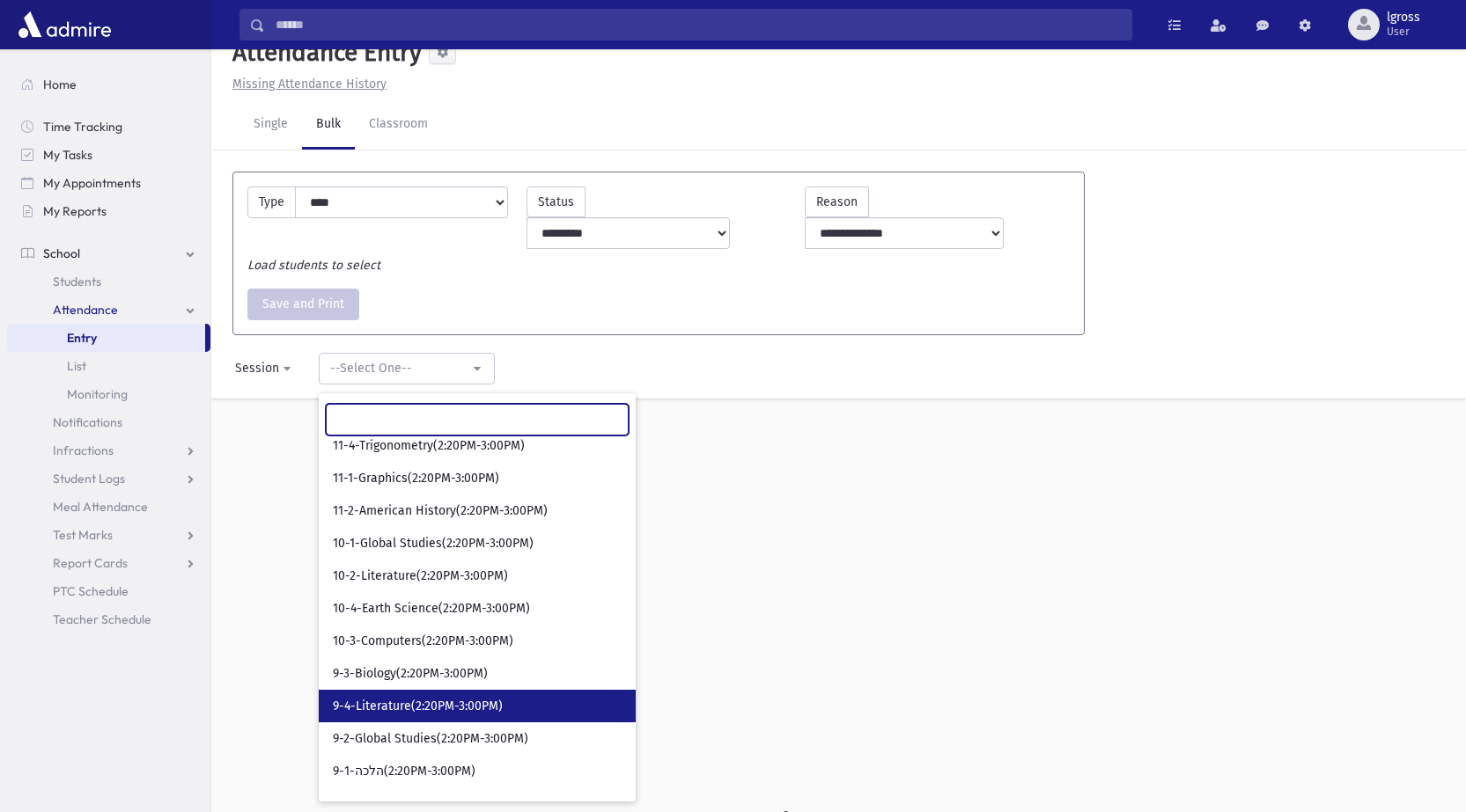
scroll to position [39, 0]
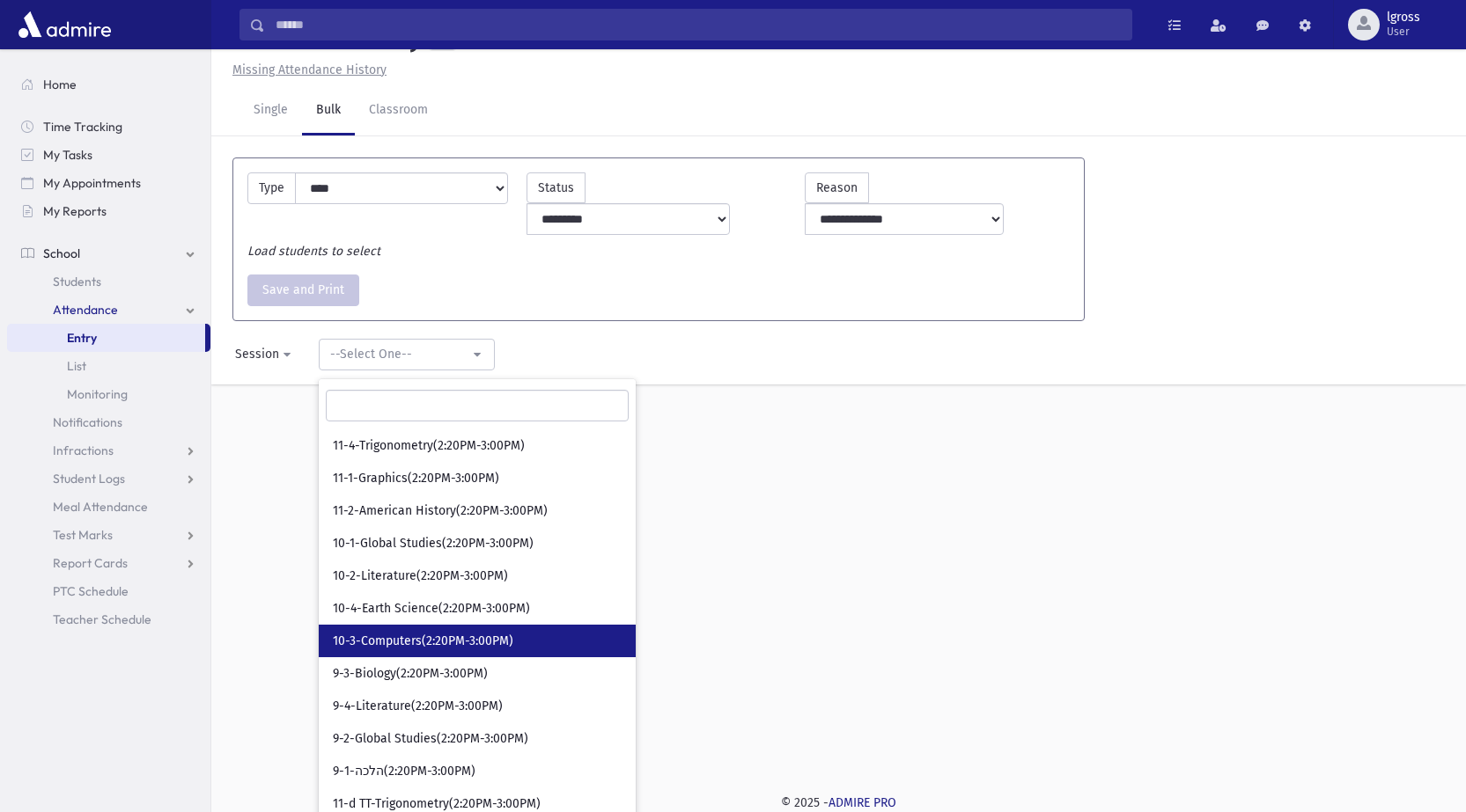
click at [446, 625] on link "10-3-Computers(2:20PM-3:00PM)" at bounding box center [476, 642] width 317 height 33
select select "*****"
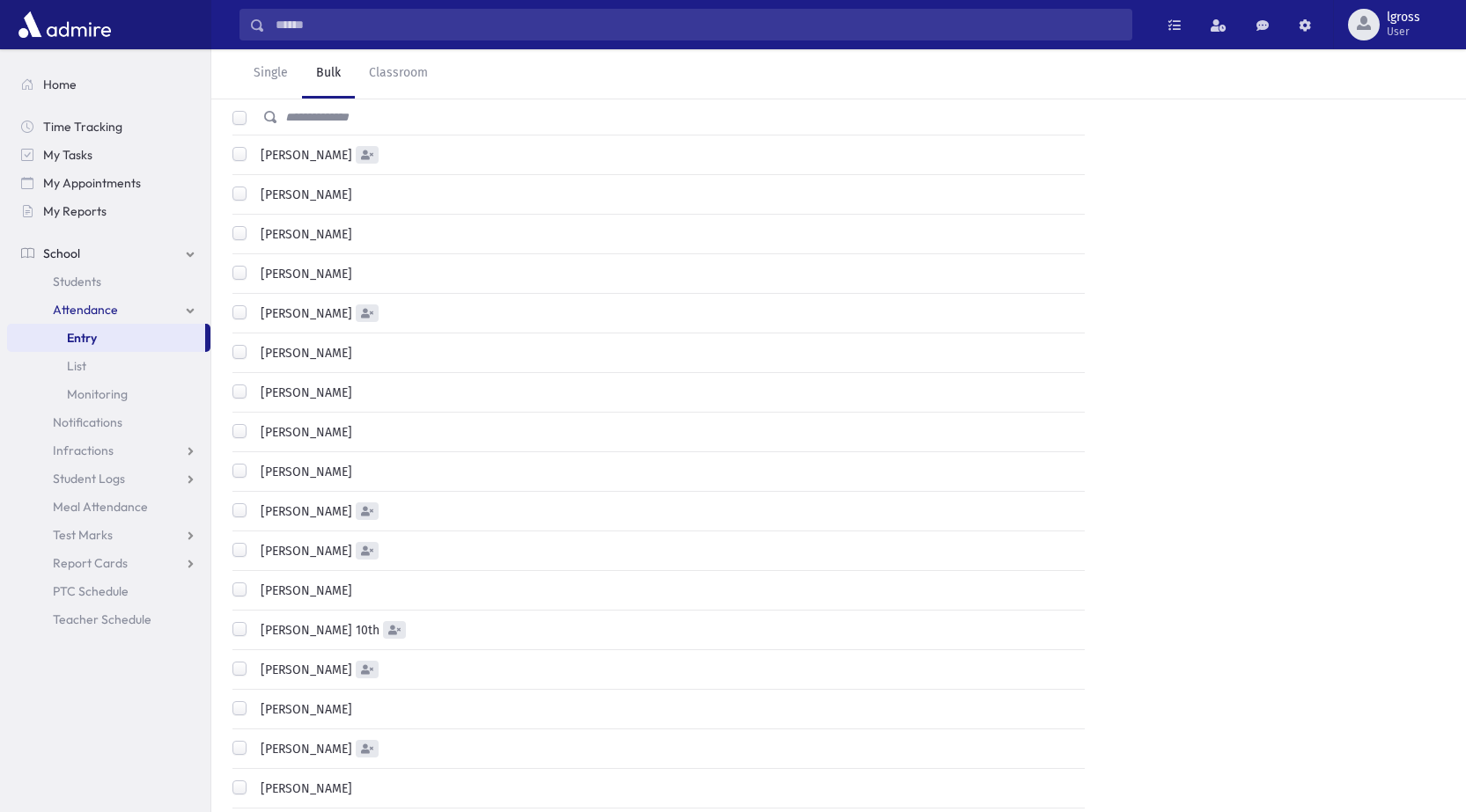
scroll to position [392, 0]
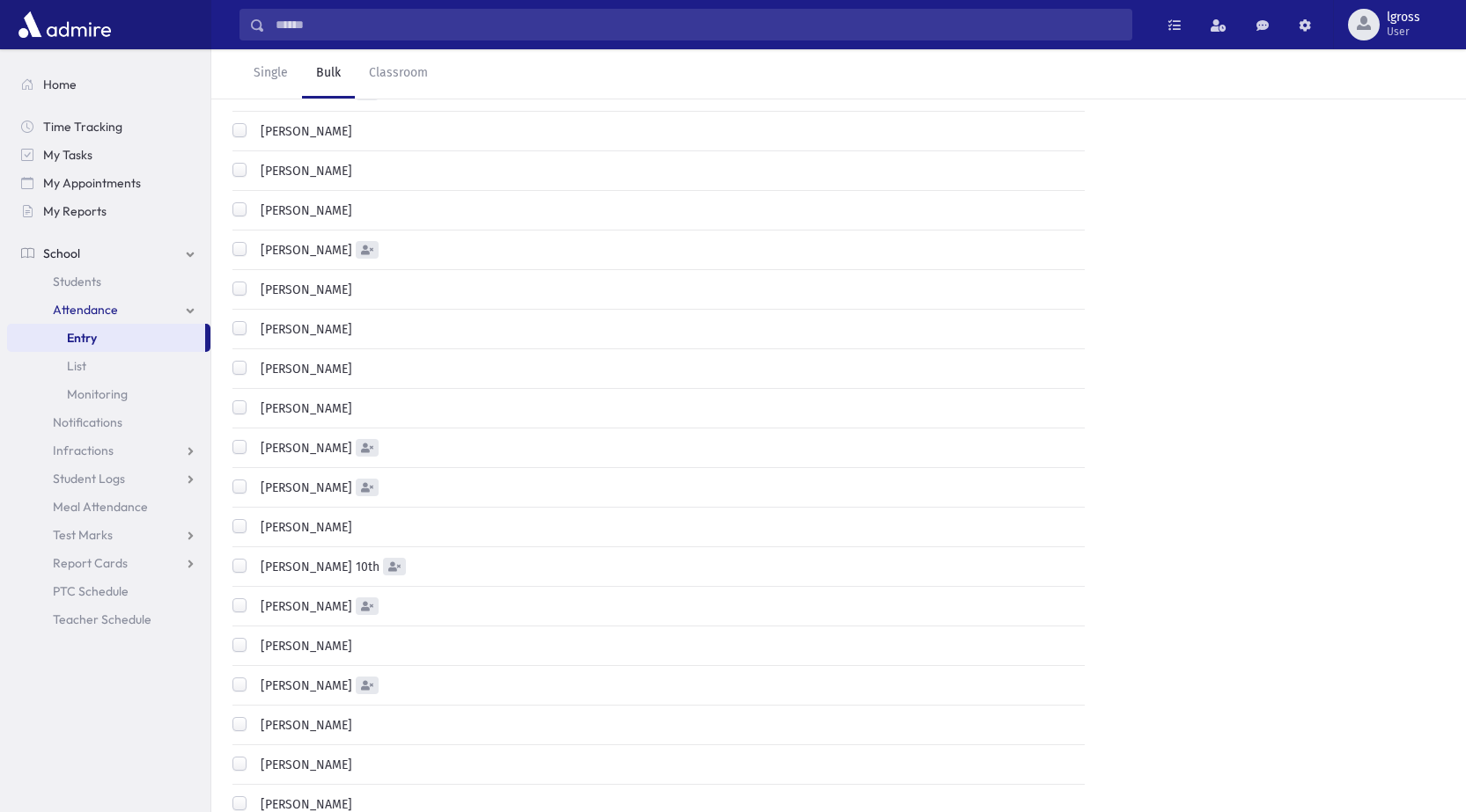
click at [232, 597] on div "[PERSON_NAME]" at bounding box center [368, 608] width 290 height 21
click at [253, 597] on label "[PERSON_NAME]" at bounding box center [302, 606] width 98 height 18
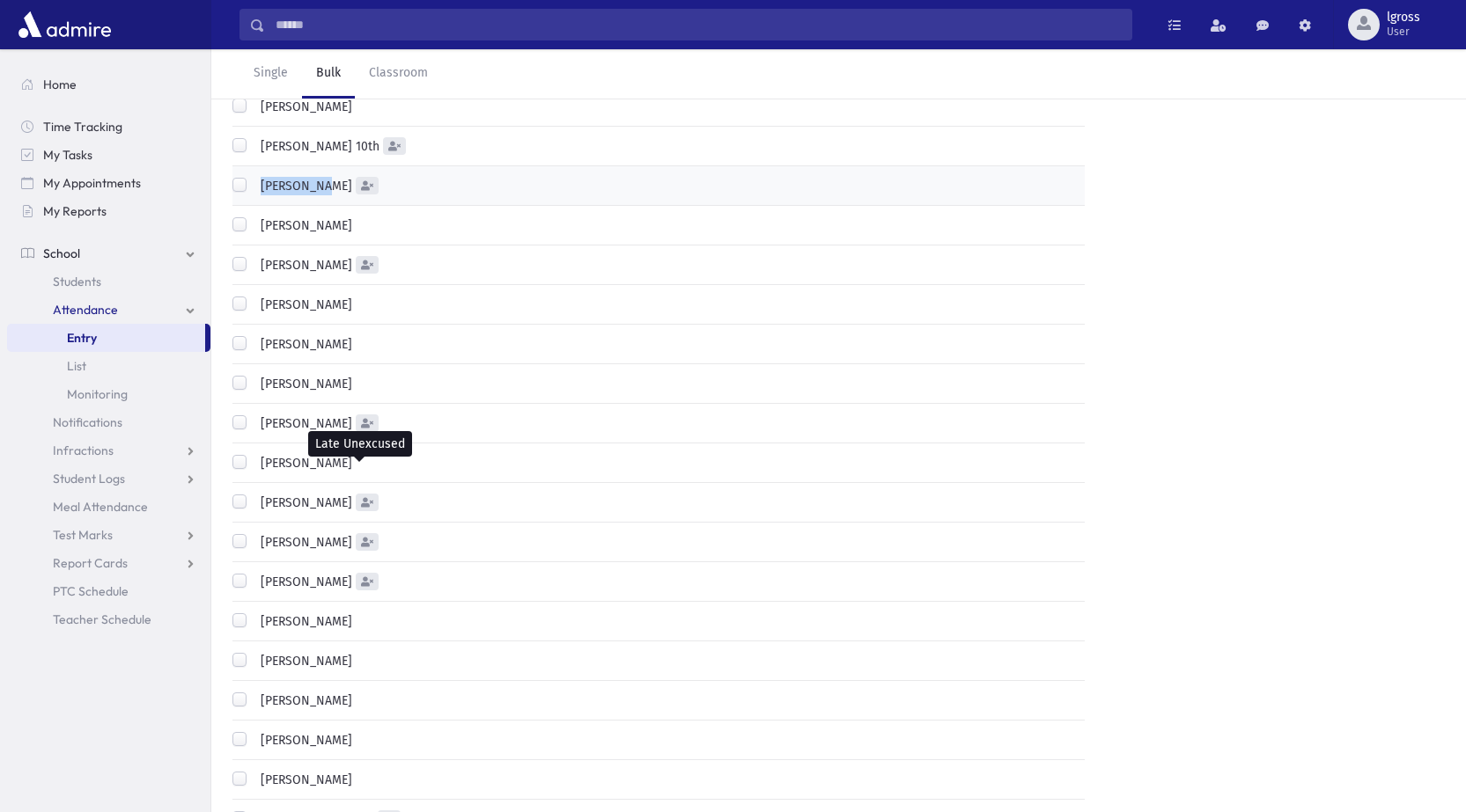
scroll to position [832, 0]
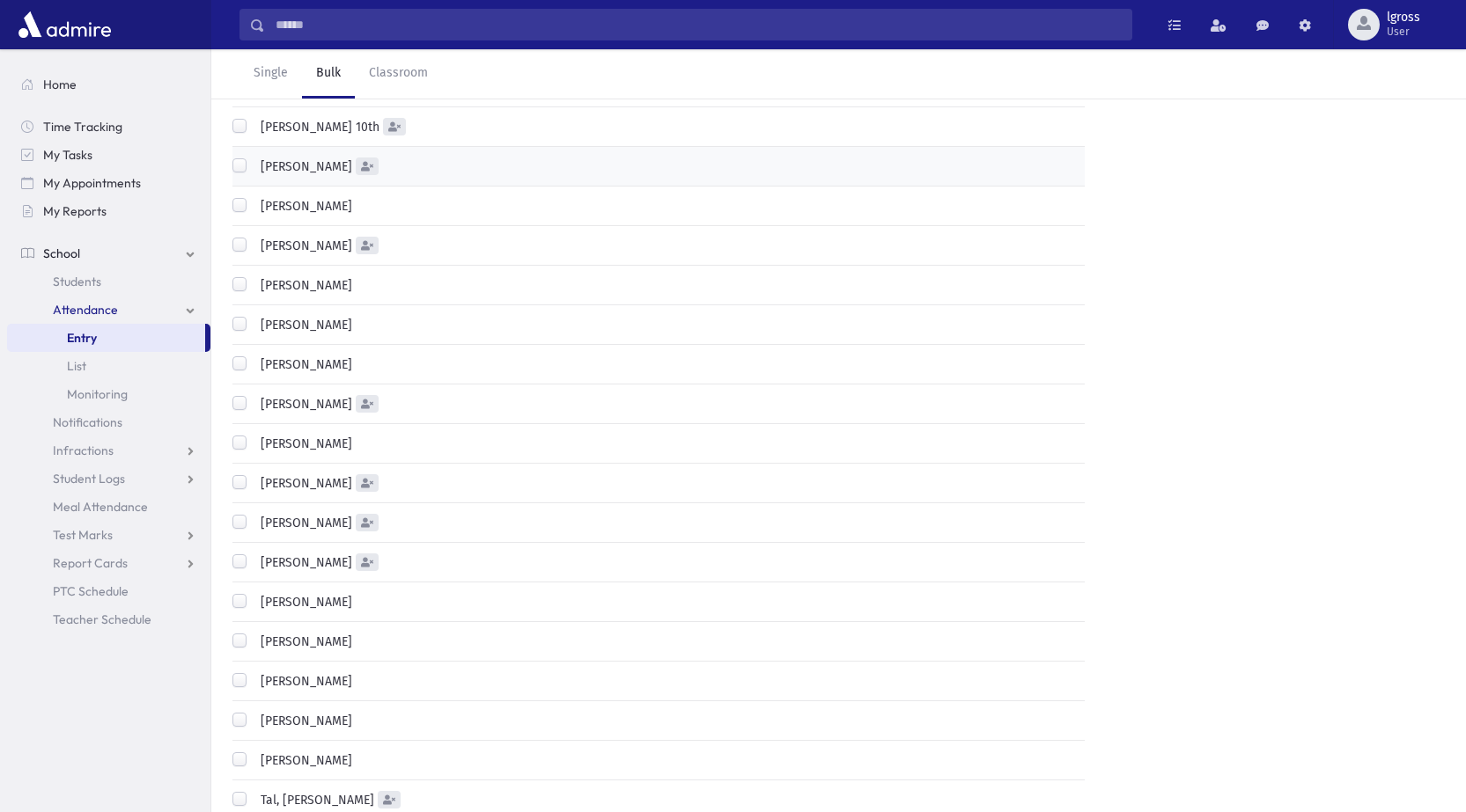
click at [253, 594] on label "[PERSON_NAME]" at bounding box center [302, 602] width 98 height 18
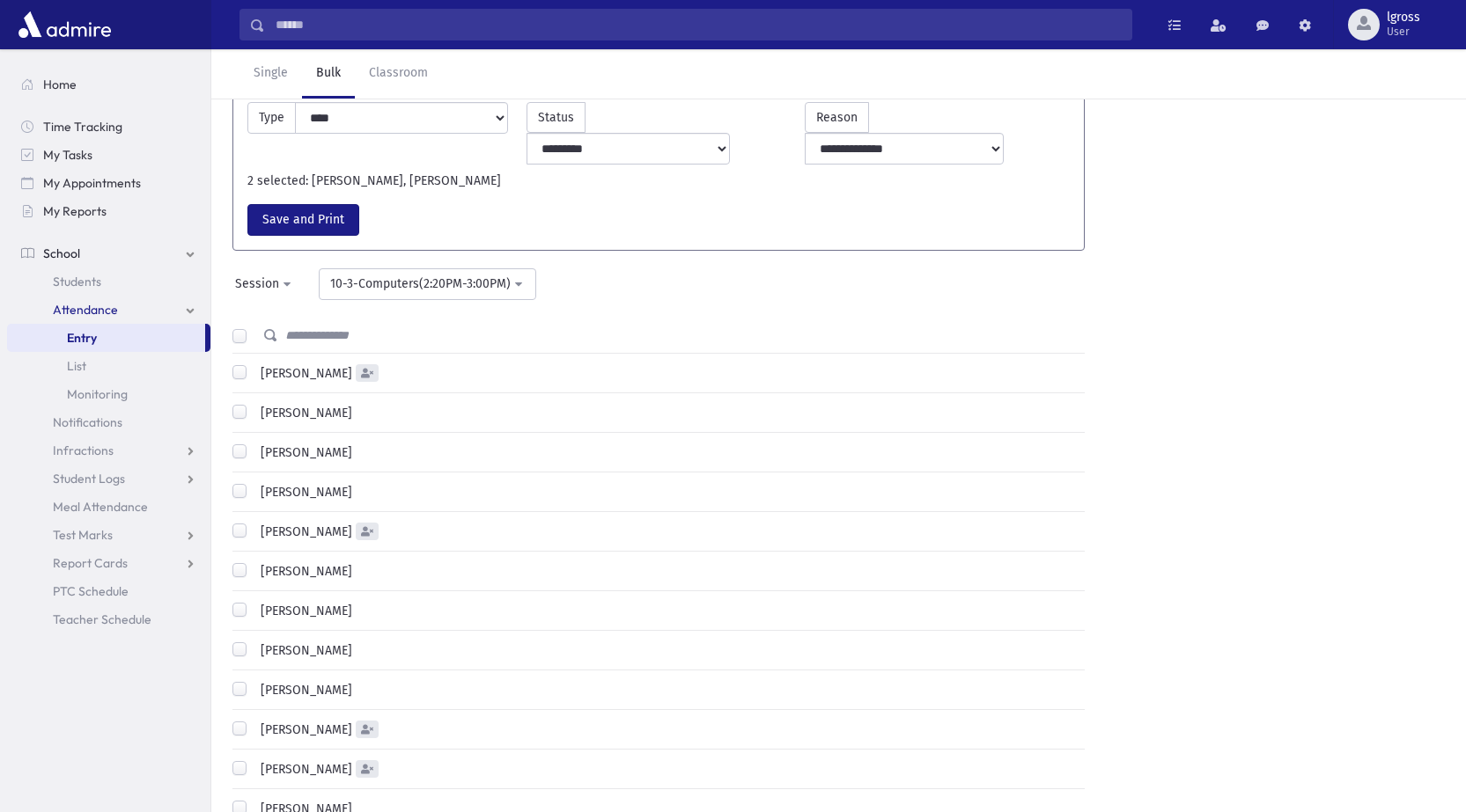
scroll to position [0, 0]
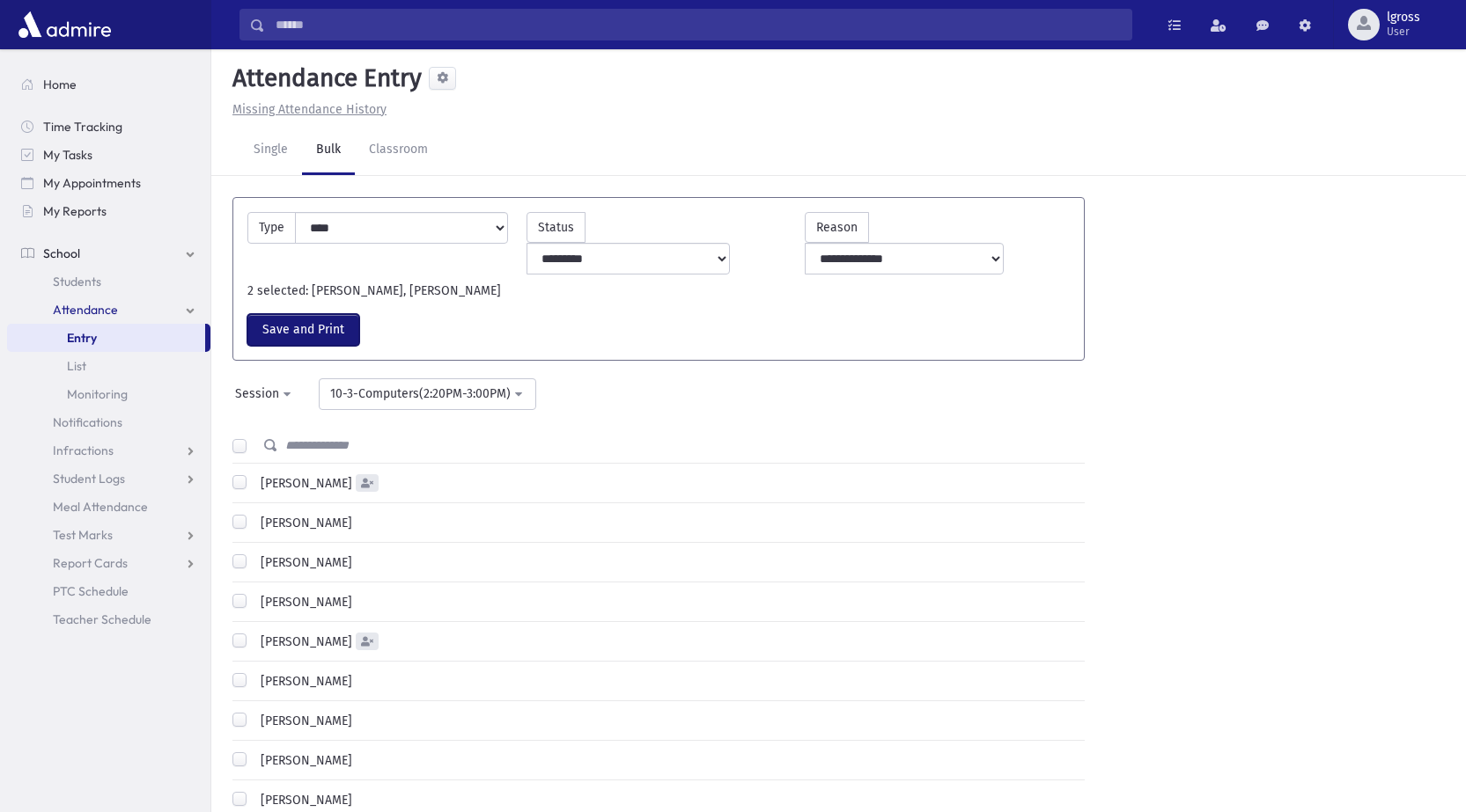
click at [329, 315] on button "Save and Print" at bounding box center [303, 330] width 112 height 32
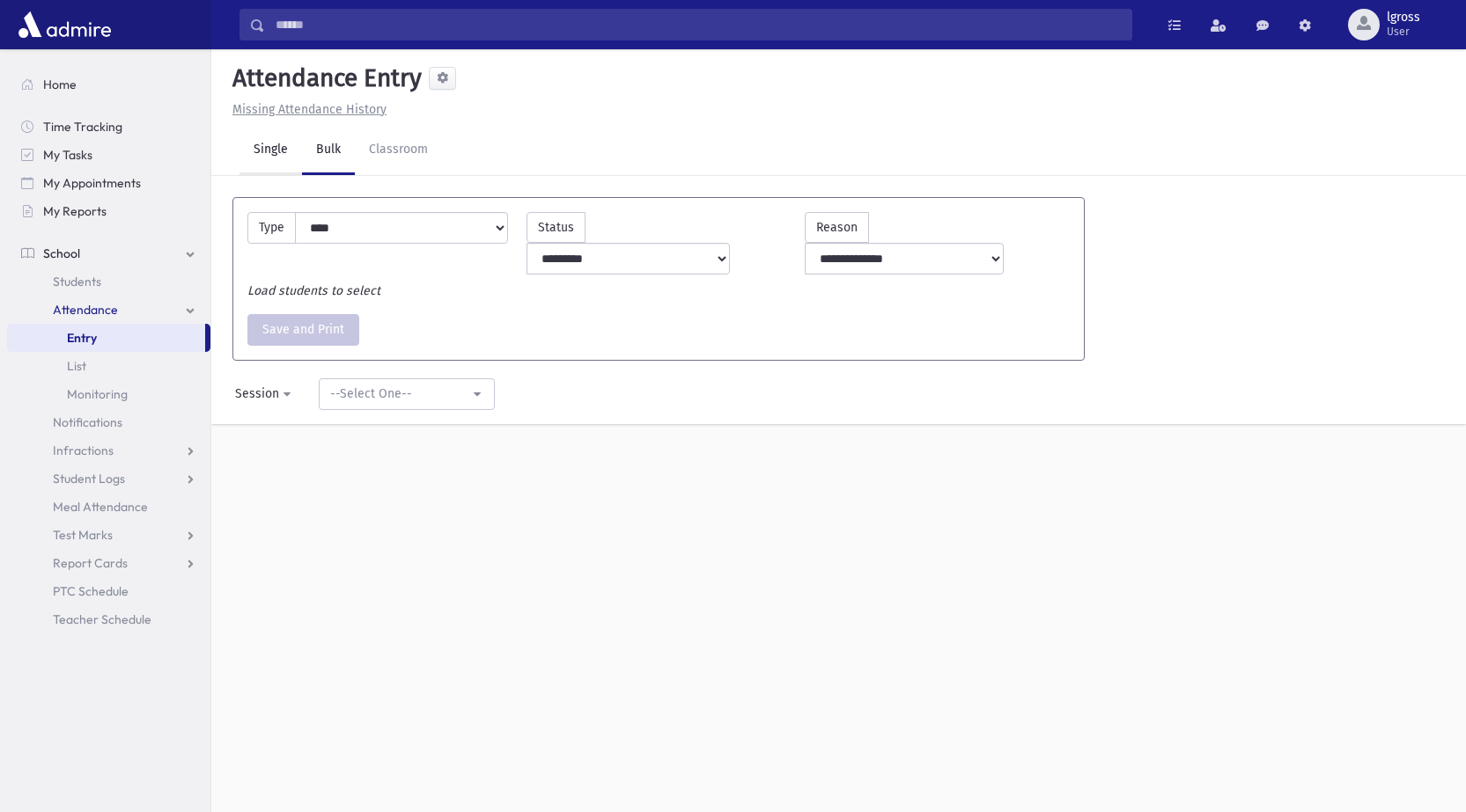
click at [261, 150] on link "Single" at bounding box center [270, 150] width 63 height 49
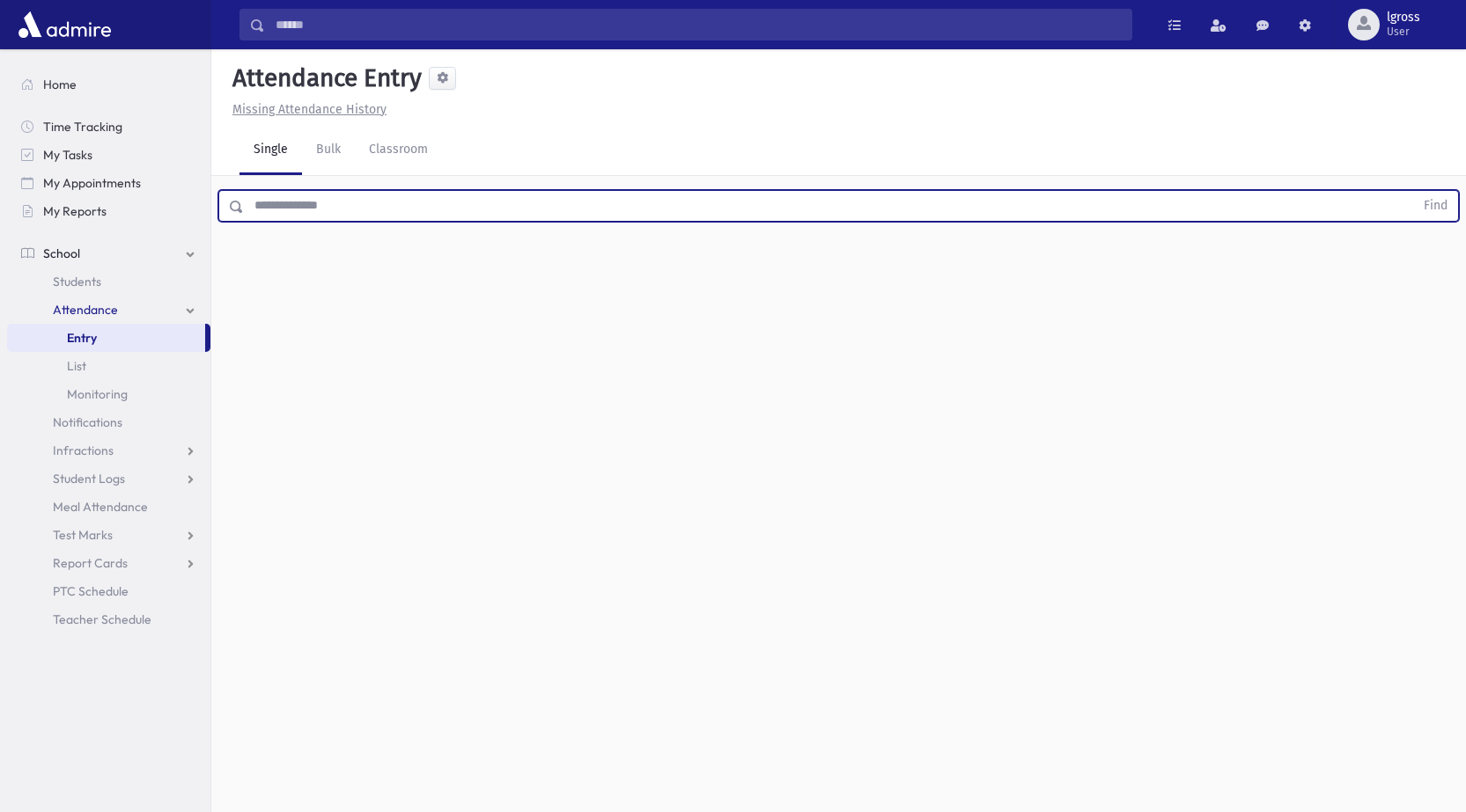
click at [286, 205] on input "text" at bounding box center [829, 206] width 1170 height 32
type input "******"
click at [1413, 191] on button "Find" at bounding box center [1435, 206] width 45 height 30
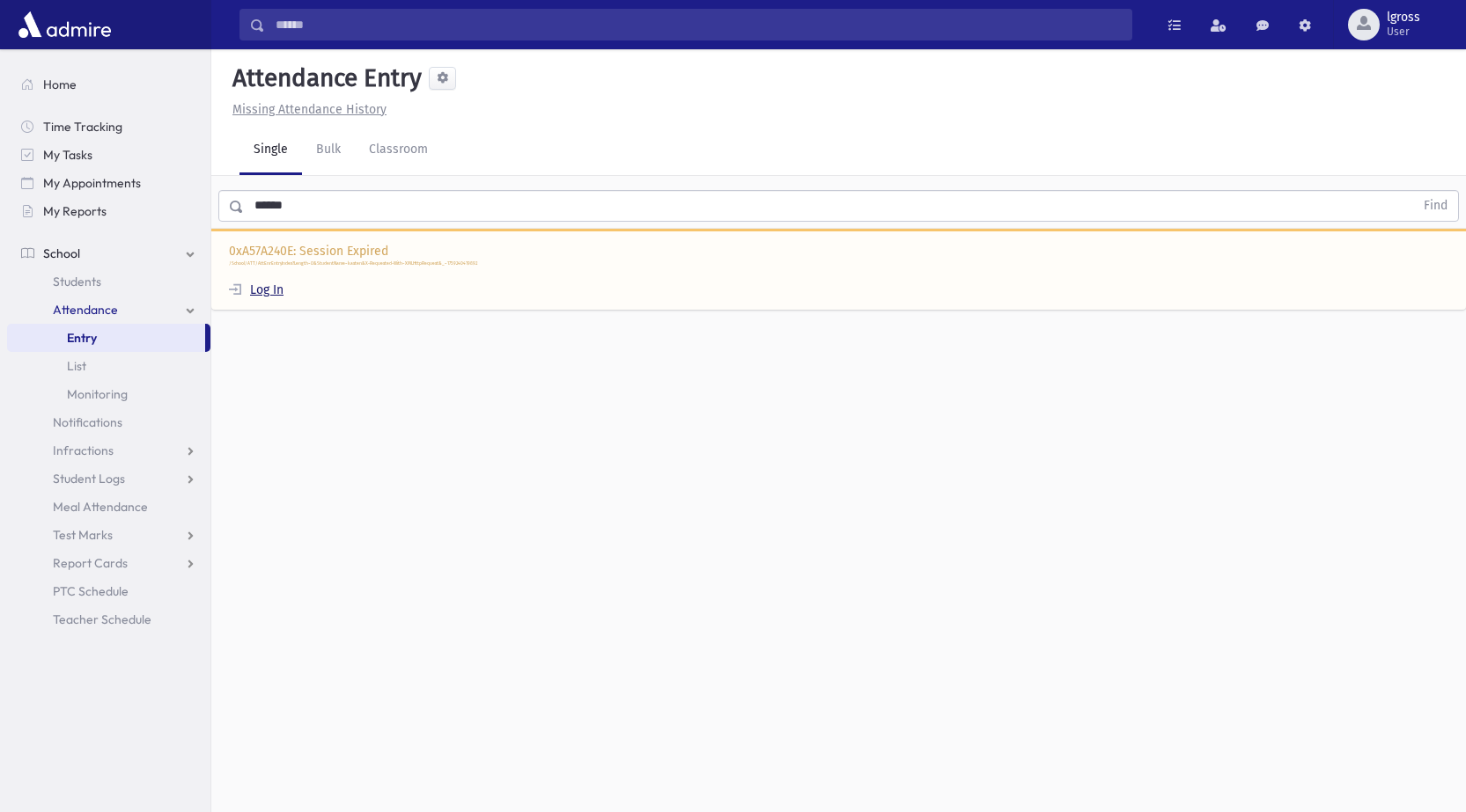
click at [268, 288] on link "Log In" at bounding box center [256, 291] width 55 height 15
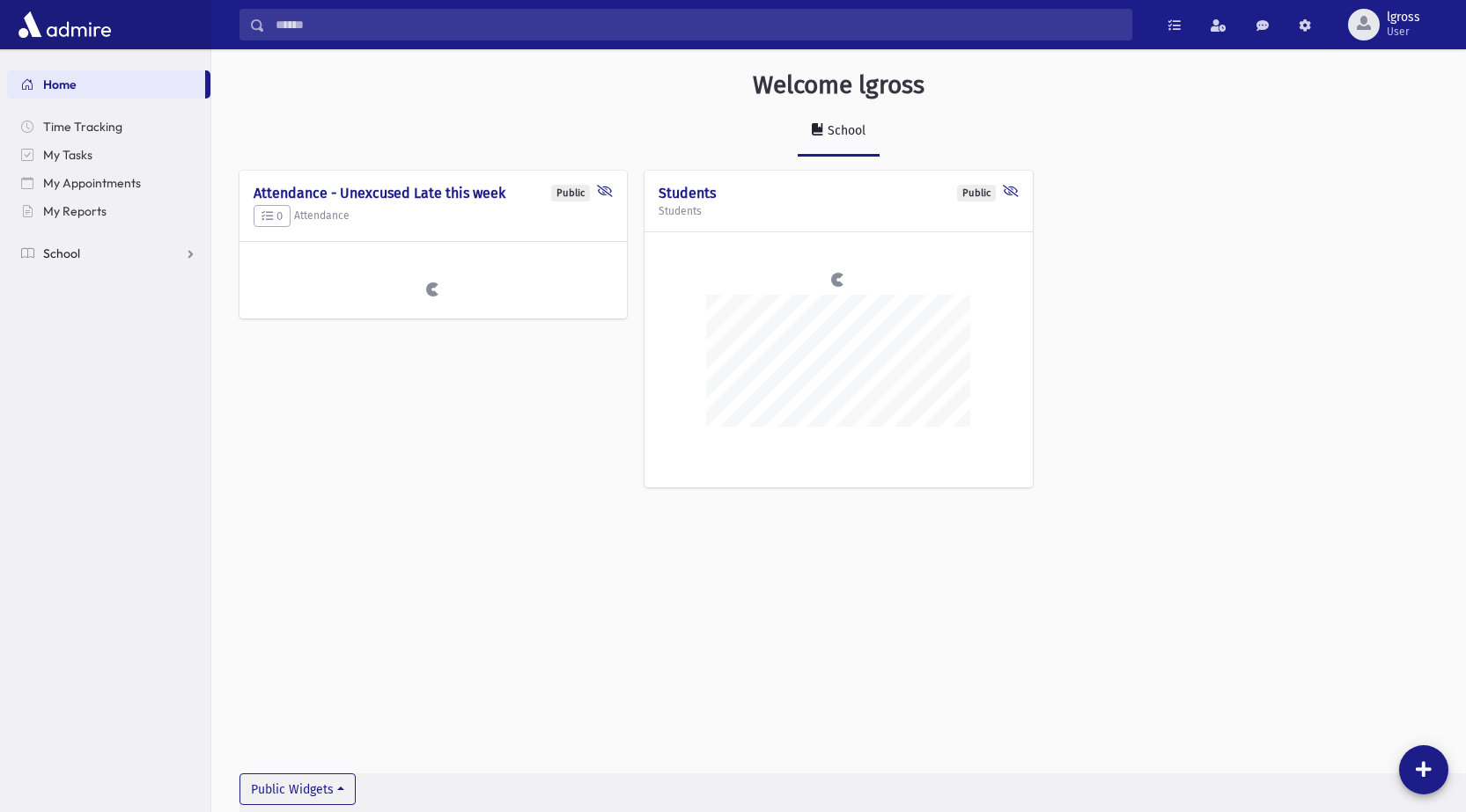
click at [47, 255] on span "School" at bounding box center [62, 253] width 37 height 15
click at [93, 310] on span "Attendance" at bounding box center [86, 310] width 65 height 15
click at [81, 338] on span "Entry" at bounding box center [82, 338] width 30 height 15
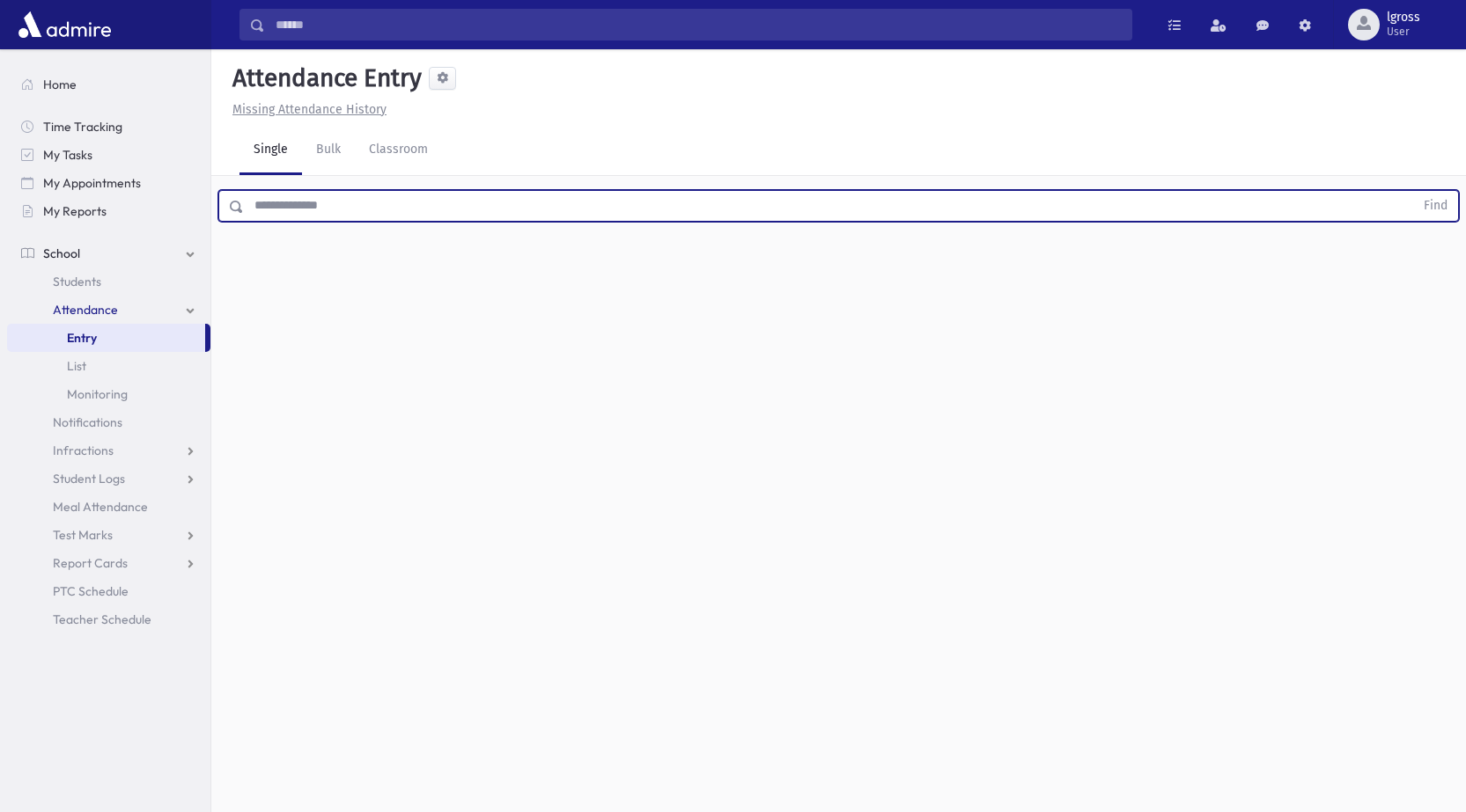
click at [287, 204] on input "text" at bounding box center [829, 206] width 1170 height 32
type input "******"
click at [1413, 191] on button "Find" at bounding box center [1435, 206] width 45 height 30
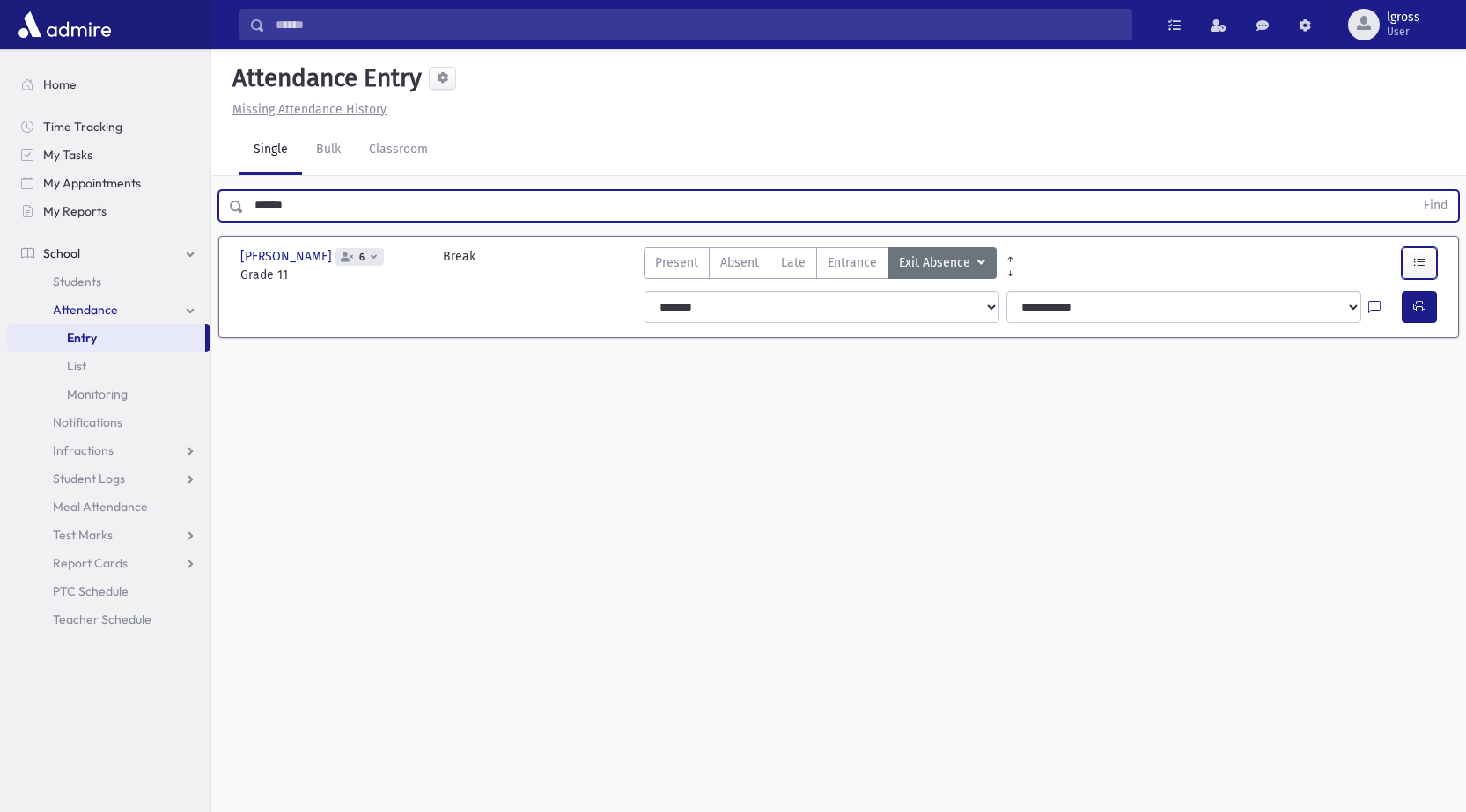
click at [1417, 267] on icon "button" at bounding box center [1419, 263] width 13 height 15
